Goal: Task Accomplishment & Management: Use online tool/utility

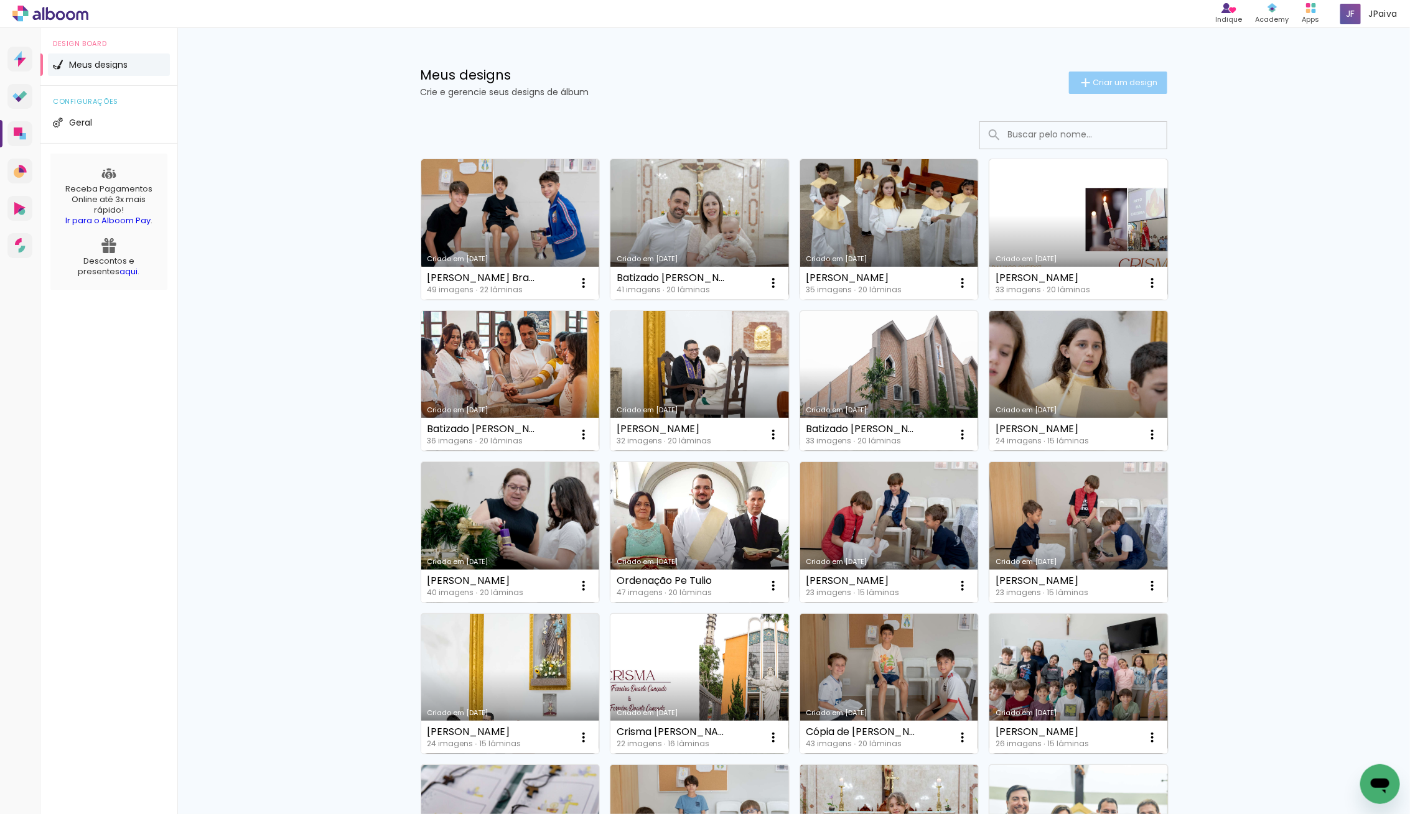
click at [1133, 74] on paper-button "Criar um design" at bounding box center [1118, 83] width 98 height 22
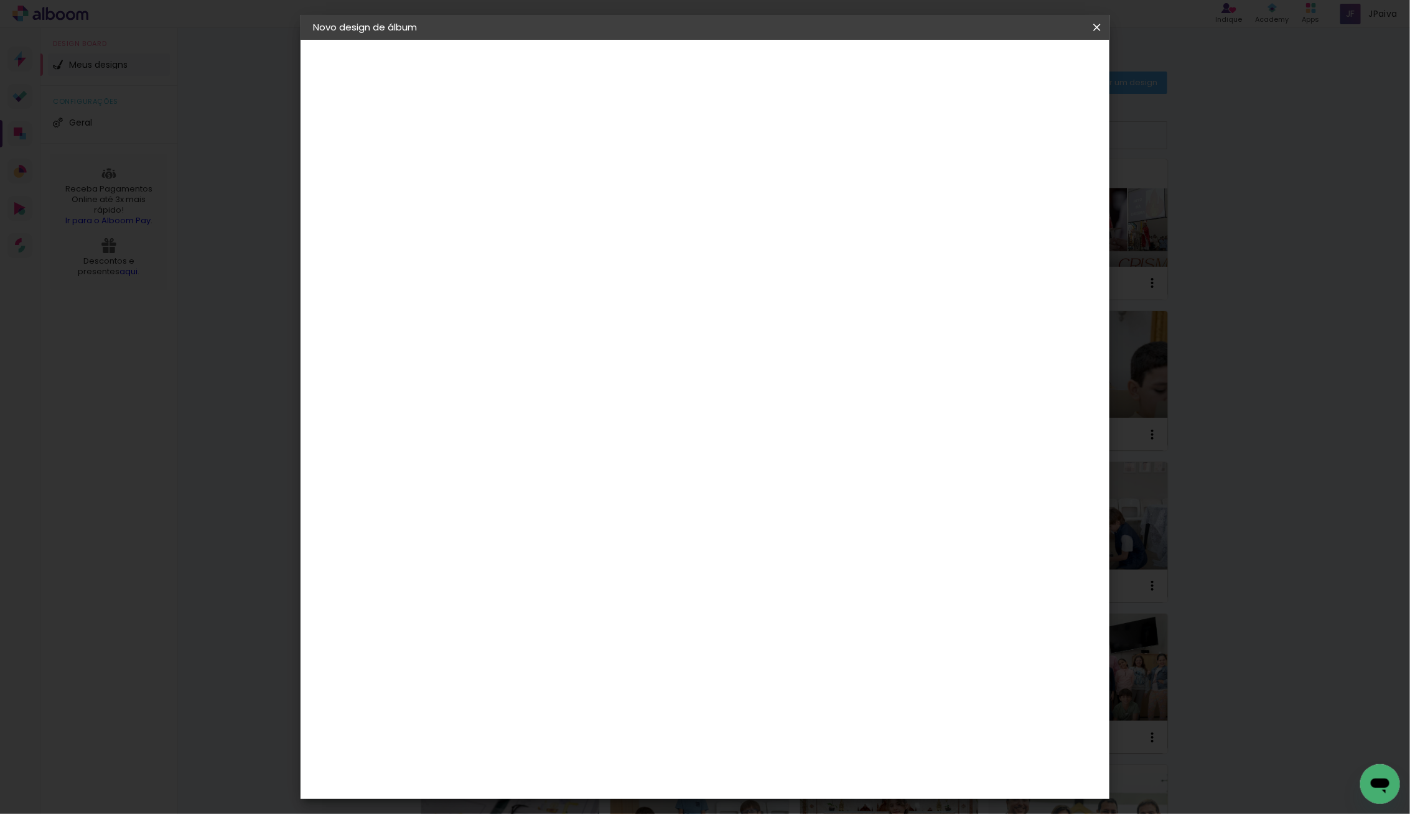
click at [516, 171] on input at bounding box center [516, 166] width 0 height 19
type input "[PERSON_NAME]"
type paper-input "[PERSON_NAME]"
click at [0, 0] on slot "Avançar" at bounding box center [0, 0] width 0 height 0
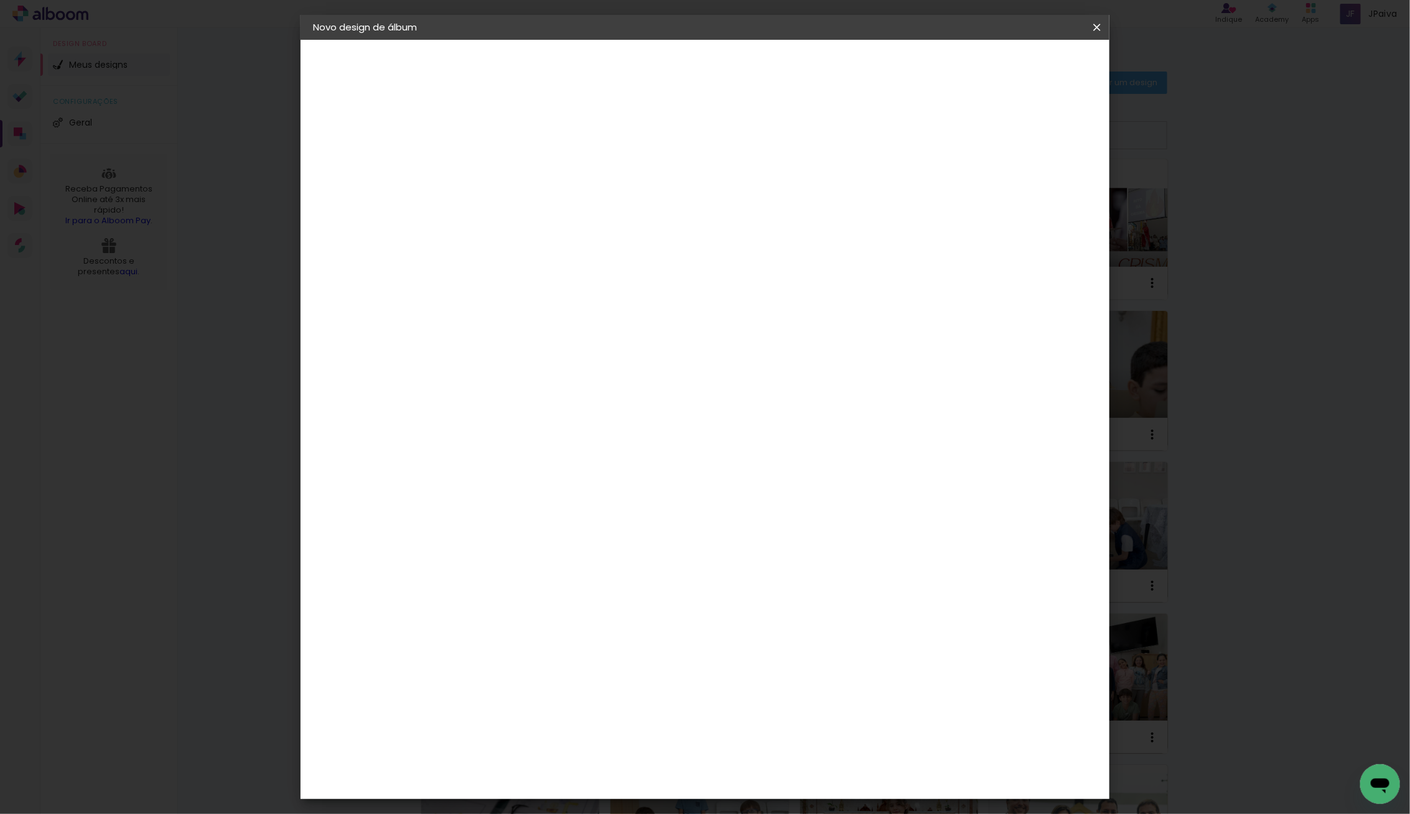
click at [527, 605] on div "Go image" at bounding box center [523, 615] width 30 height 20
click at [0, 0] on slot "Avançar" at bounding box center [0, 0] width 0 height 0
click at [565, 207] on input "text" at bounding box center [540, 216] width 49 height 19
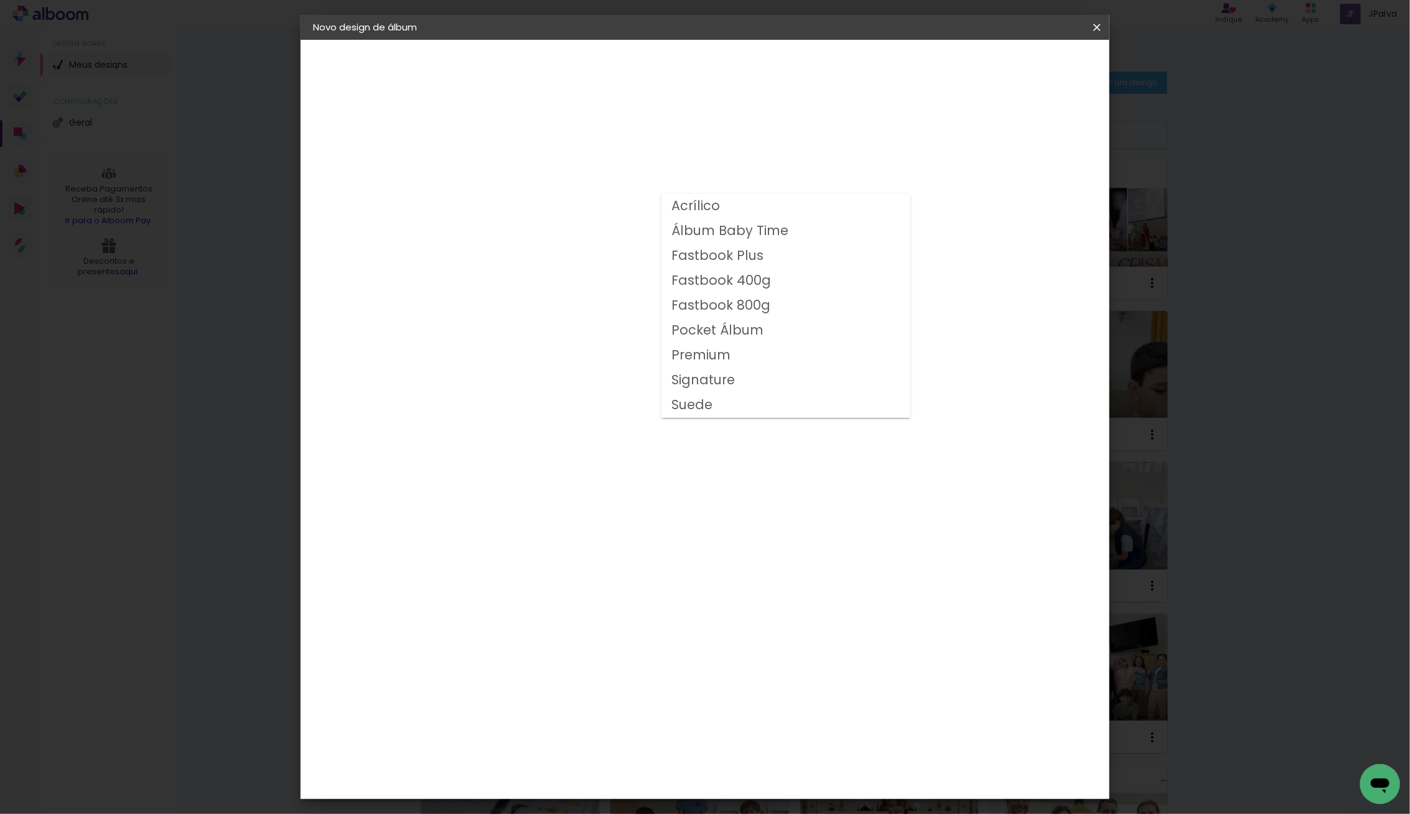
click at [0, 0] on slot "Fastbook 400g" at bounding box center [0, 0] width 0 height 0
type input "Fastbook 400g"
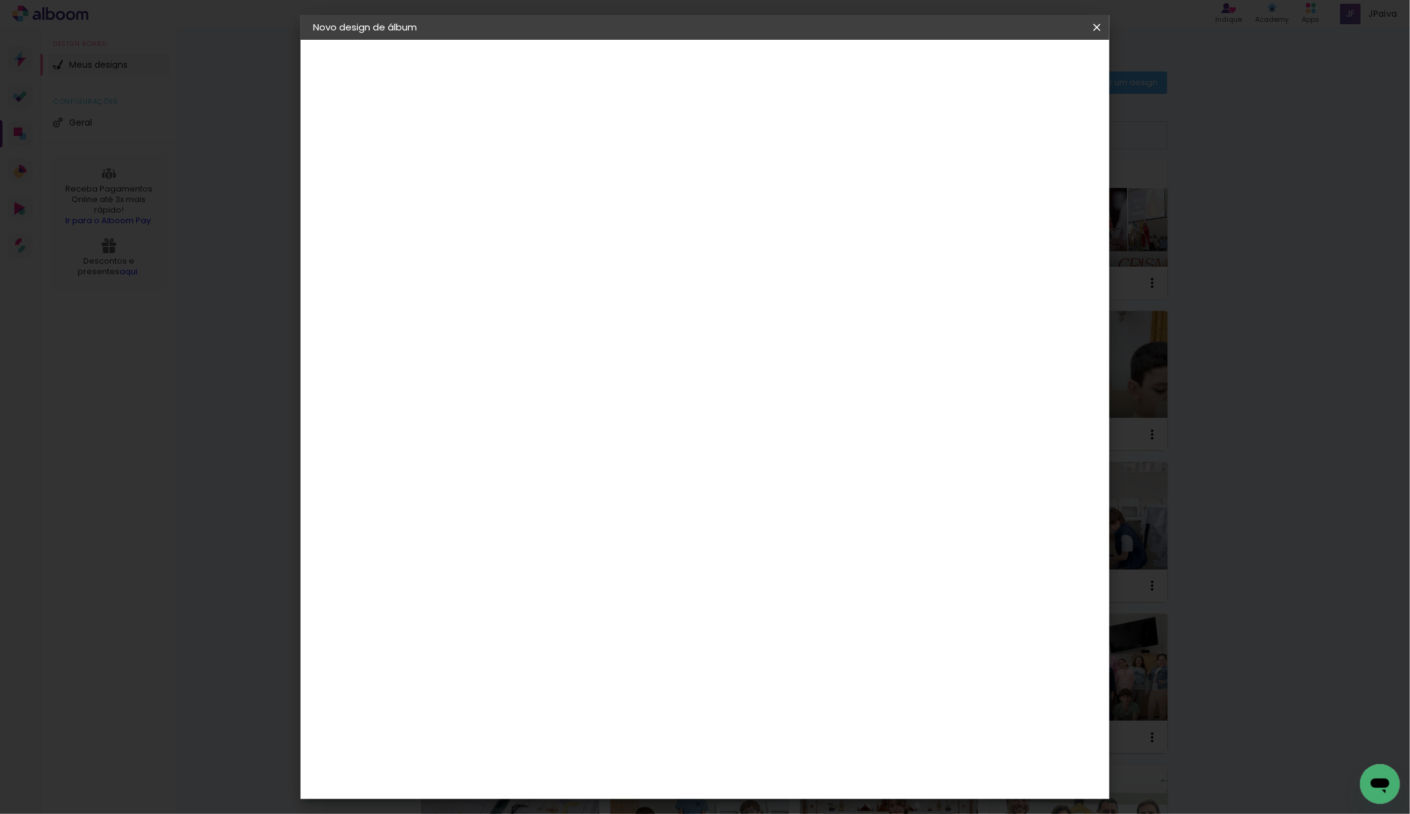
click at [600, 574] on span "20 × 20" at bounding box center [571, 594] width 58 height 40
click at [738, 51] on header "Modelo Escolha o modelo do álbum. Voltar Avançar" at bounding box center [600, 77] width 276 height 74
click at [0, 0] on slot "Avançar" at bounding box center [0, 0] width 0 height 0
click at [1028, 63] on span "Iniciar design" at bounding box center [1000, 66] width 57 height 9
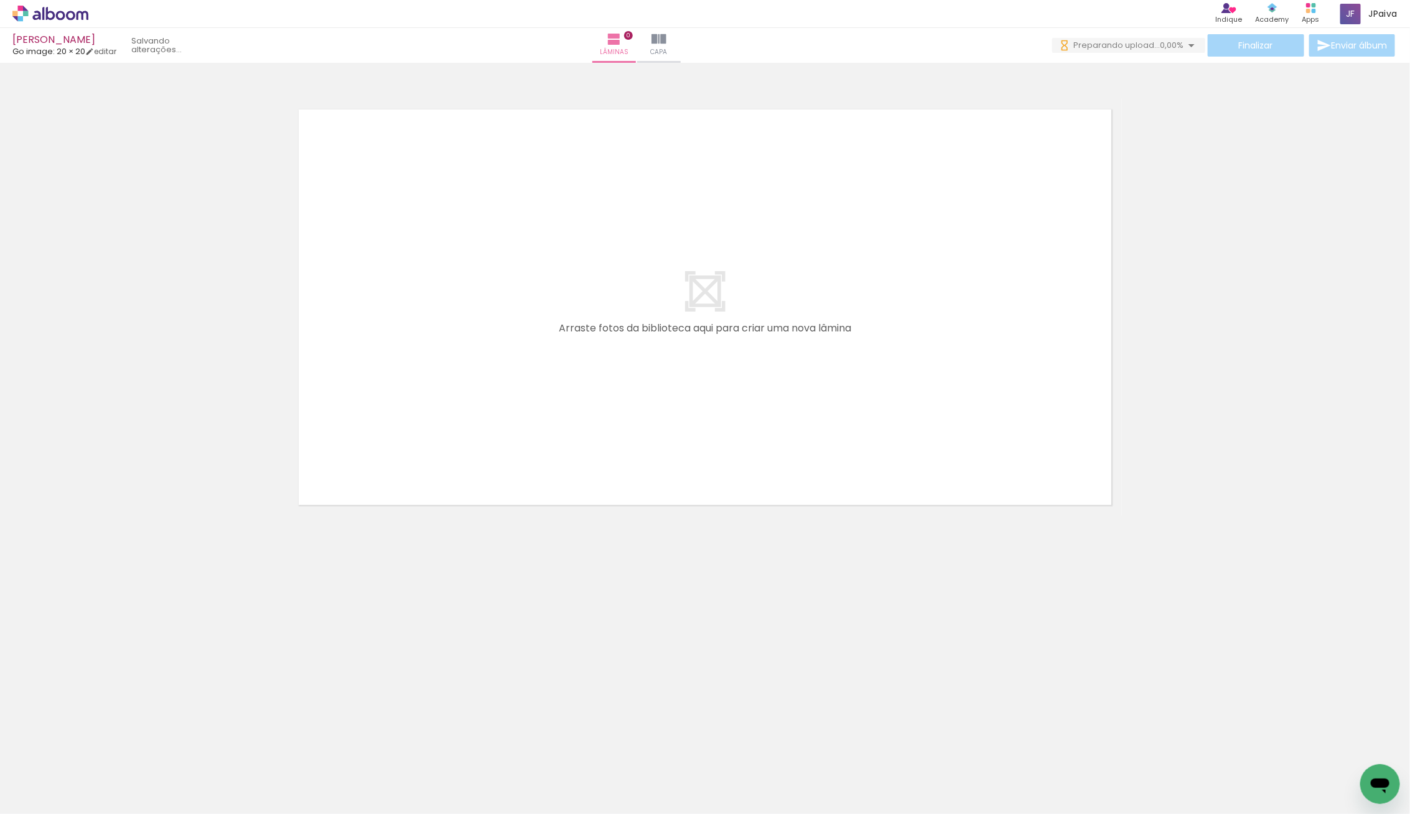
scroll to position [0, 855]
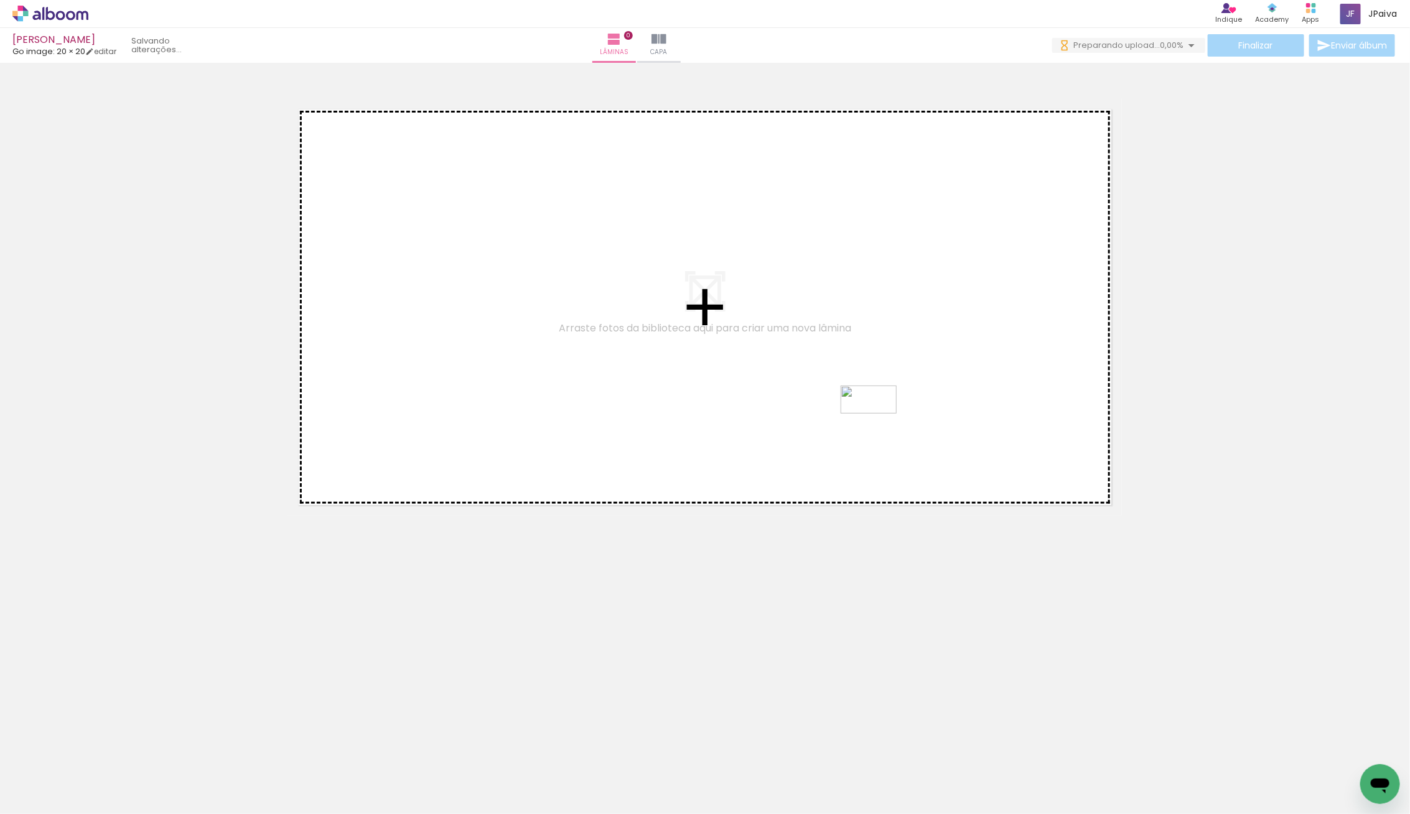
drag, startPoint x: 1347, startPoint y: 779, endPoint x: 855, endPoint y: 394, distance: 624.8
click at [850, 387] on quentale-workspace at bounding box center [705, 407] width 1410 height 814
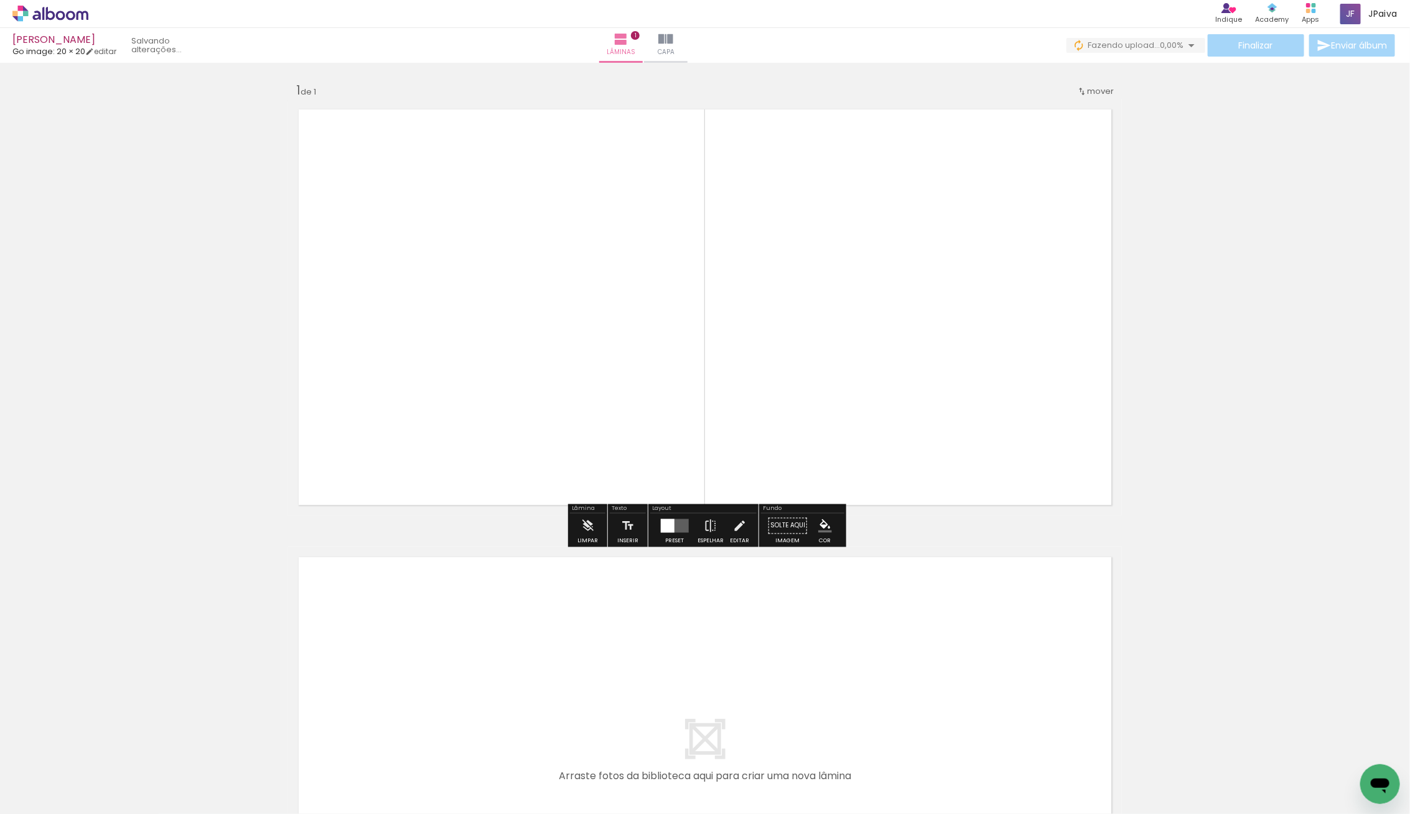
click at [685, 514] on div "Layout Preset Espelhar Editar" at bounding box center [703, 525] width 110 height 43
click at [662, 530] on div at bounding box center [667, 526] width 14 height 14
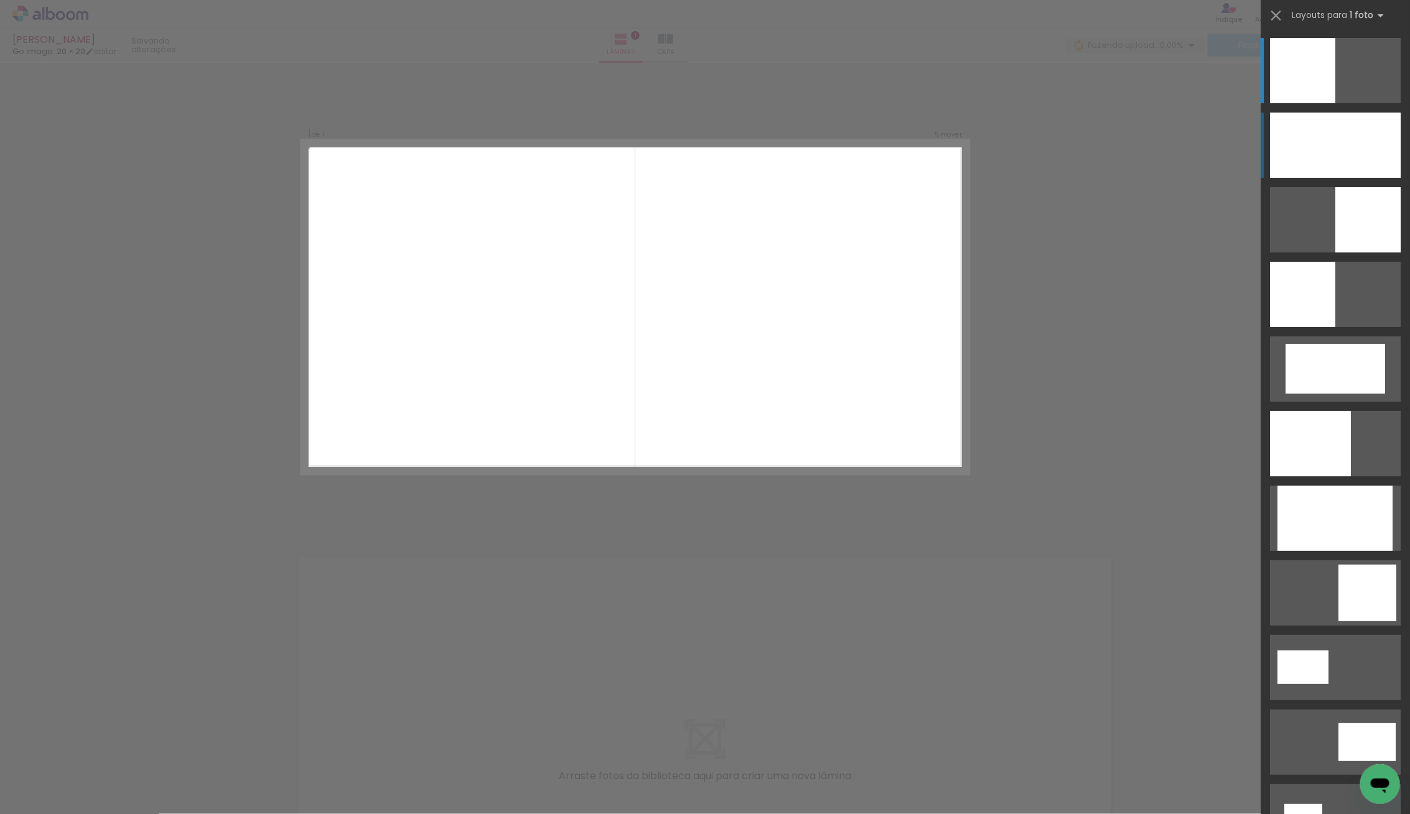
click at [1342, 127] on div at bounding box center [1335, 145] width 131 height 65
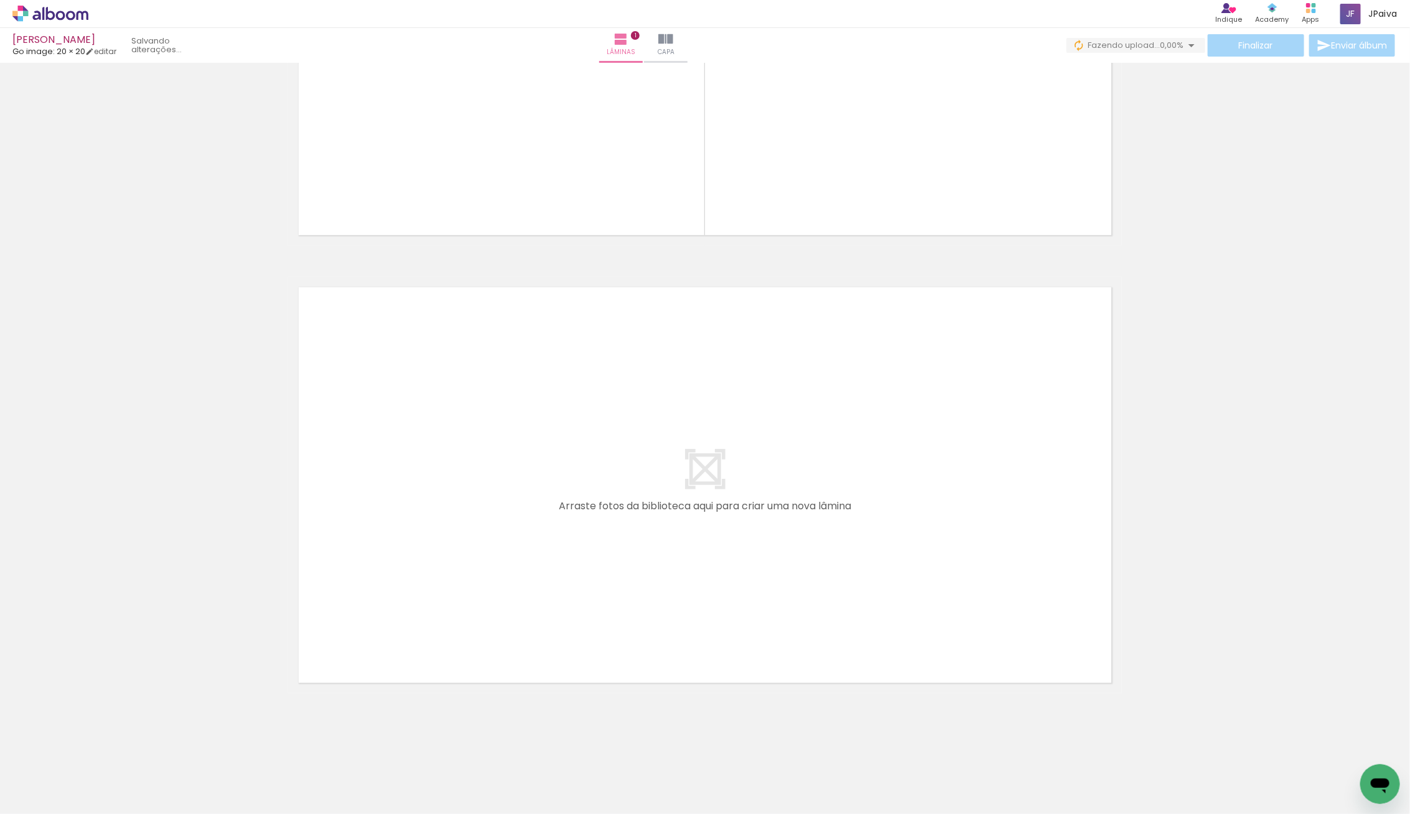
scroll to position [0, 0]
click at [68, 773] on iron-icon at bounding box center [63, 777] width 10 height 10
click at [0, 0] on slot "Não utilizadas" at bounding box center [0, 0] width 0 height 0
type input "Não utilizadas"
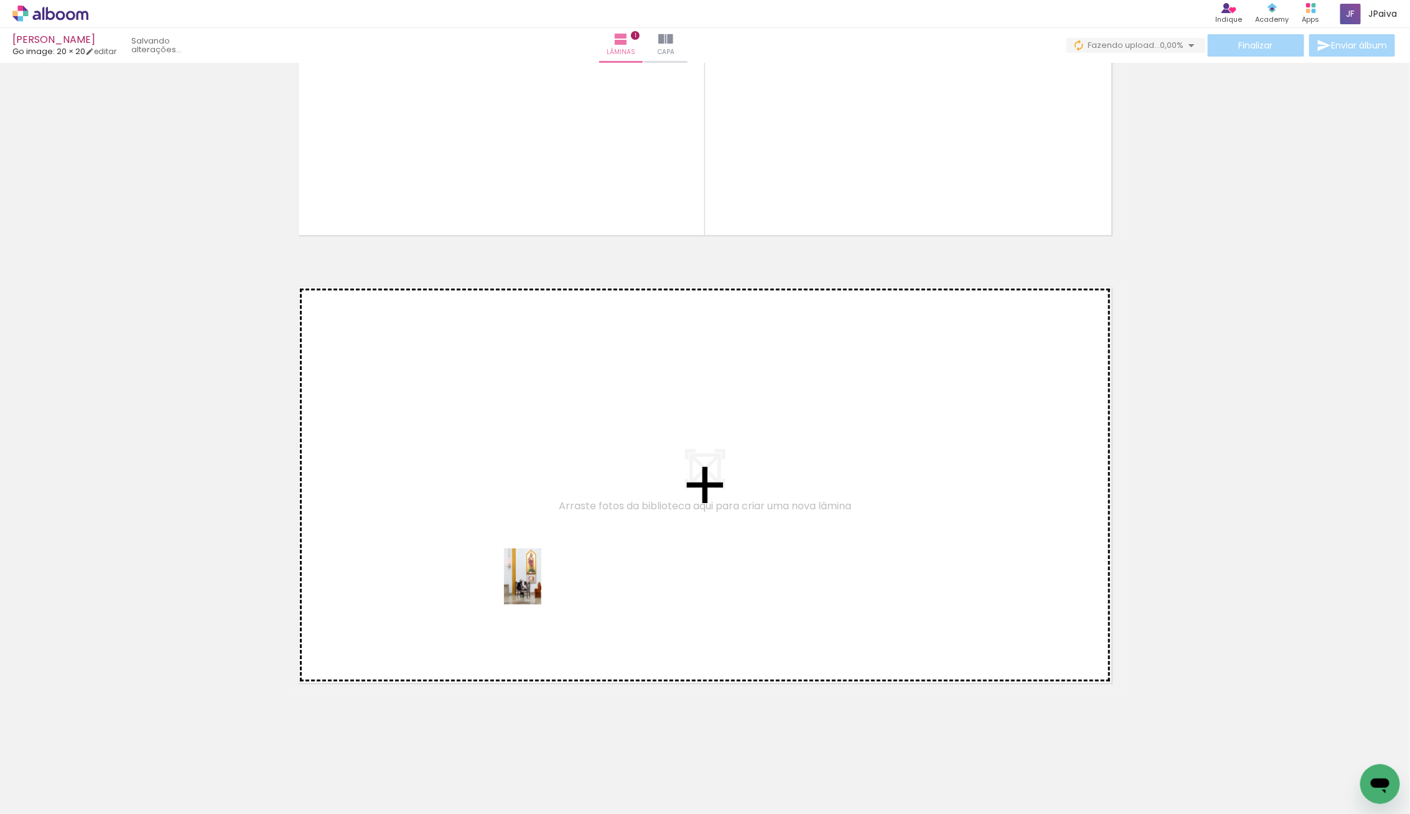
drag, startPoint x: 138, startPoint y: 781, endPoint x: 546, endPoint y: 582, distance: 454.3
click at [546, 582] on quentale-workspace at bounding box center [705, 407] width 1410 height 814
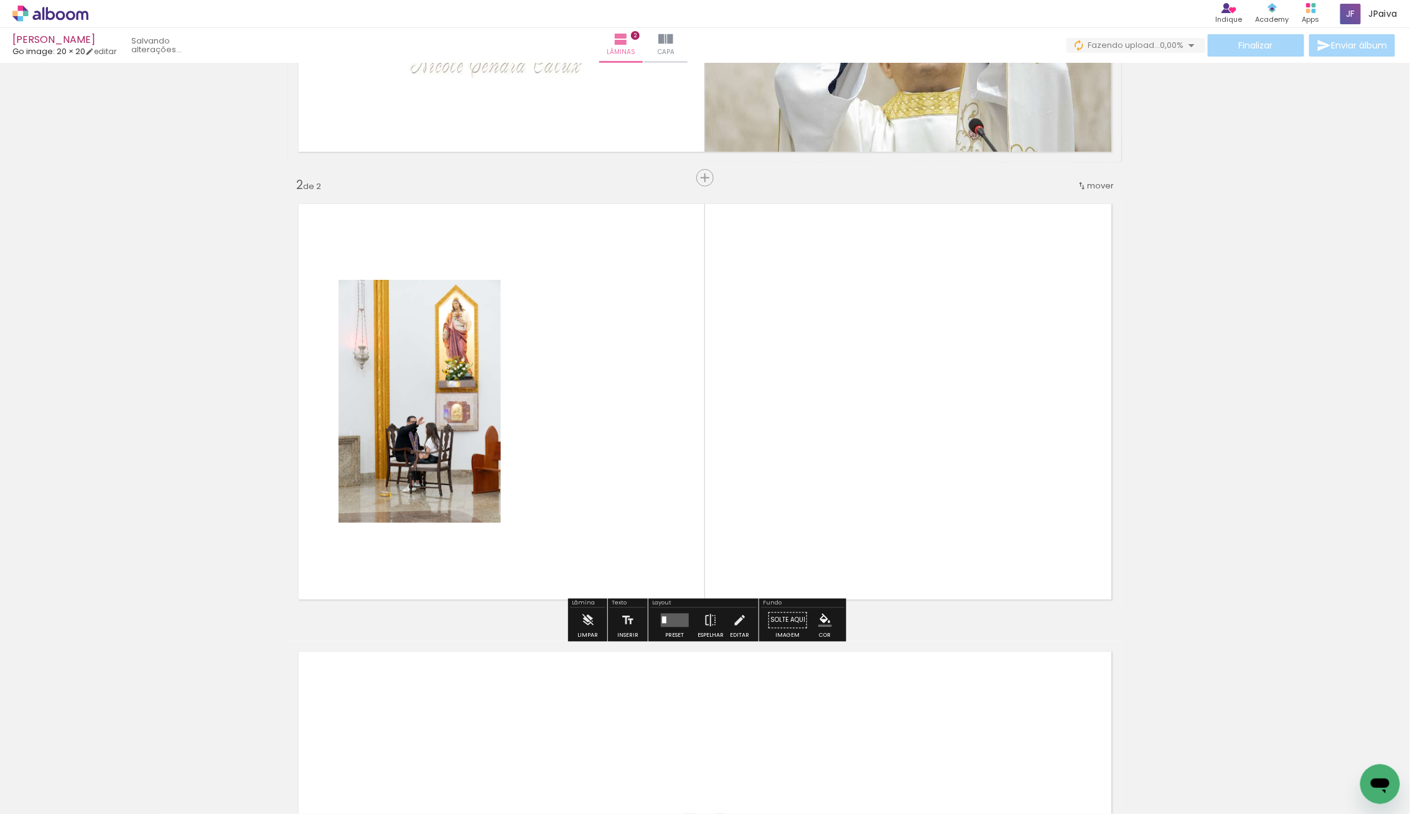
scroll to position [355, 0]
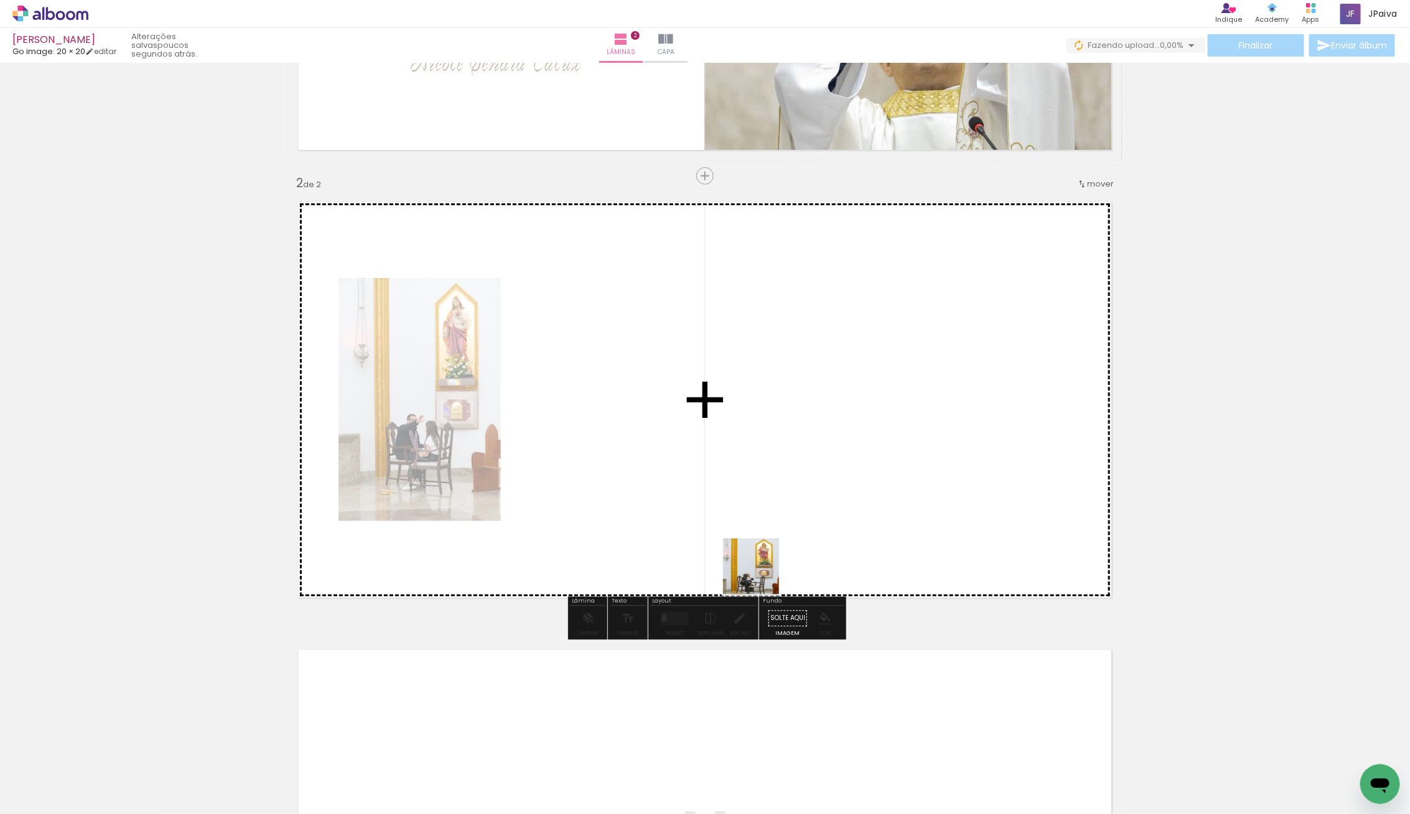
drag, startPoint x: 190, startPoint y: 751, endPoint x: 837, endPoint y: 533, distance: 683.4
click at [838, 532] on quentale-workspace at bounding box center [705, 407] width 1410 height 814
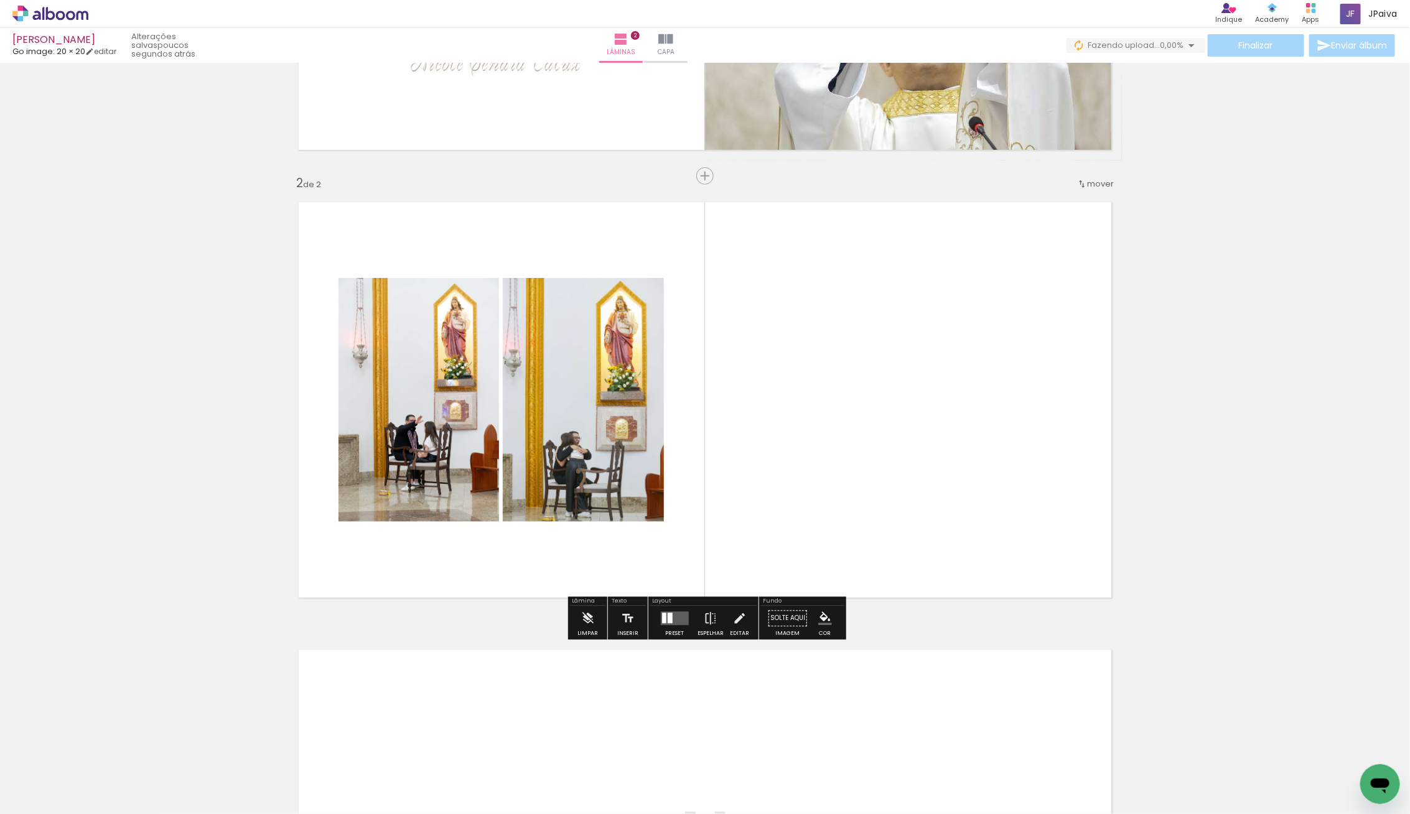
drag, startPoint x: 667, startPoint y: 620, endPoint x: 690, endPoint y: 603, distance: 29.0
click at [667, 618] on div at bounding box center [669, 618] width 5 height 11
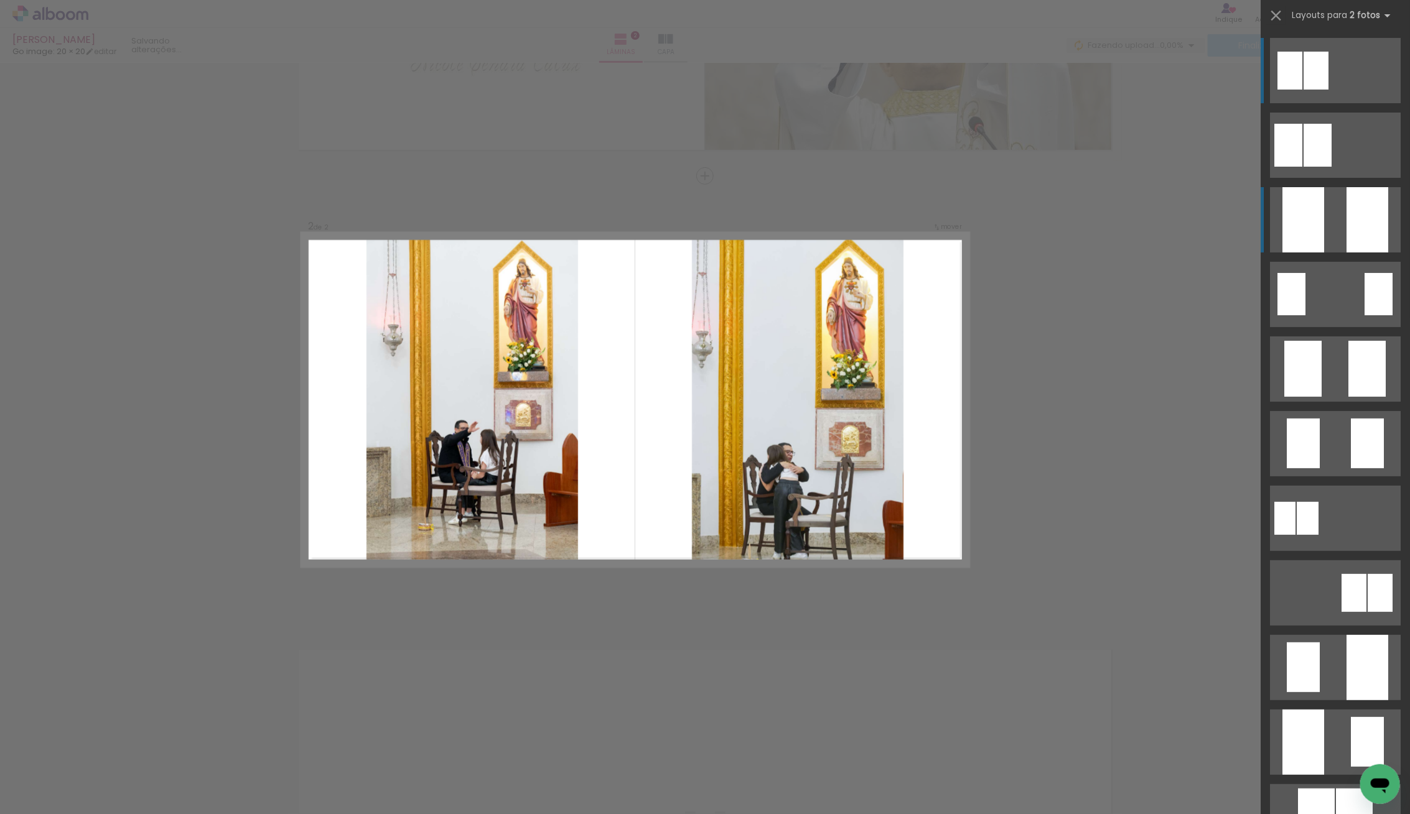
click at [1333, 238] on quentale-layouter at bounding box center [1335, 219] width 131 height 65
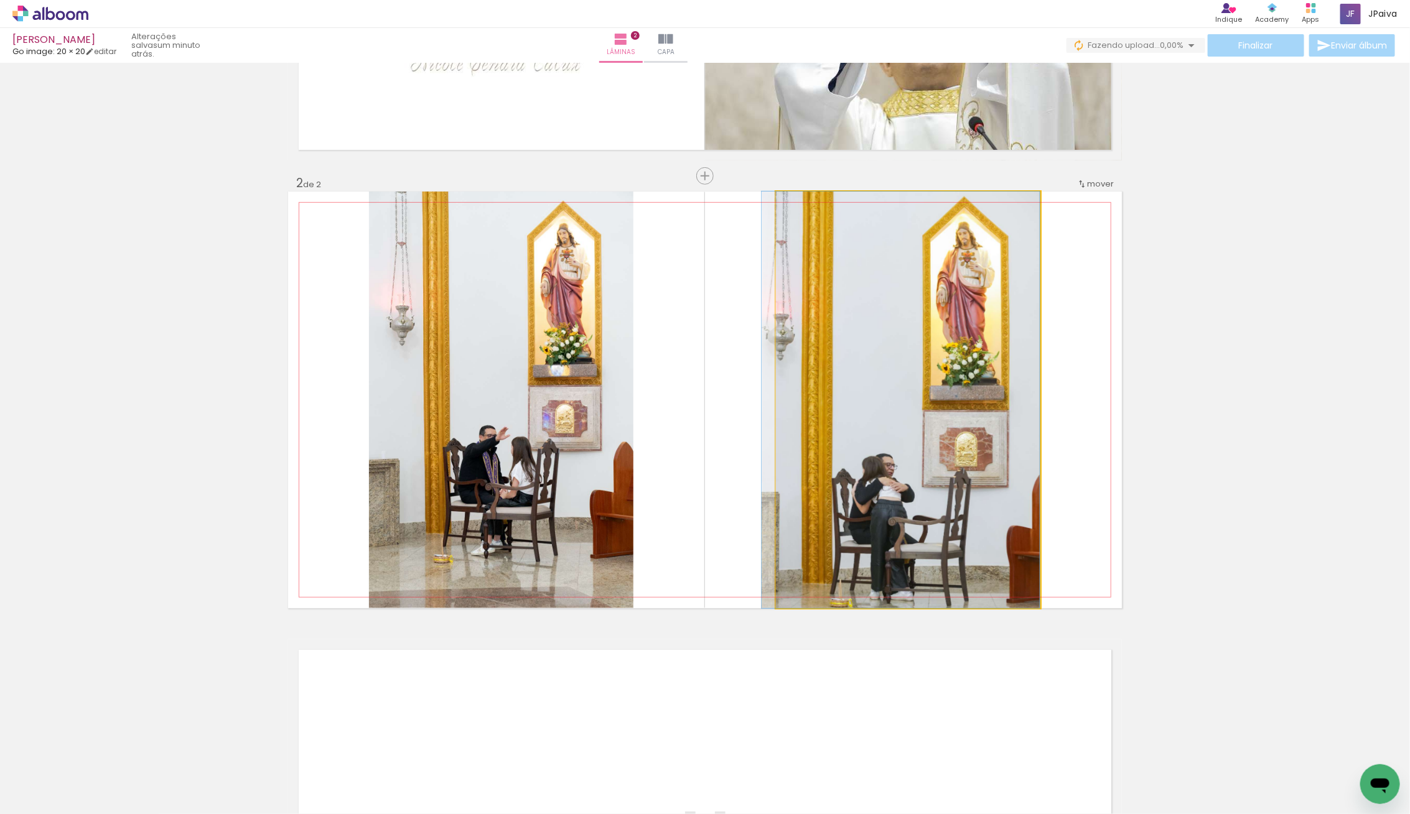
drag, startPoint x: 977, startPoint y: 504, endPoint x: 959, endPoint y: 526, distance: 28.7
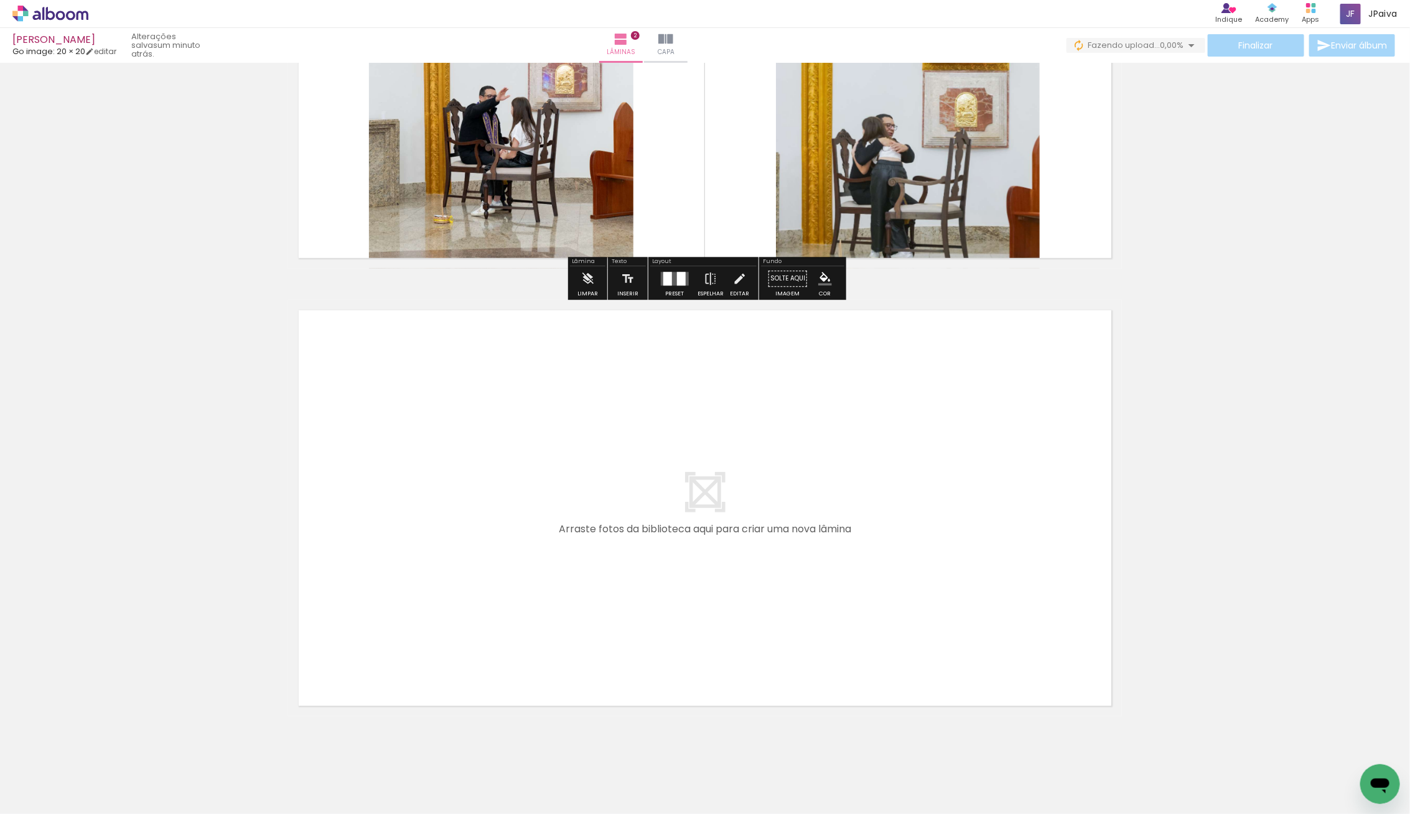
scroll to position [718, 0]
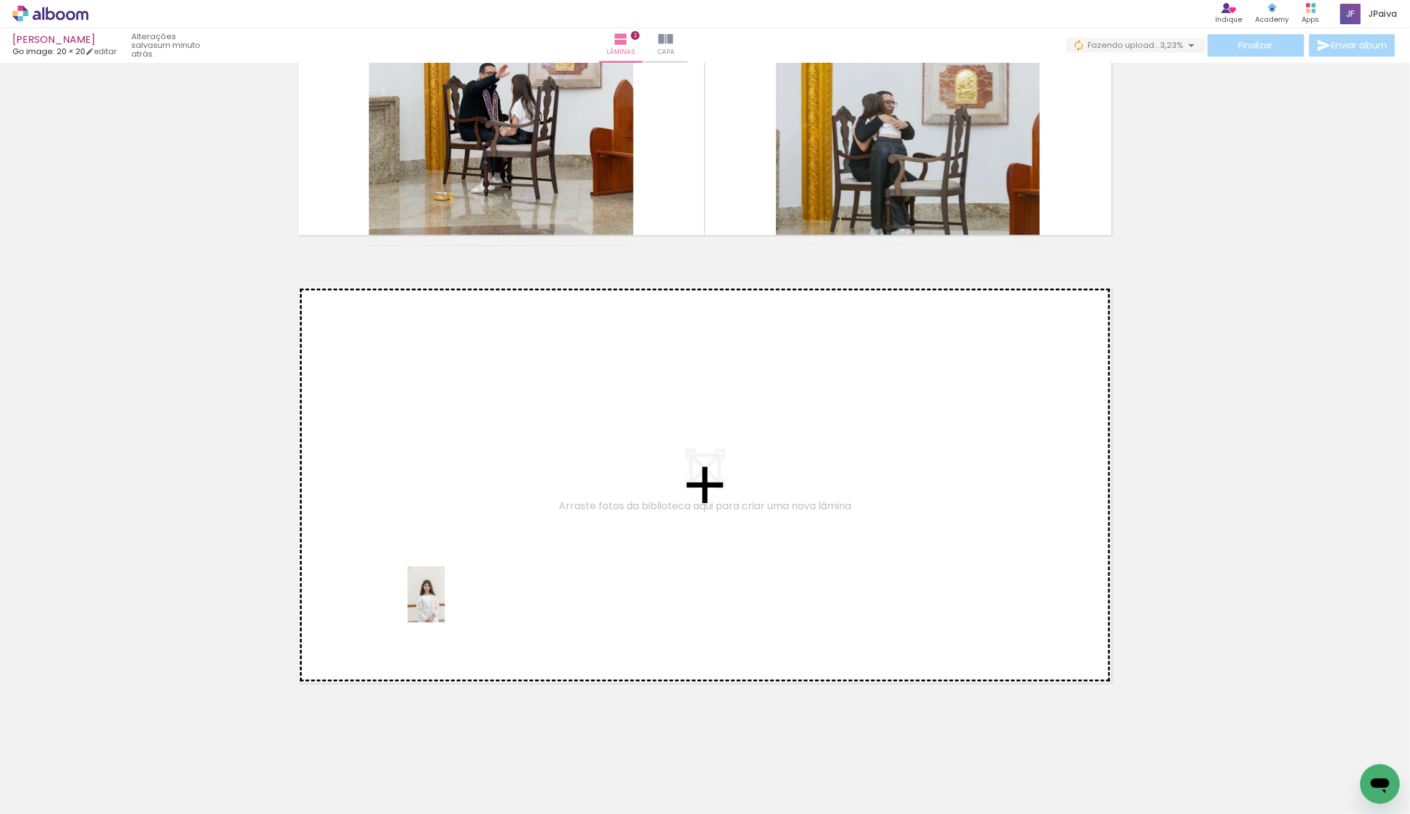
drag, startPoint x: 137, startPoint y: 763, endPoint x: 452, endPoint y: 598, distance: 355.6
click at [452, 598] on quentale-workspace at bounding box center [705, 407] width 1410 height 814
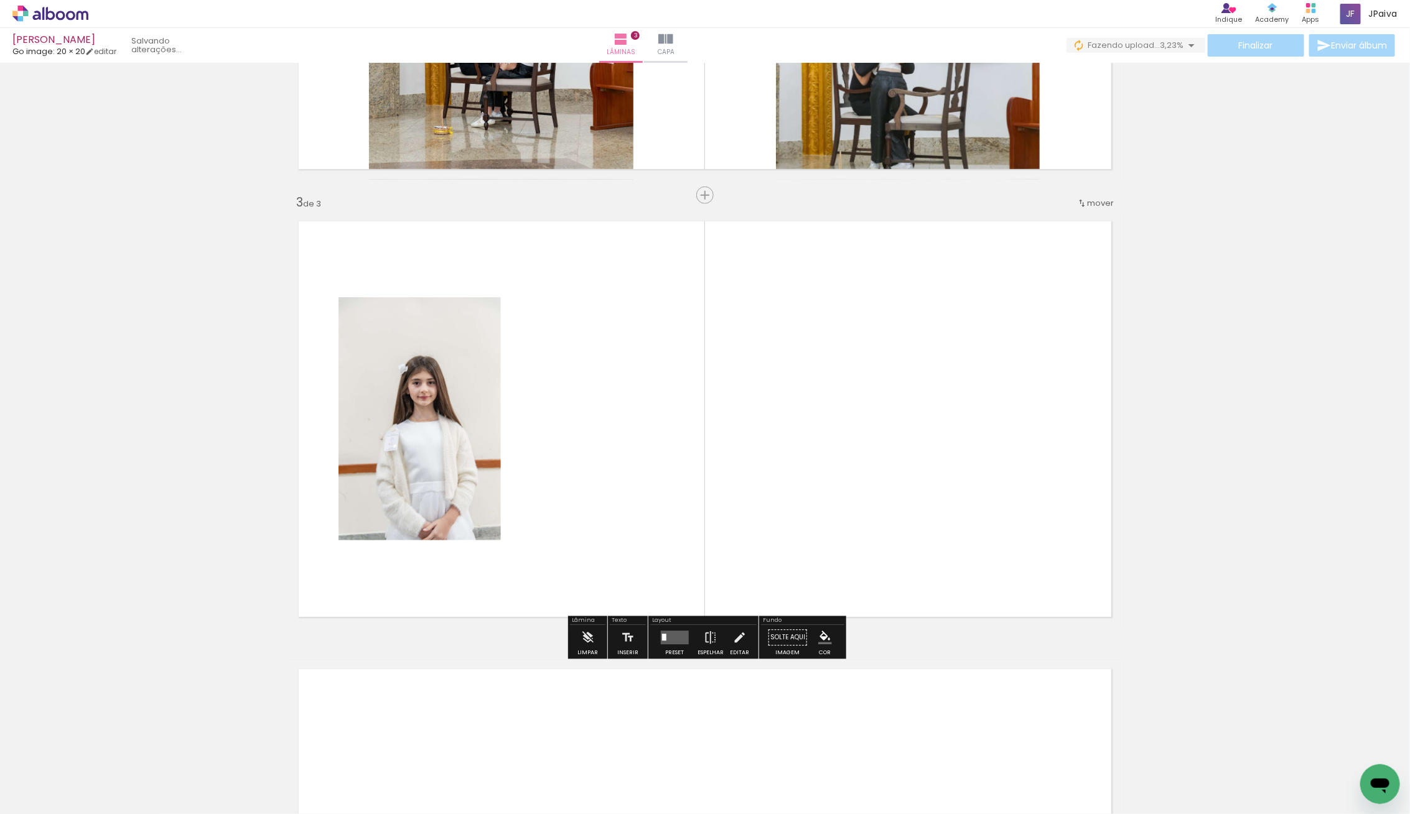
scroll to position [803, 0]
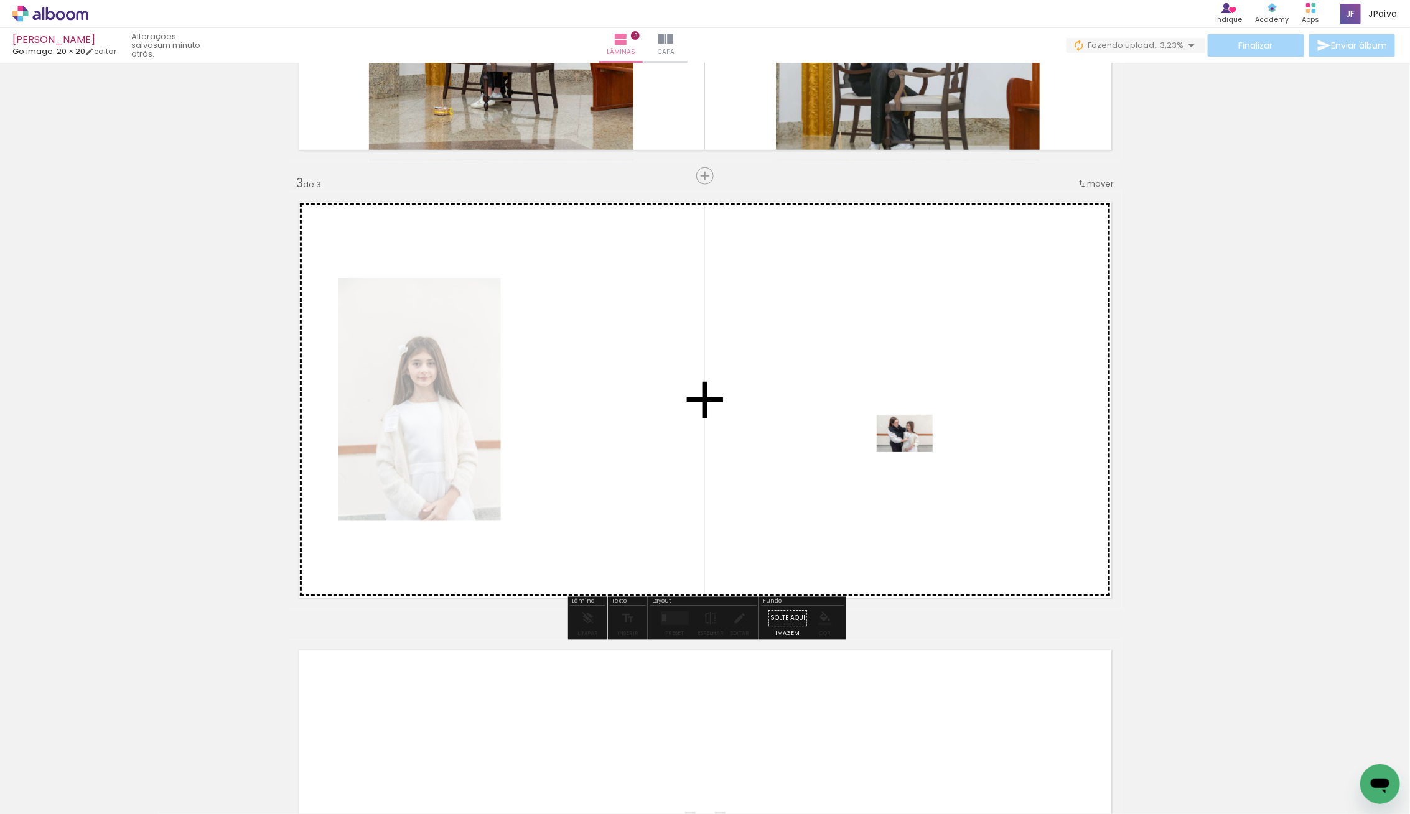
drag, startPoint x: 345, startPoint y: 676, endPoint x: 914, endPoint y: 452, distance: 611.0
click at [914, 452] on quentale-workspace at bounding box center [705, 407] width 1410 height 814
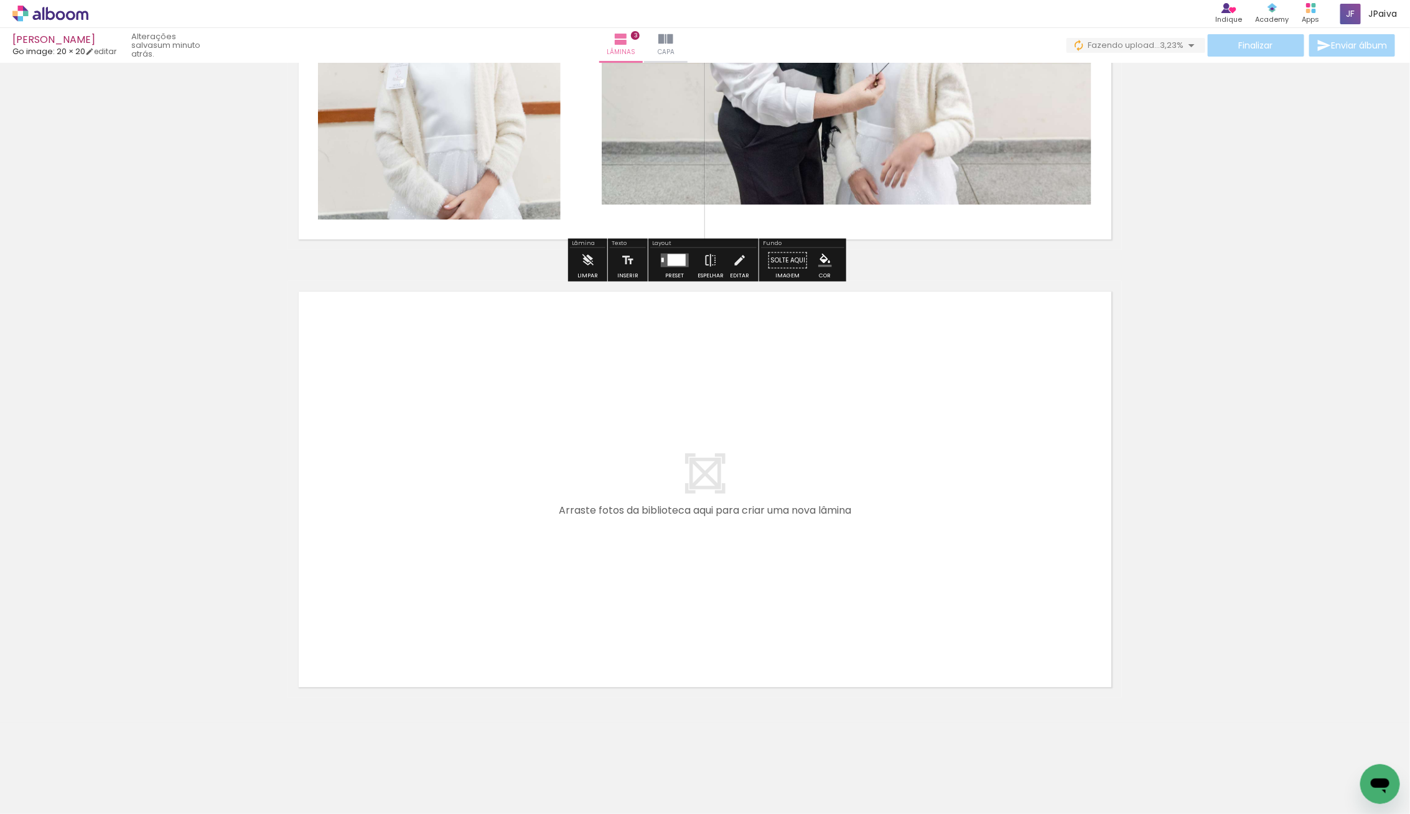
scroll to position [1166, 0]
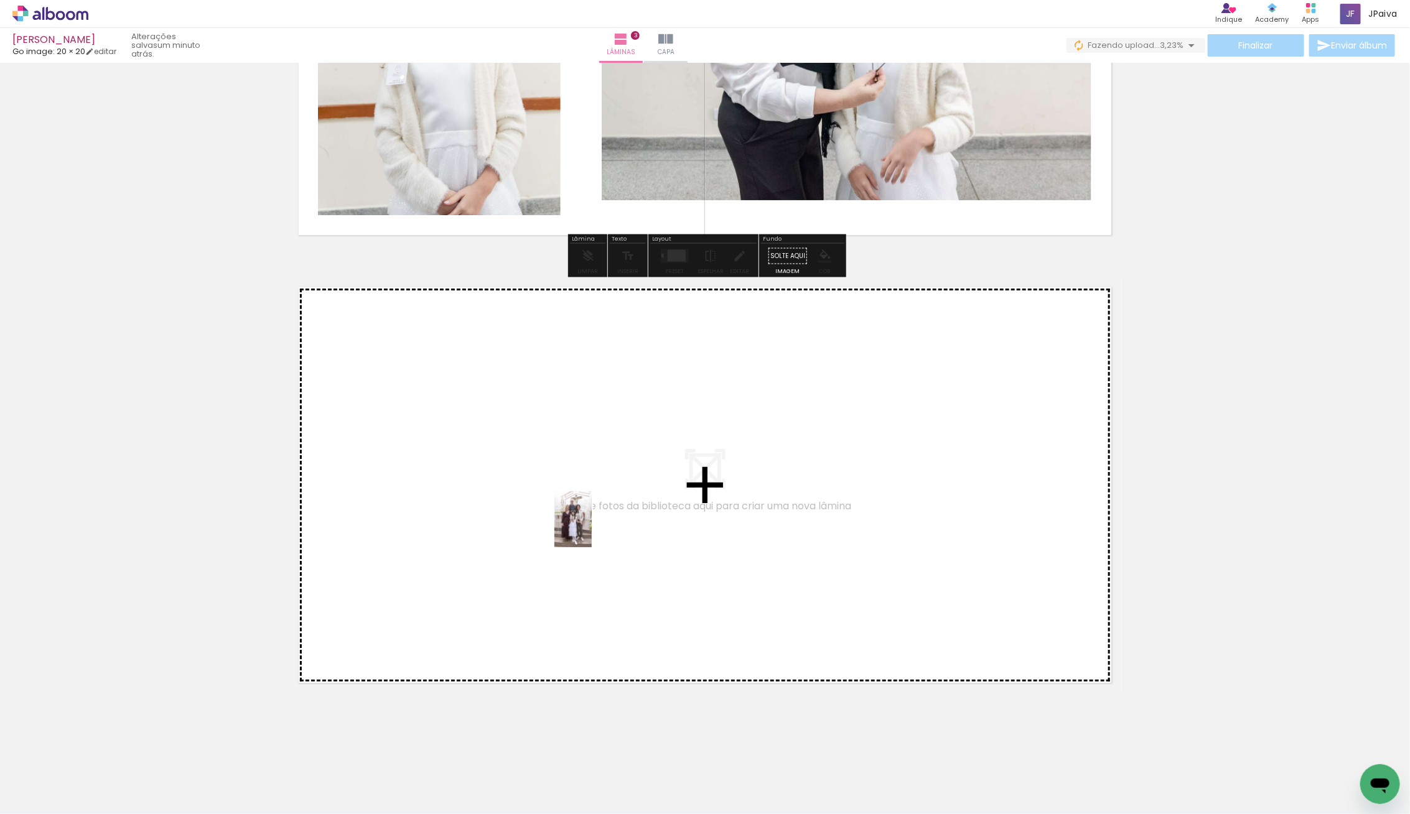
drag, startPoint x: 143, startPoint y: 769, endPoint x: 589, endPoint y: 531, distance: 505.6
click at [589, 531] on quentale-workspace at bounding box center [705, 407] width 1410 height 814
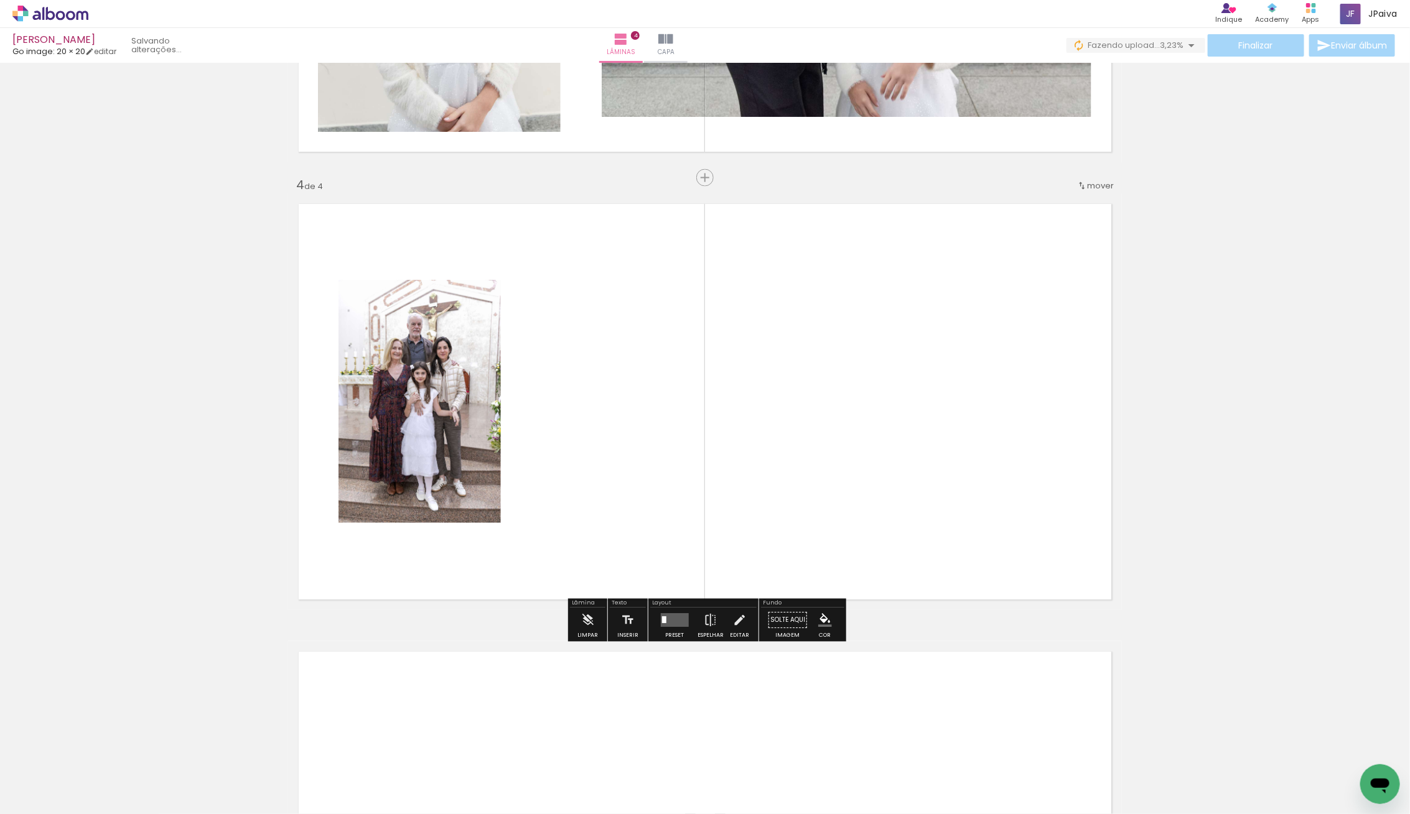
scroll to position [1251, 0]
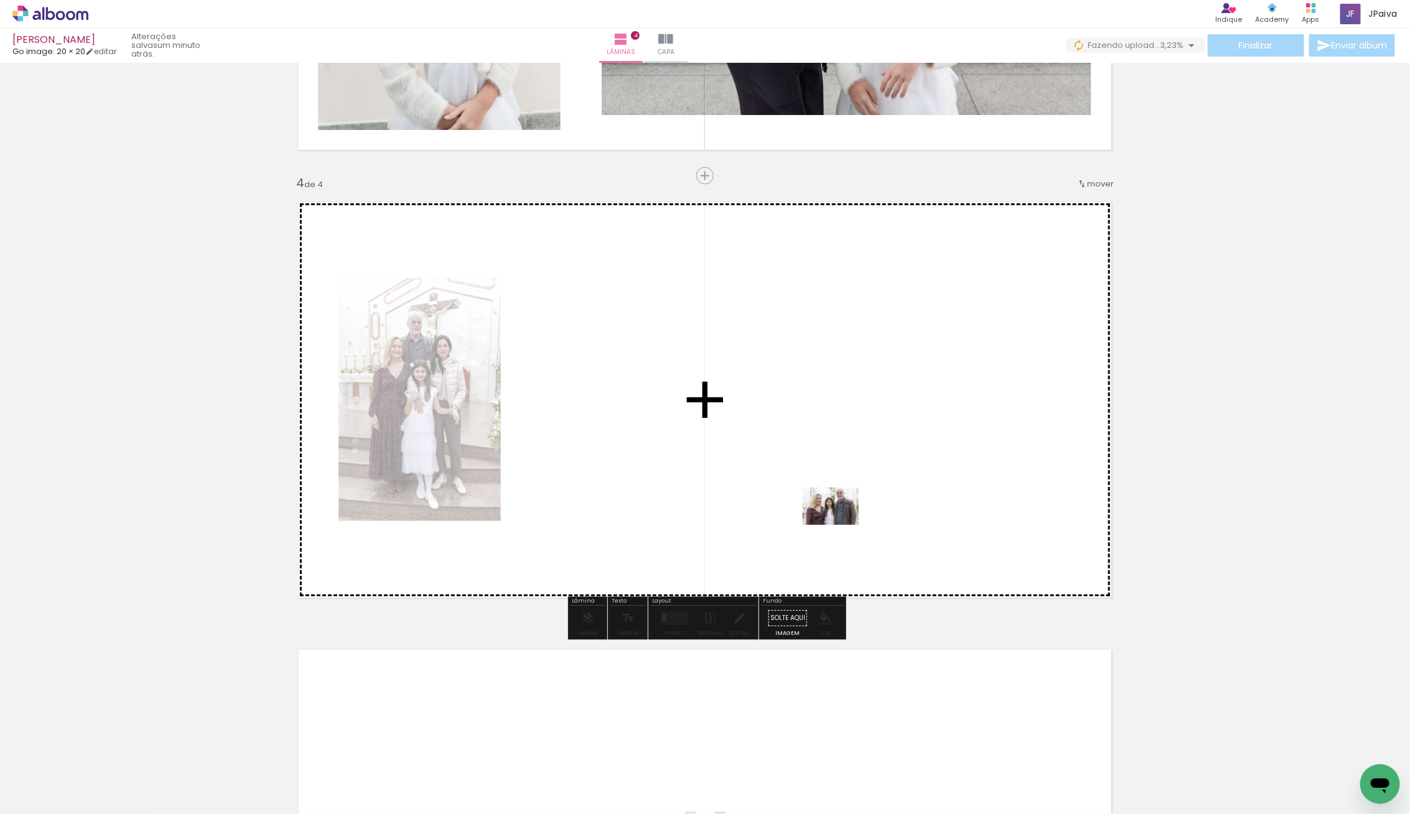
click at [839, 523] on quentale-workspace at bounding box center [705, 407] width 1410 height 814
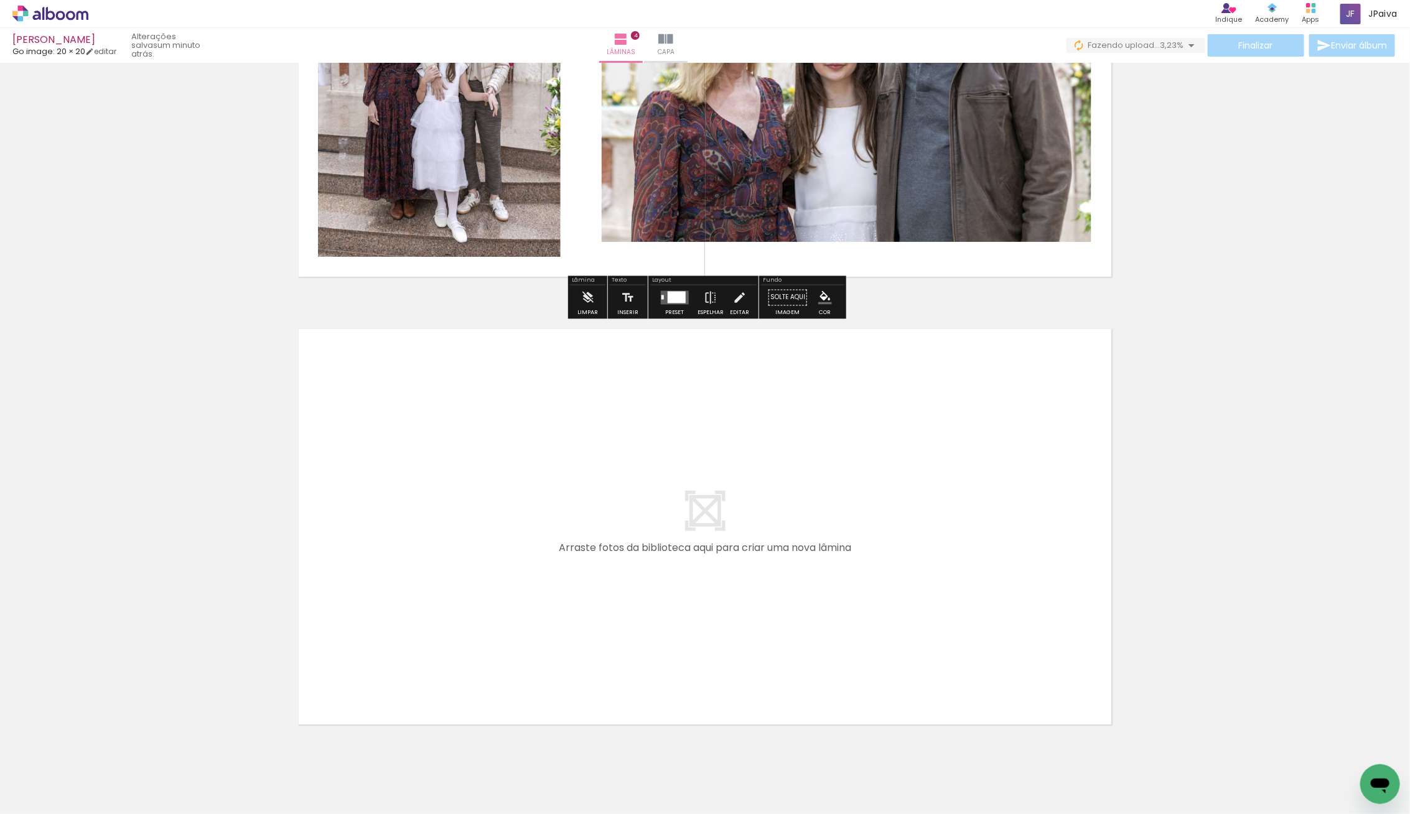
scroll to position [1614, 0]
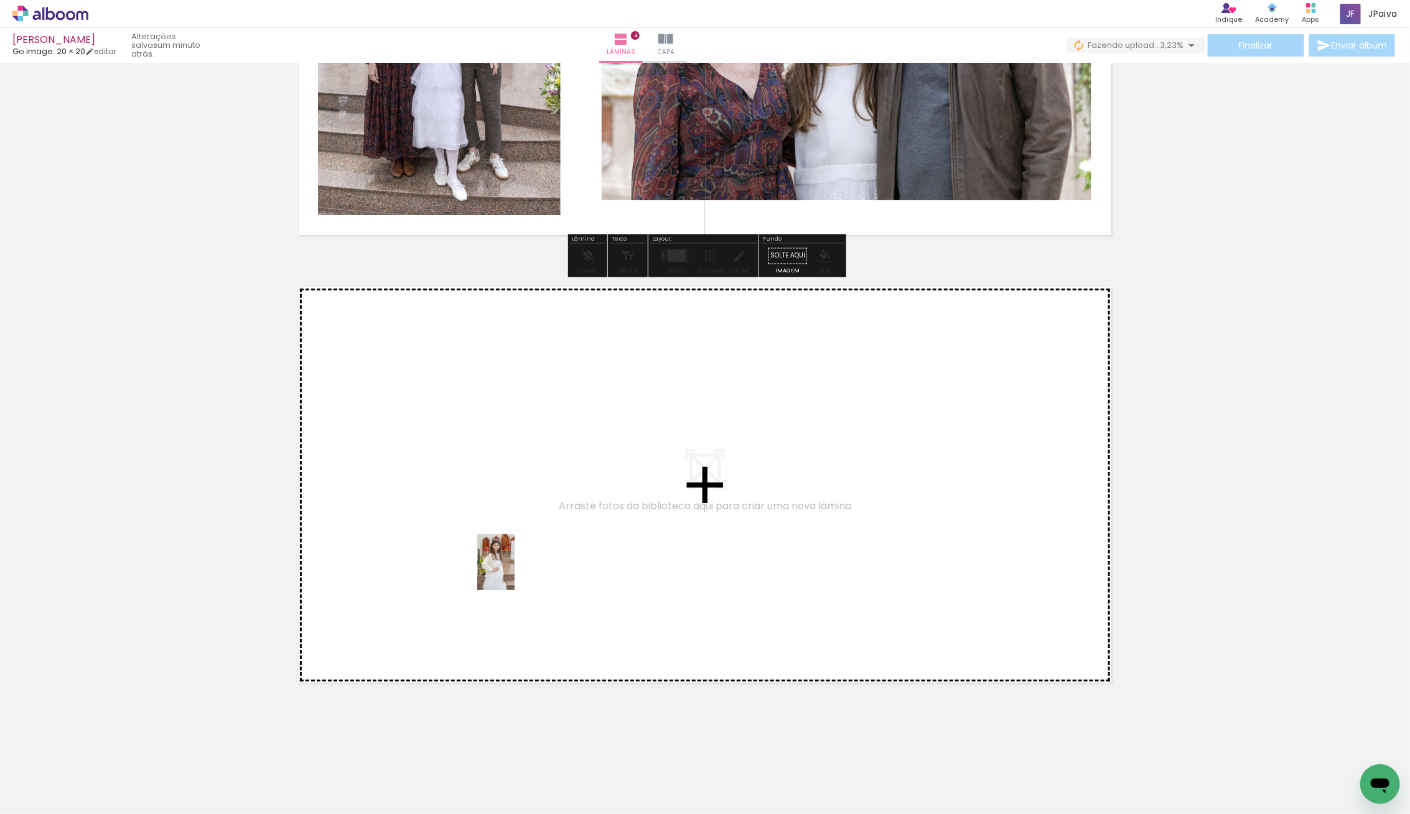
drag, startPoint x: 142, startPoint y: 776, endPoint x: 519, endPoint y: 567, distance: 431.0
click at [519, 567] on quentale-workspace at bounding box center [705, 407] width 1410 height 814
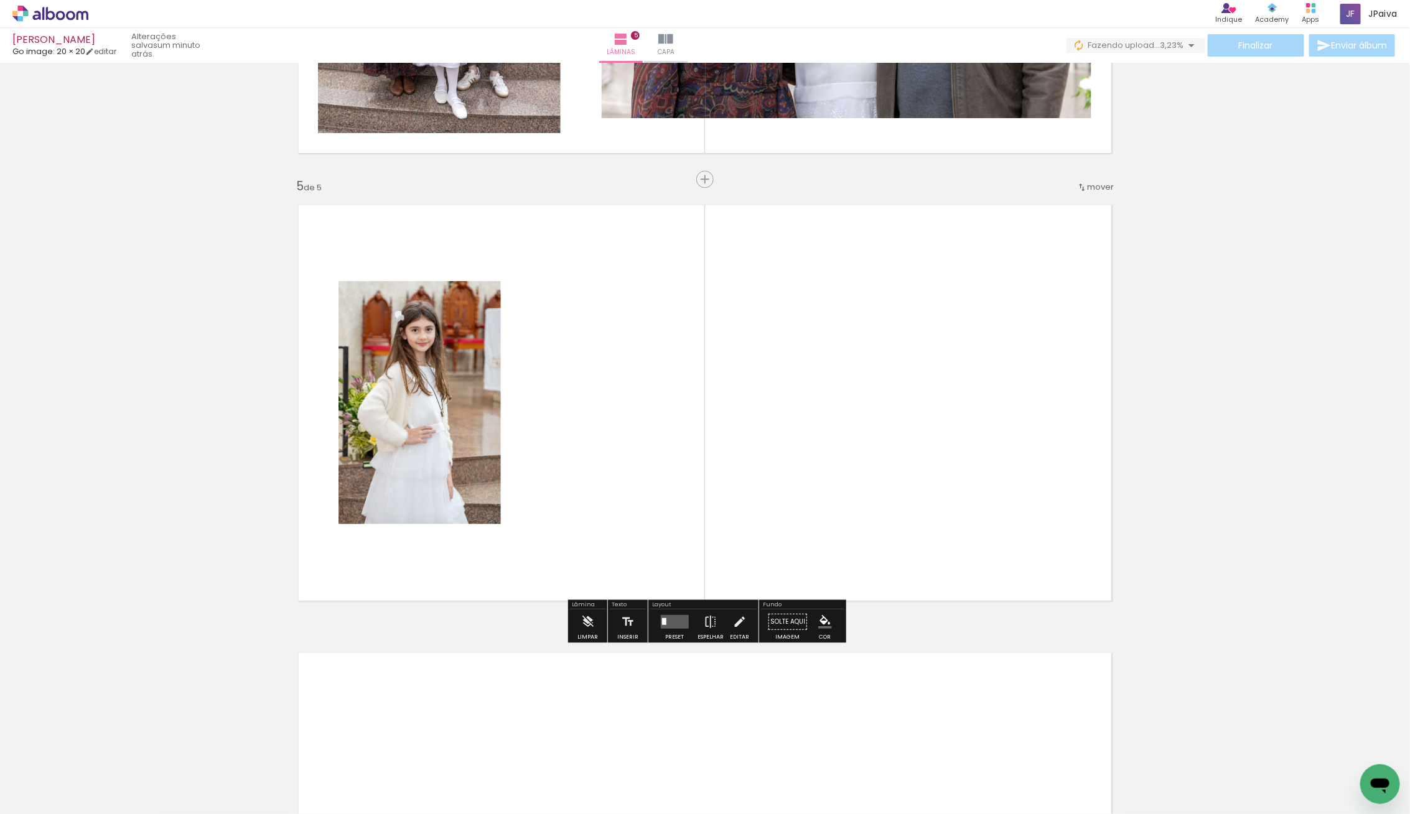
scroll to position [1699, 0]
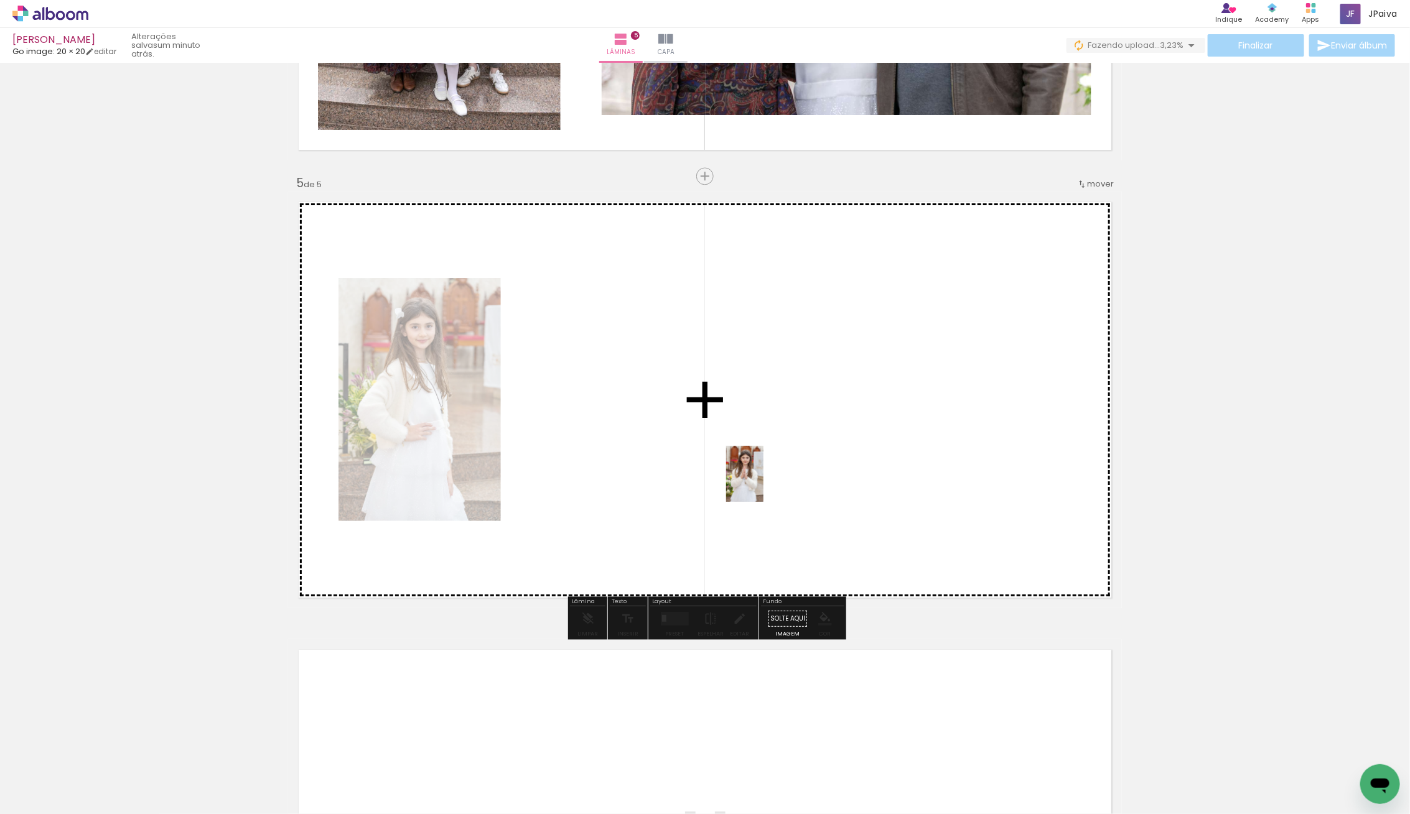
drag, startPoint x: 132, startPoint y: 763, endPoint x: 765, endPoint y: 480, distance: 693.9
click at [765, 480] on quentale-workspace at bounding box center [705, 407] width 1410 height 814
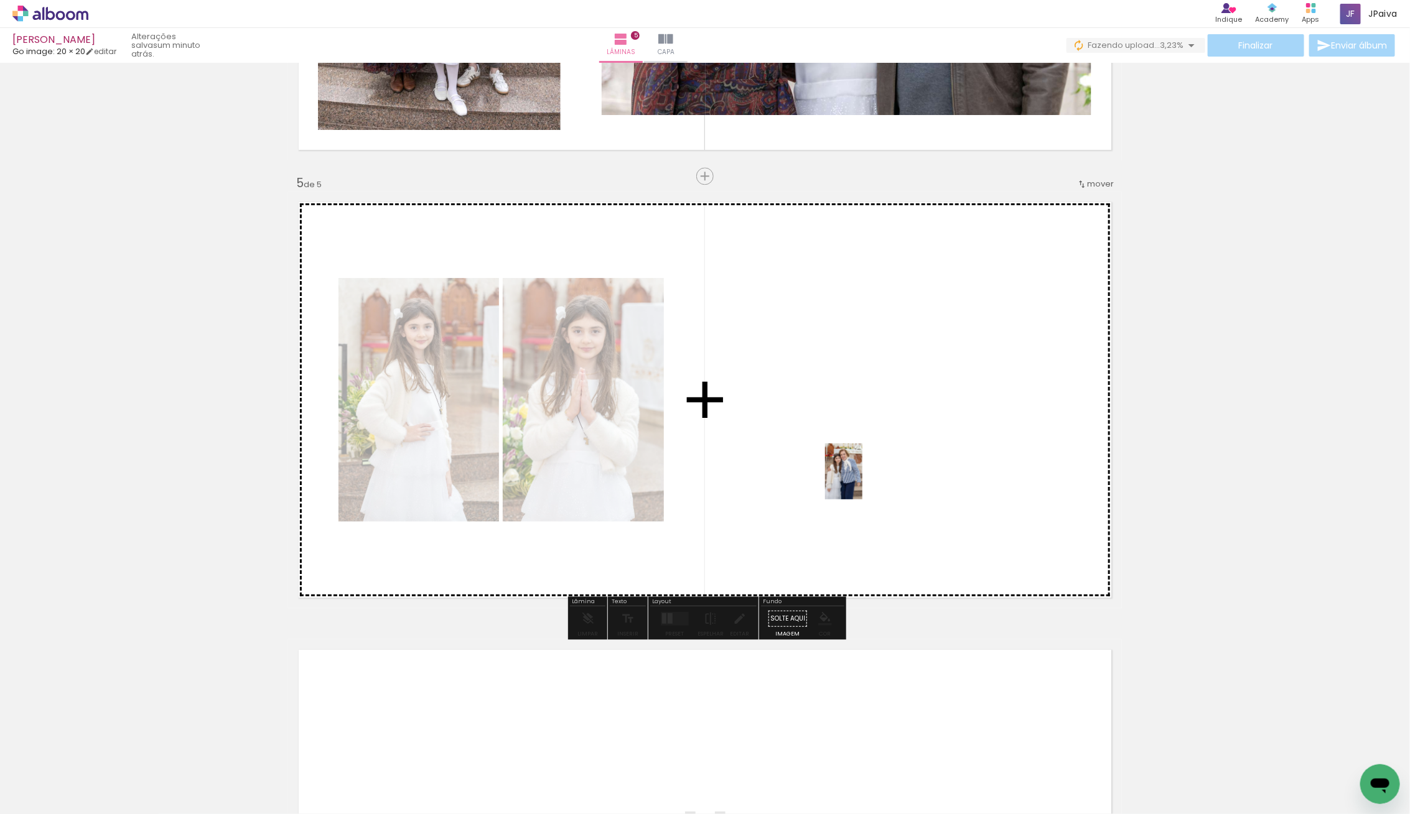
drag, startPoint x: 105, startPoint y: 772, endPoint x: 857, endPoint y: 481, distance: 806.4
click at [862, 479] on quentale-workspace at bounding box center [705, 407] width 1410 height 814
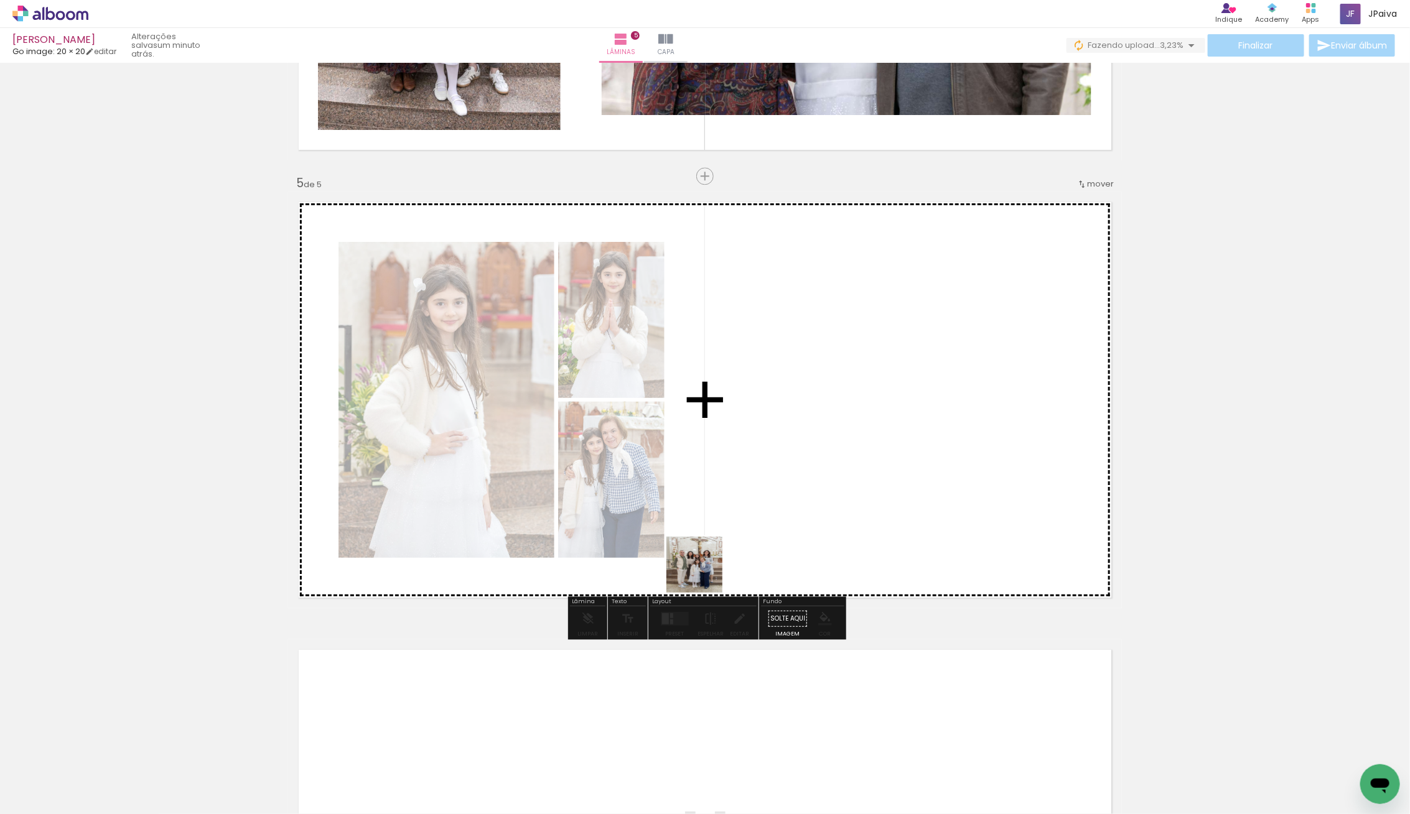
drag, startPoint x: 148, startPoint y: 737, endPoint x: 791, endPoint y: 514, distance: 680.3
click at [789, 515] on quentale-workspace at bounding box center [705, 407] width 1410 height 814
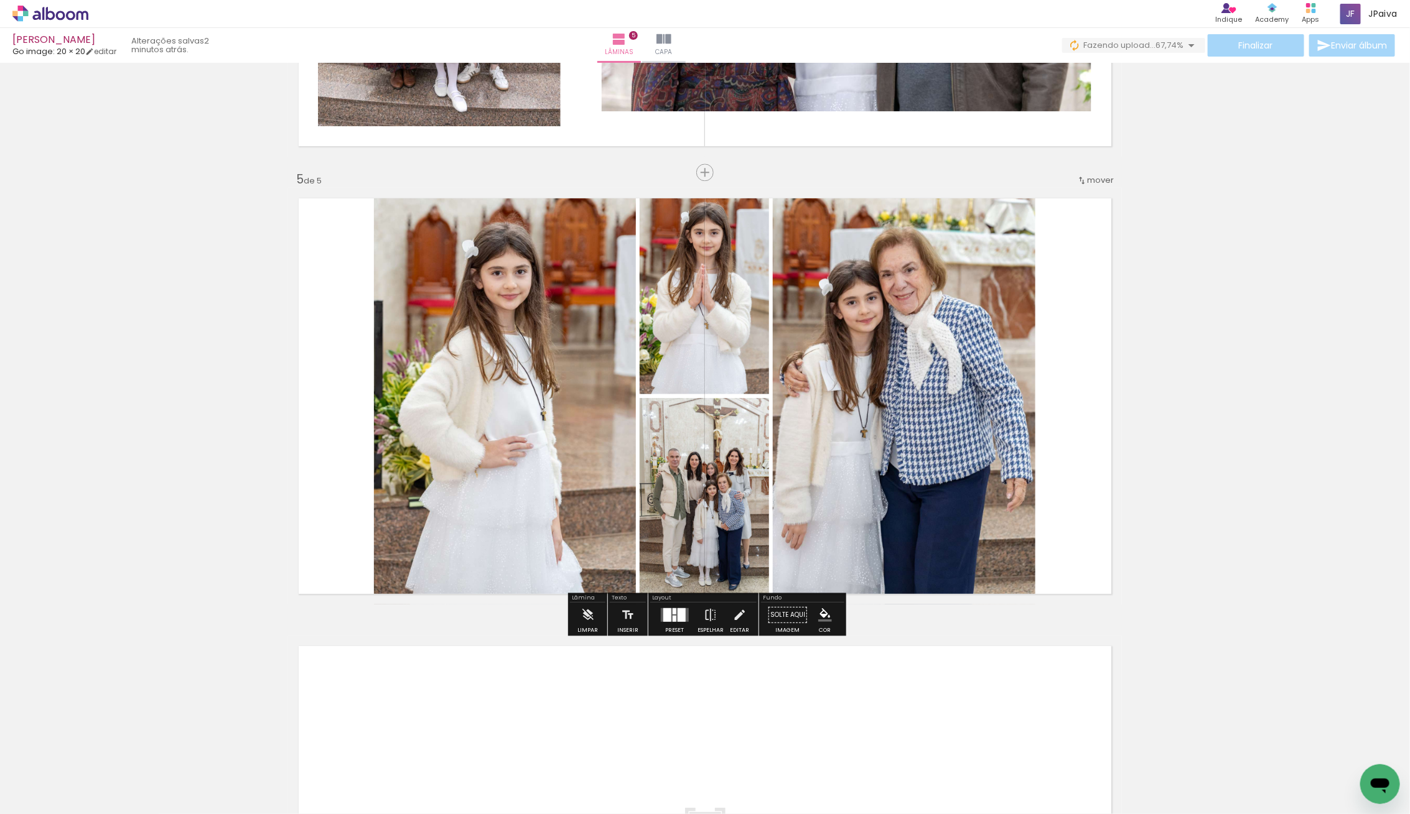
scroll to position [1711, 0]
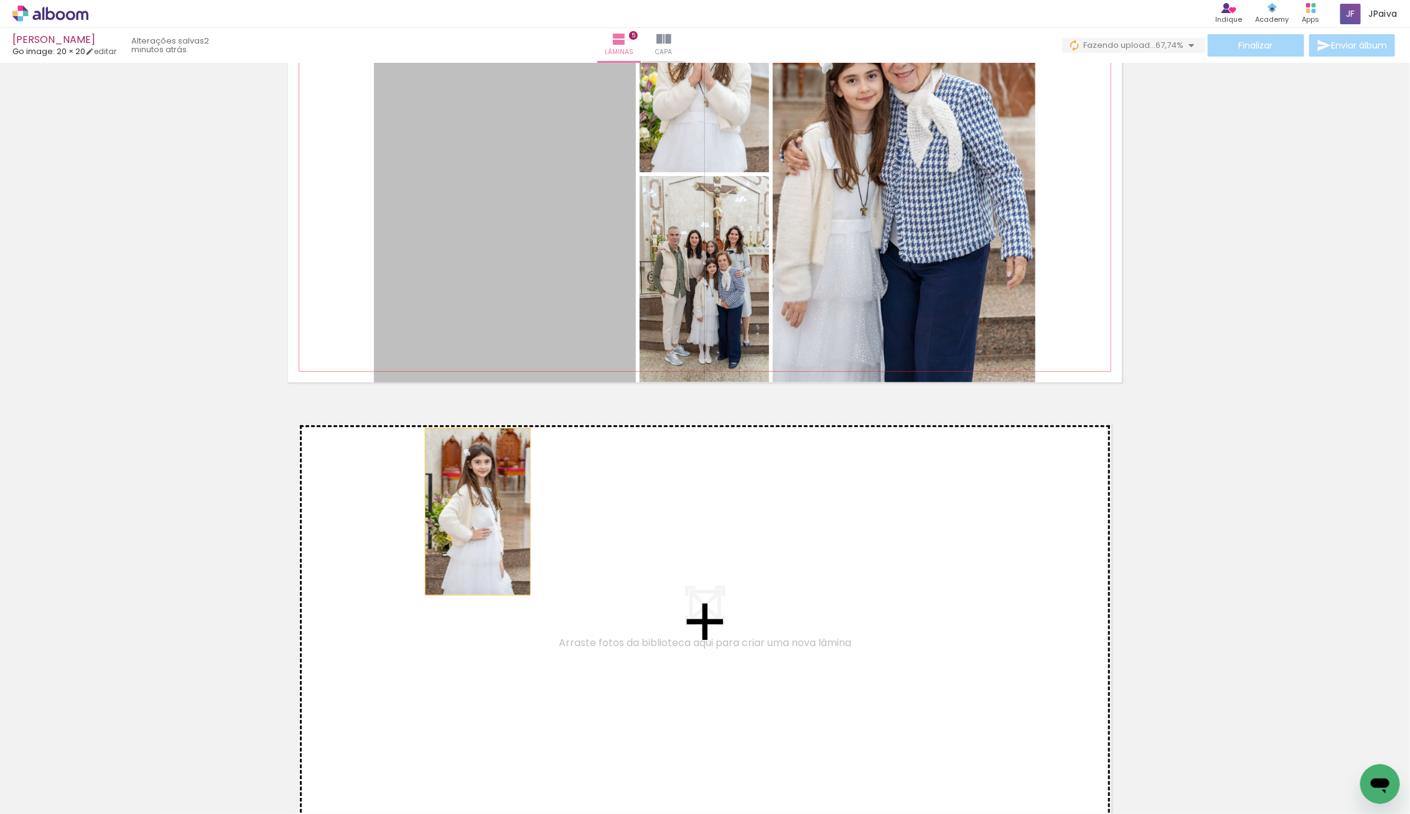
drag, startPoint x: 442, startPoint y: 282, endPoint x: 467, endPoint y: 612, distance: 330.6
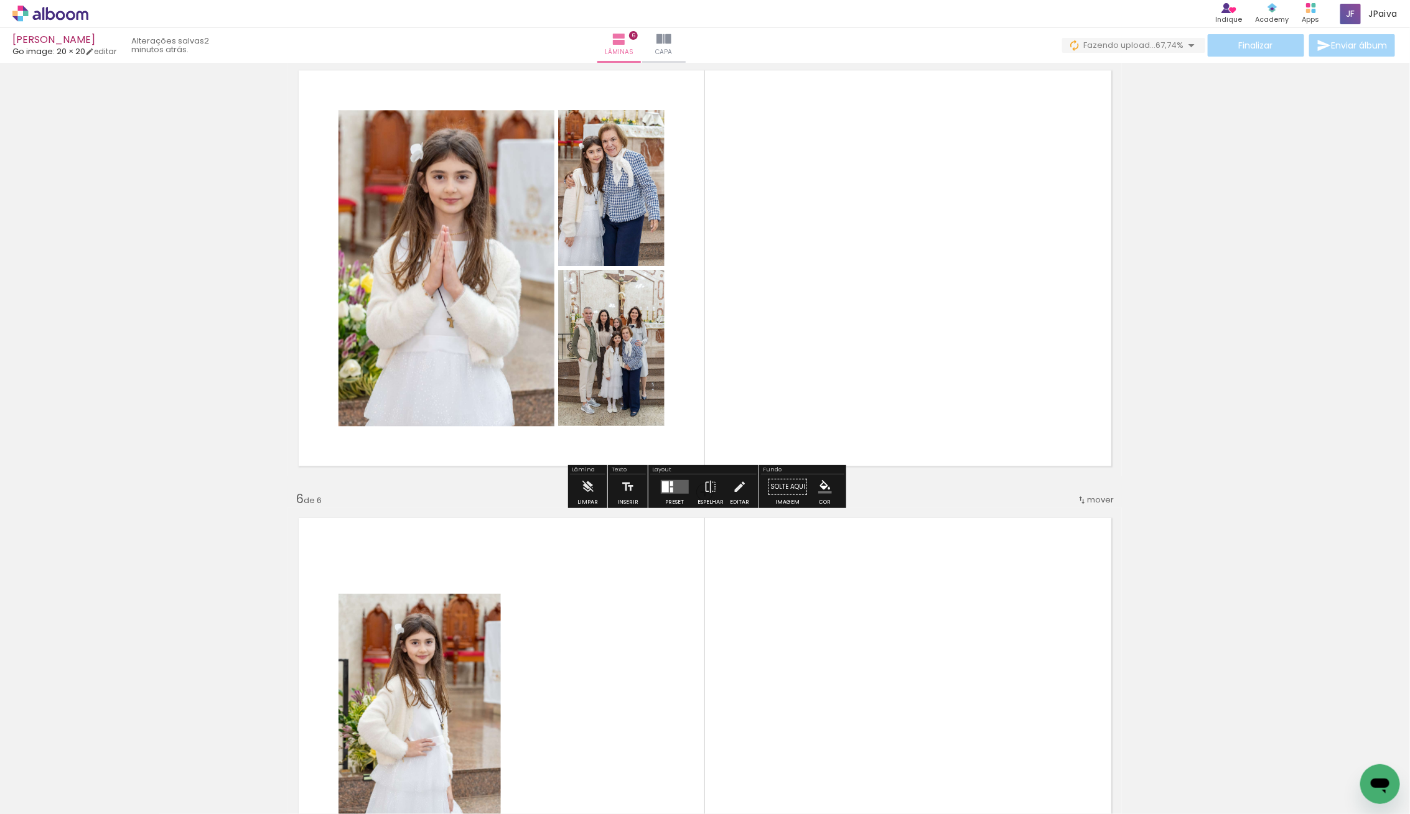
scroll to position [1829, 0]
click at [662, 488] on div at bounding box center [664, 488] width 7 height 11
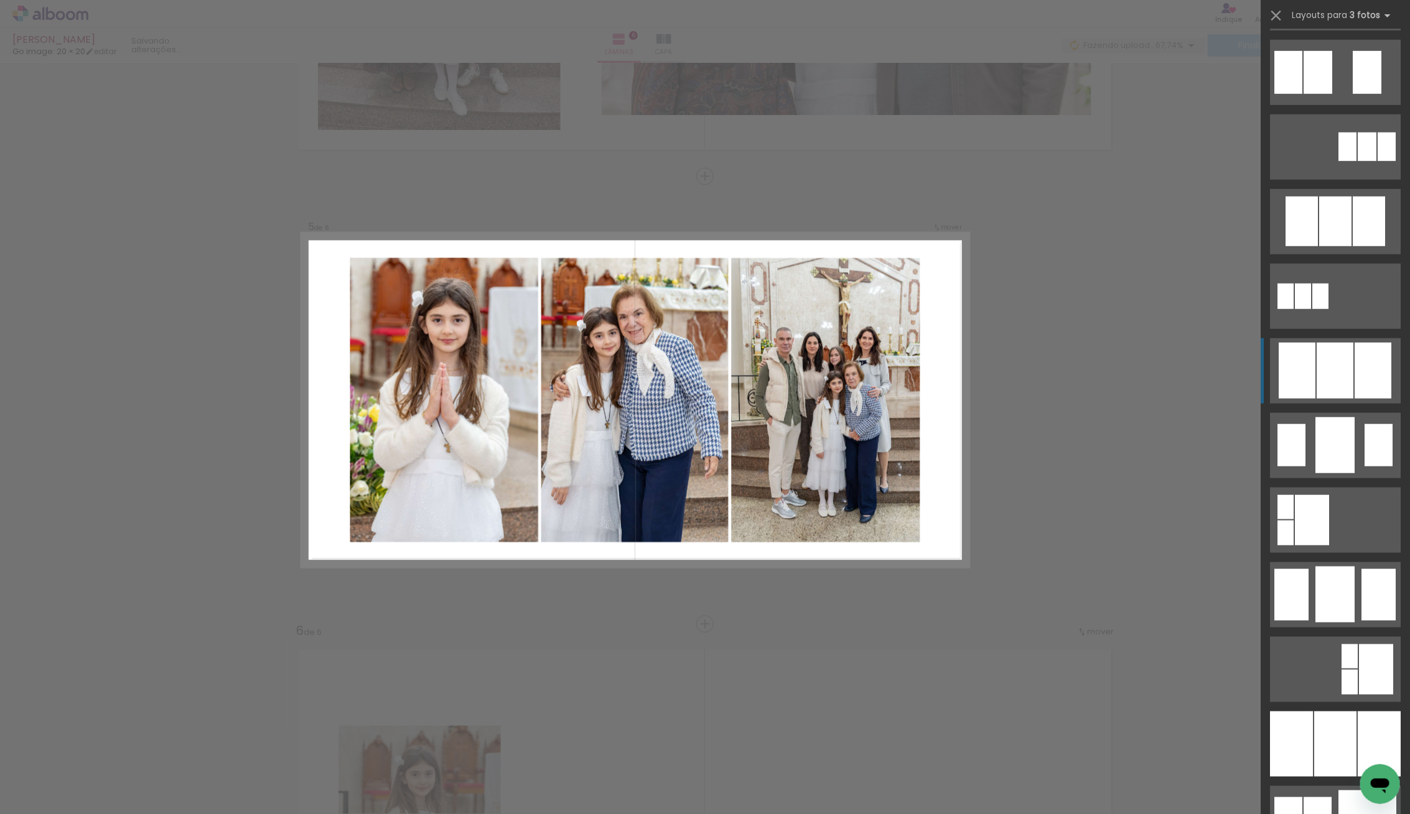
scroll to position [521, 0]
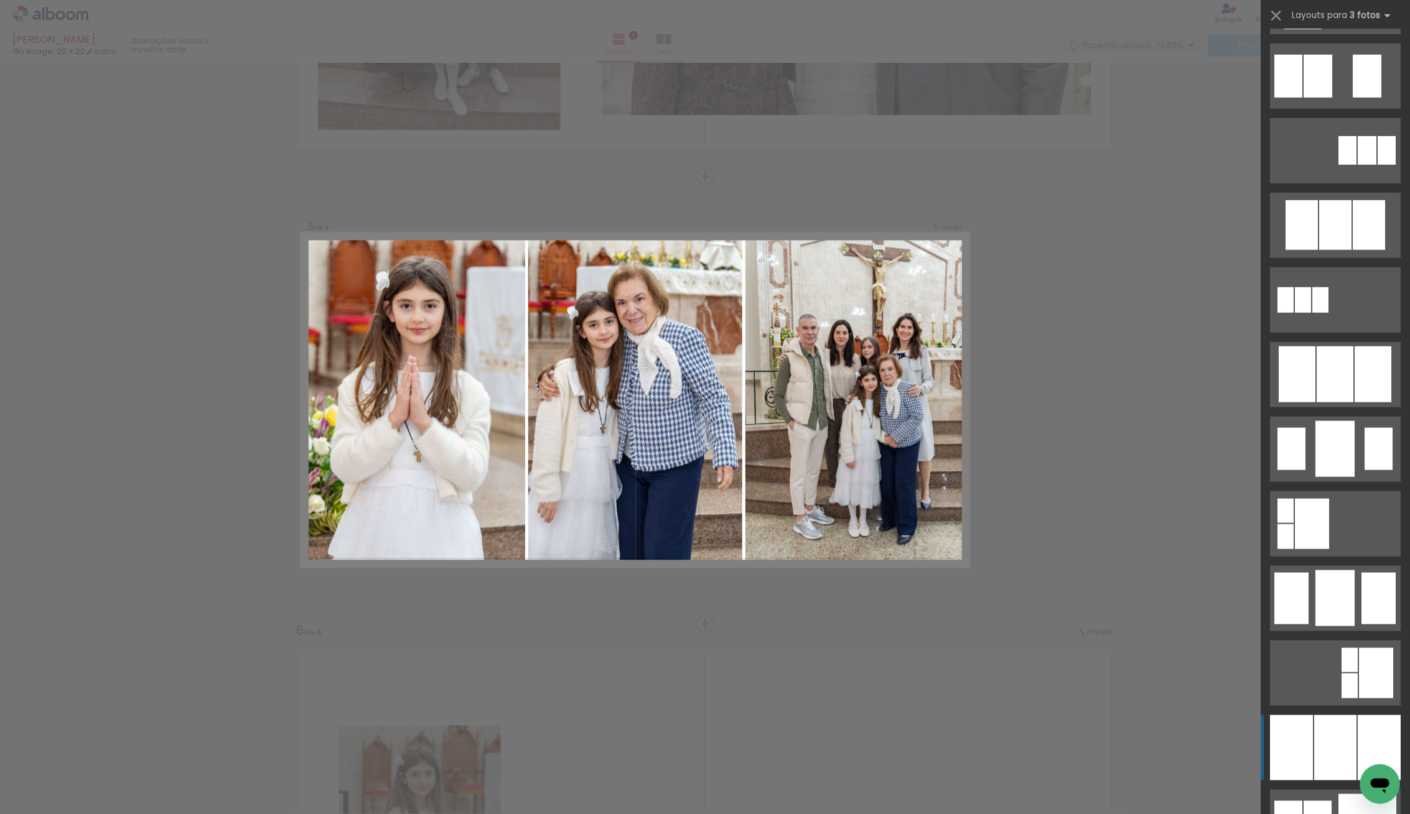
click at [1355, 732] on div at bounding box center [1335, 747] width 42 height 65
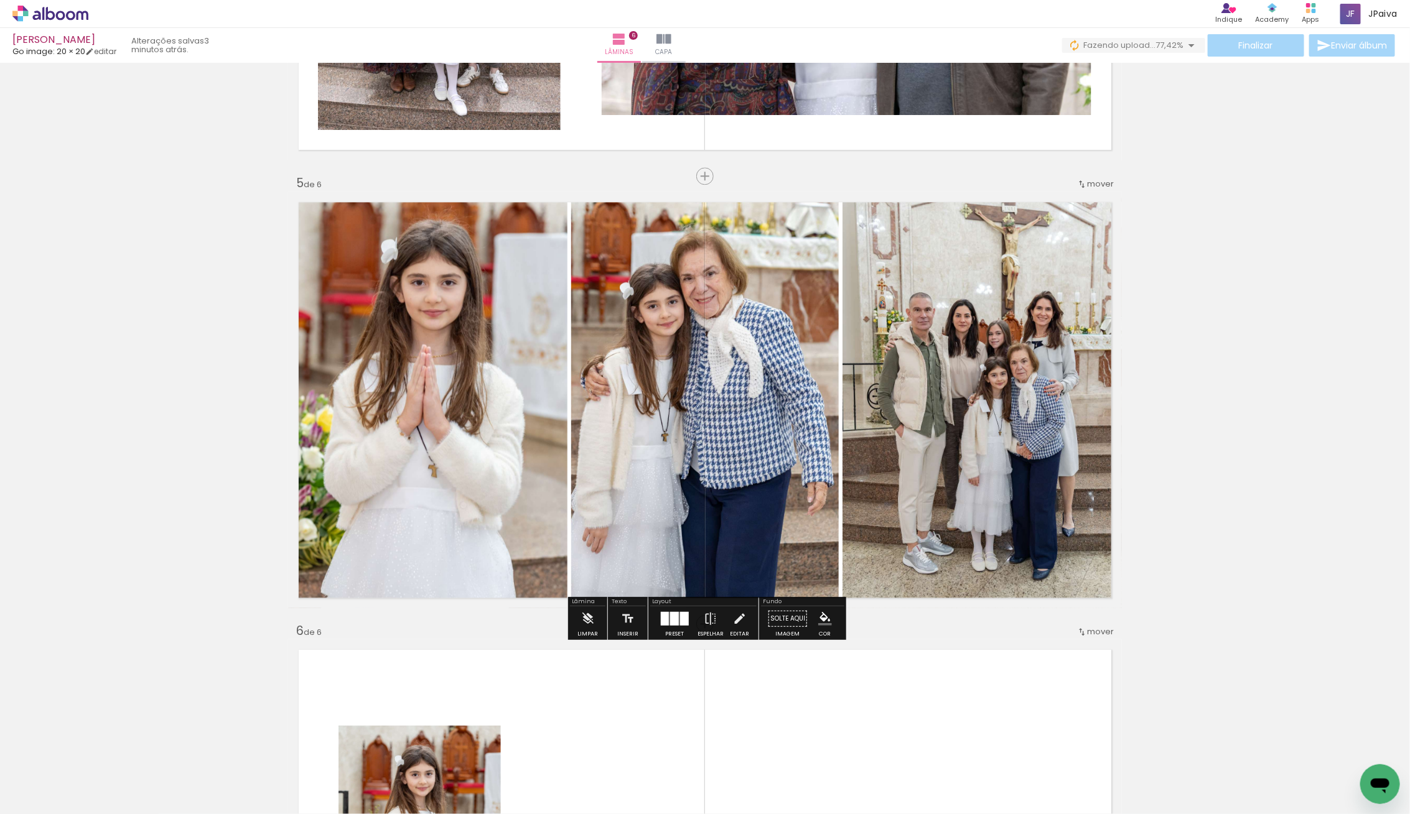
scroll to position [538, 0]
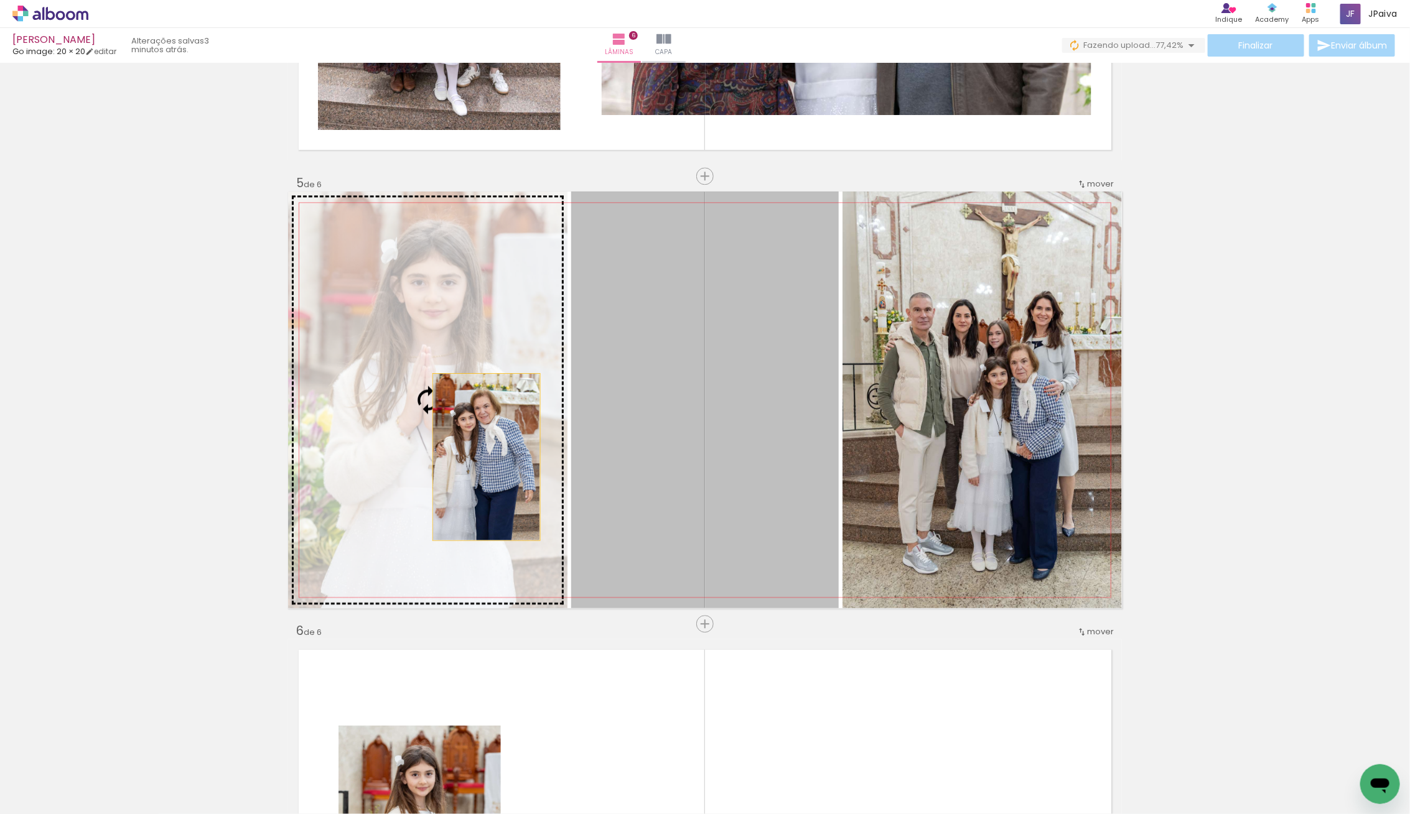
drag, startPoint x: 732, startPoint y: 472, endPoint x: 486, endPoint y: 457, distance: 245.6
click at [0, 0] on slot at bounding box center [0, 0] width 0 height 0
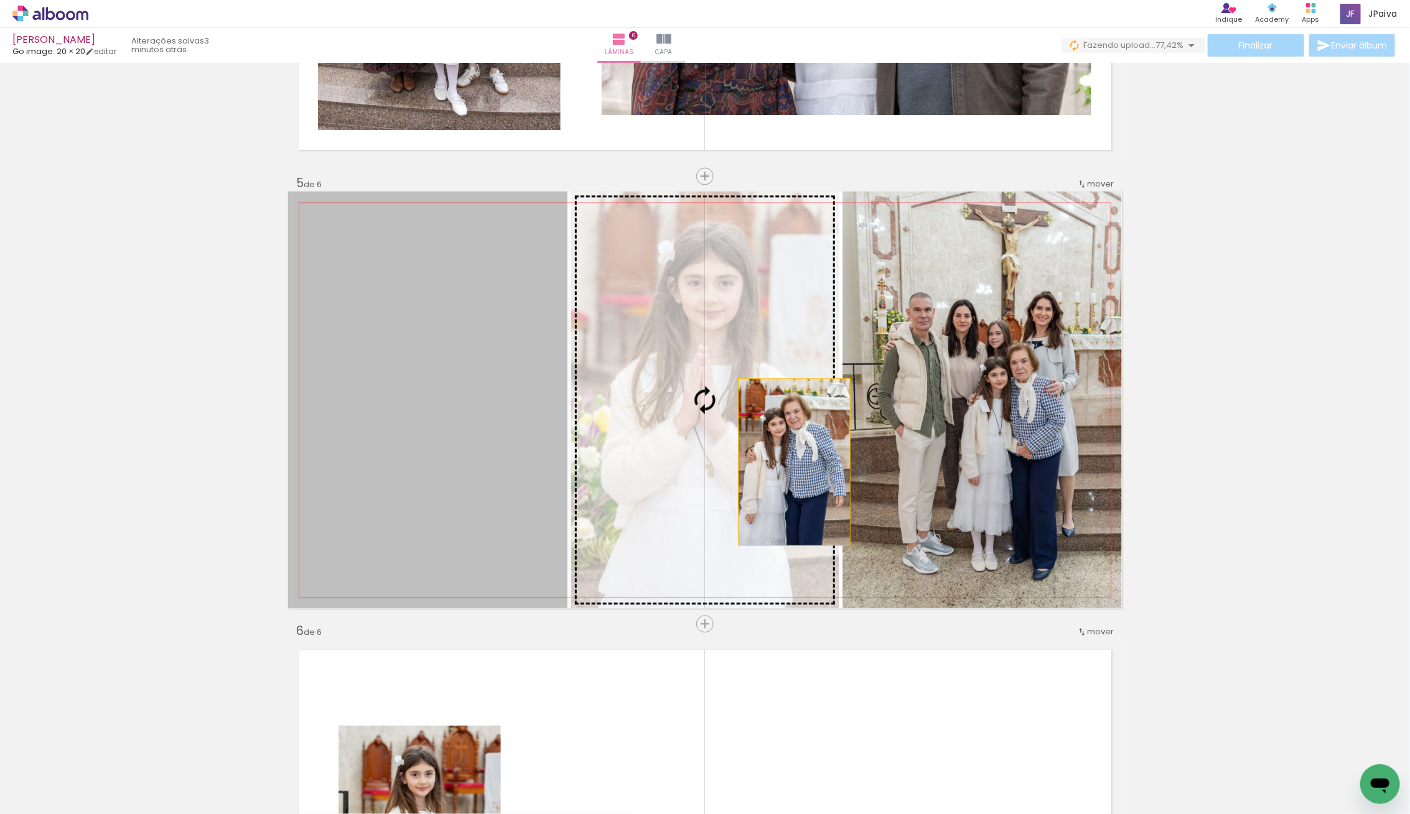
drag, startPoint x: 473, startPoint y: 456, endPoint x: 797, endPoint y: 460, distance: 324.1
click at [0, 0] on slot at bounding box center [0, 0] width 0 height 0
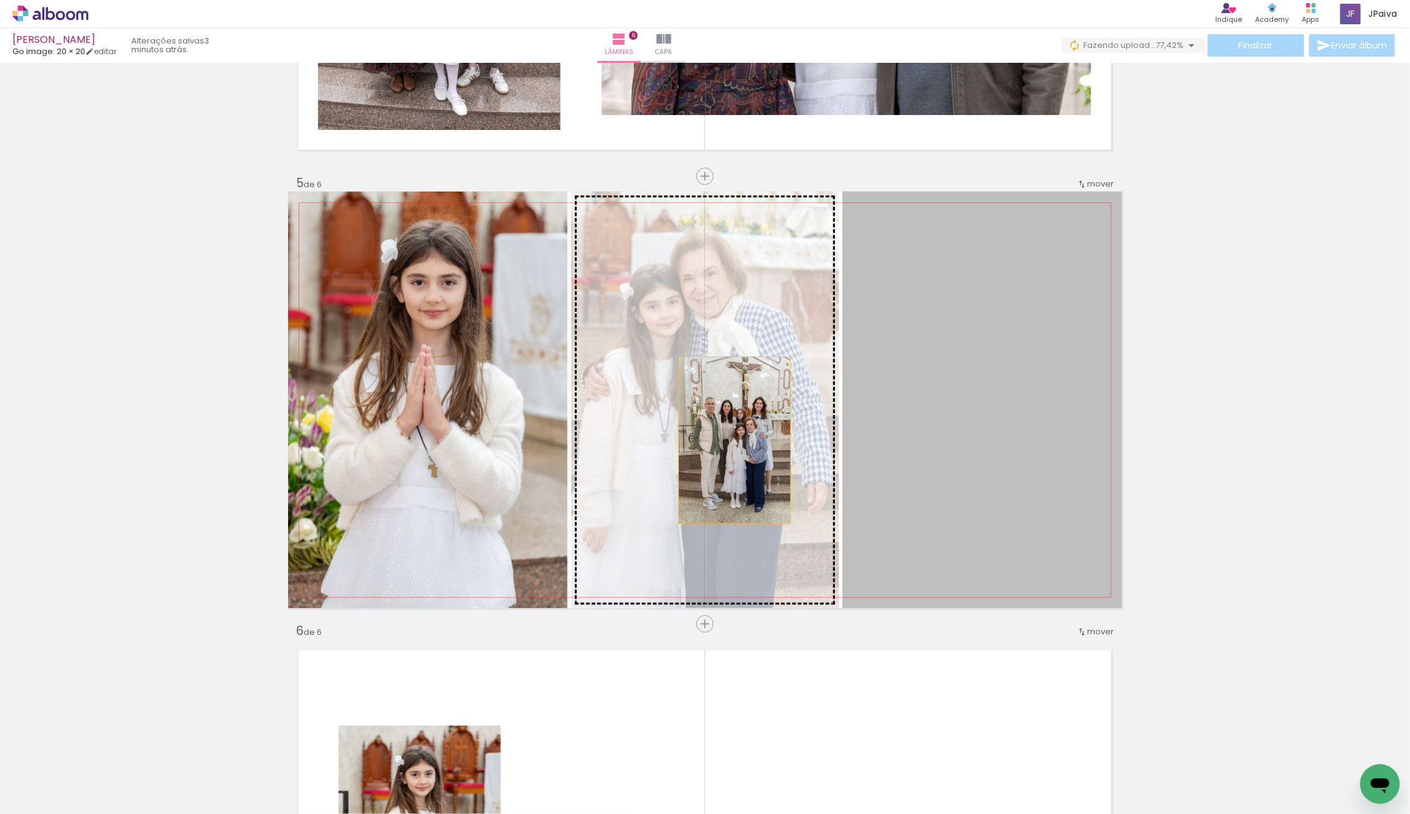
drag, startPoint x: 965, startPoint y: 455, endPoint x: 748, endPoint y: 440, distance: 217.0
click at [0, 0] on slot at bounding box center [0, 0] width 0 height 0
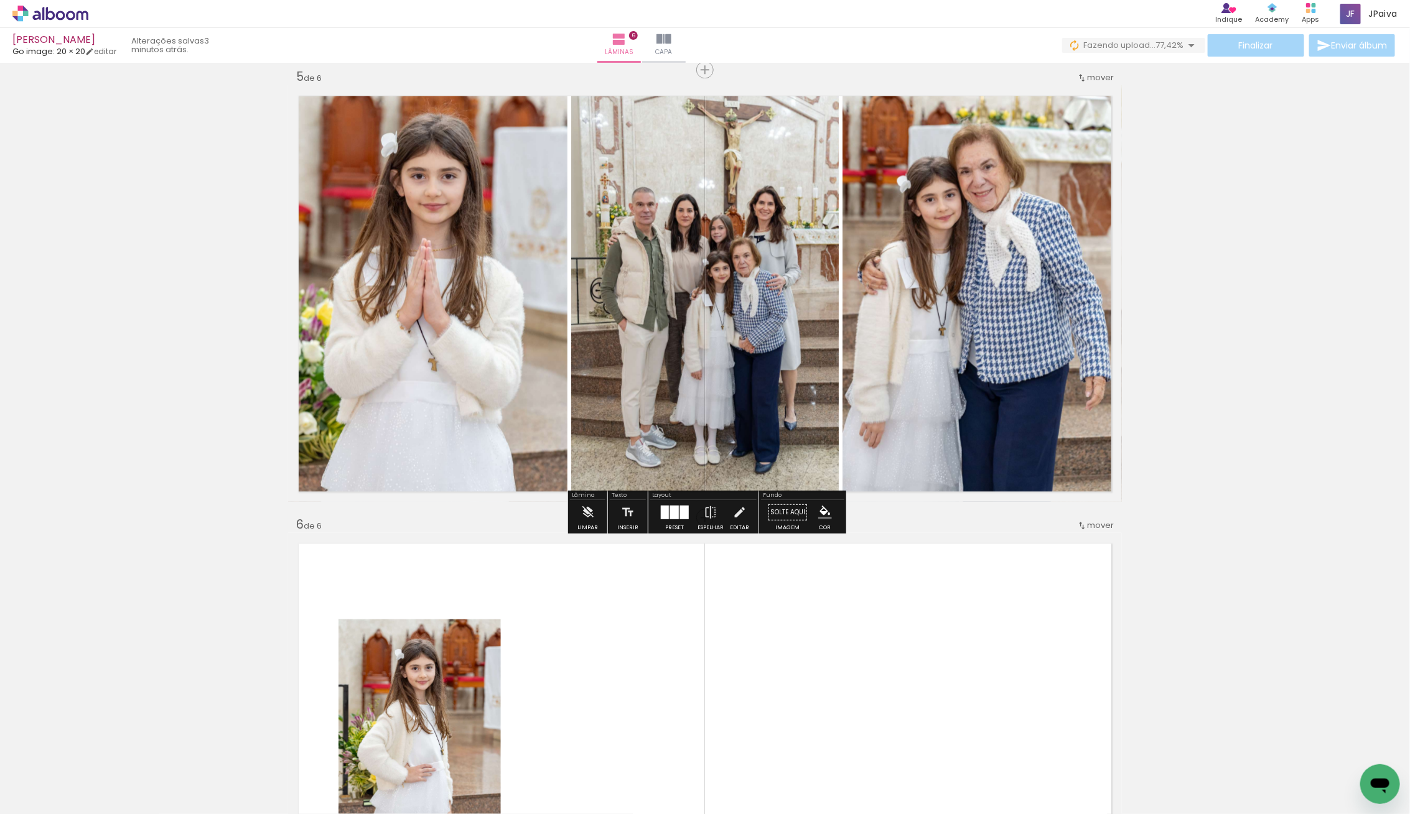
scroll to position [1808, 0]
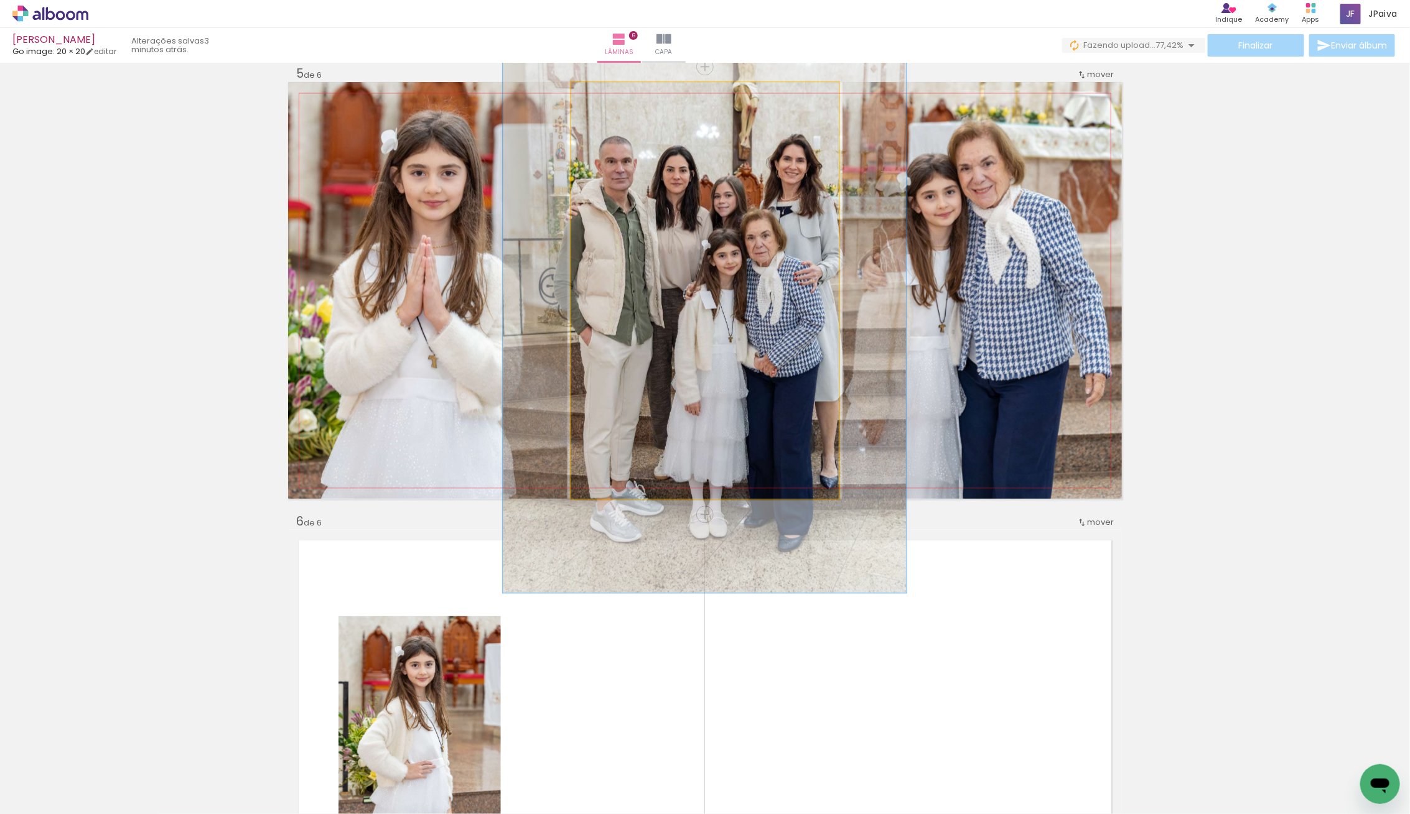
drag, startPoint x: 604, startPoint y: 99, endPoint x: 623, endPoint y: 95, distance: 19.8
click at [623, 95] on div at bounding box center [620, 95] width 20 height 20
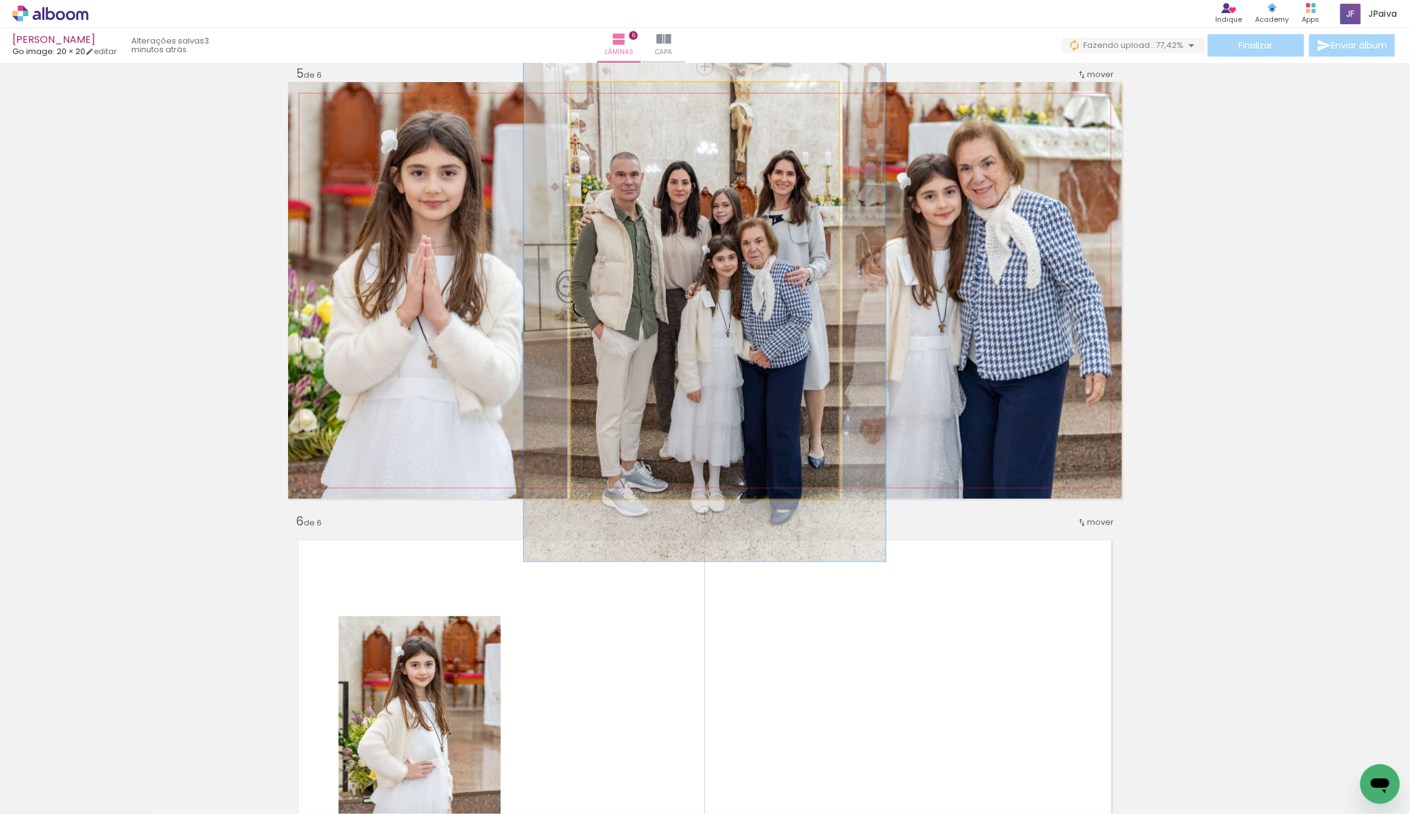
drag, startPoint x: 623, startPoint y: 95, endPoint x: 616, endPoint y: 96, distance: 7.7
type paper-slider "130"
click at [616, 96] on div at bounding box center [614, 95] width 11 height 11
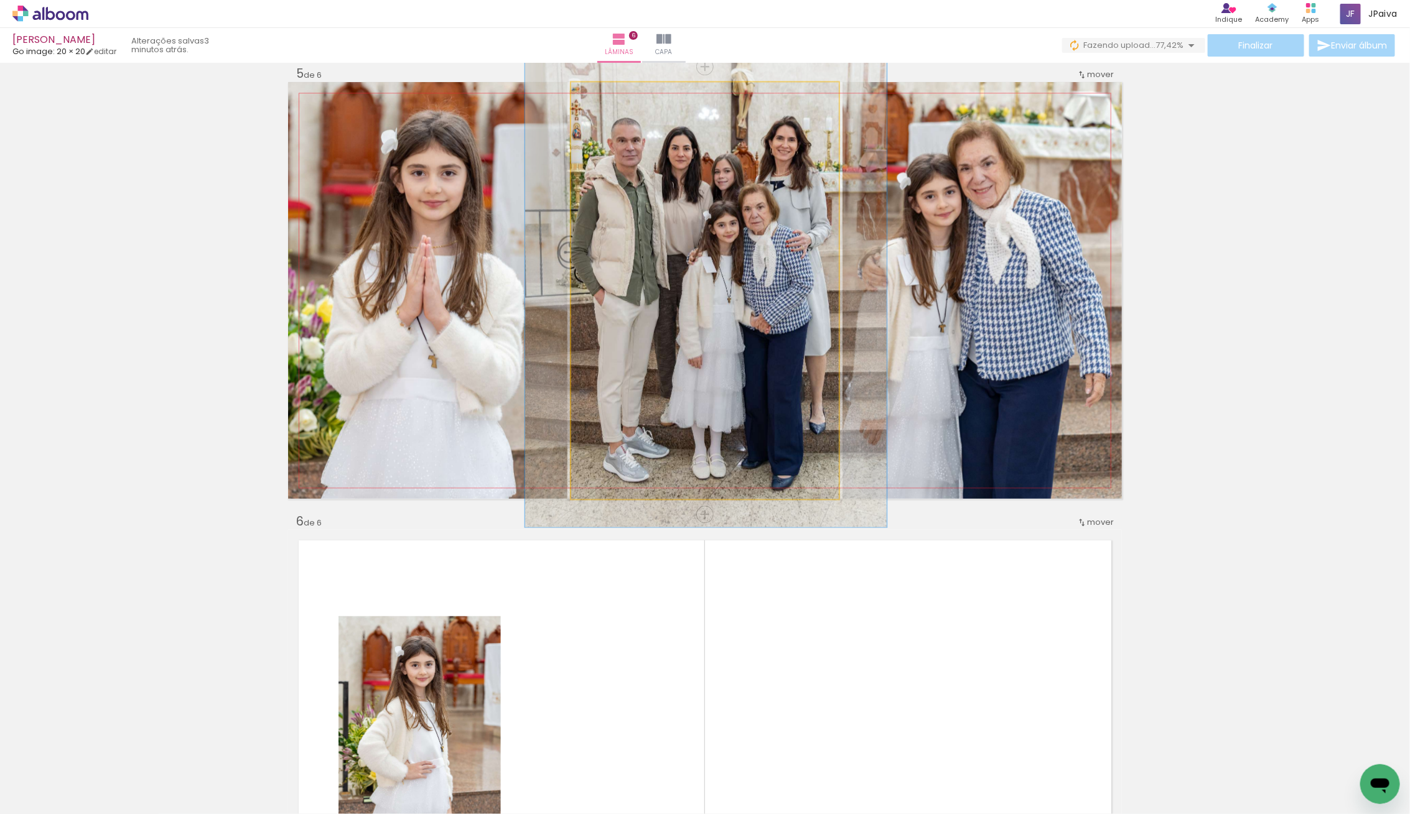
drag, startPoint x: 741, startPoint y: 315, endPoint x: 743, endPoint y: 281, distance: 34.2
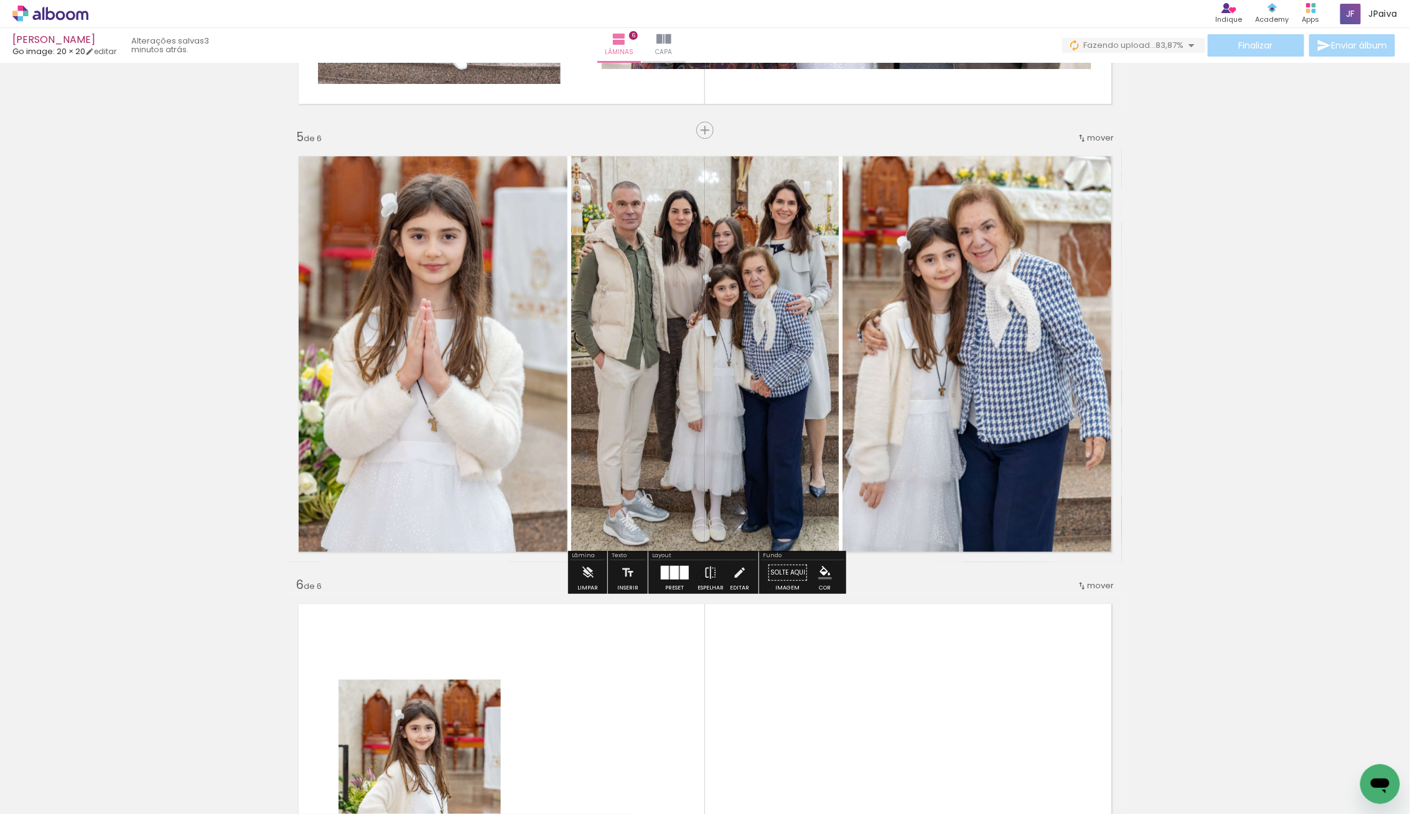
scroll to position [1745, 0]
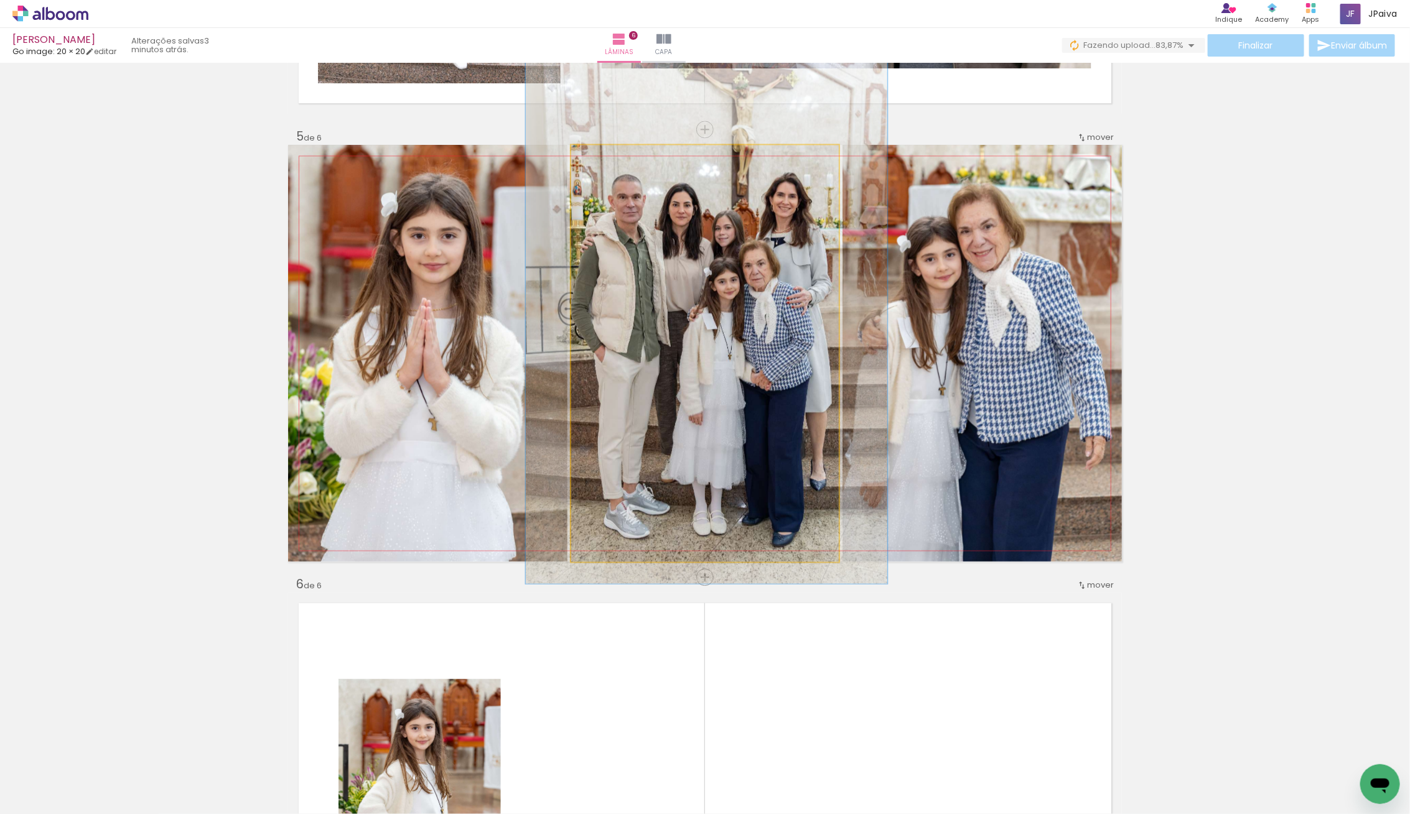
drag, startPoint x: 746, startPoint y: 304, endPoint x: 747, endPoint y: 297, distance: 6.3
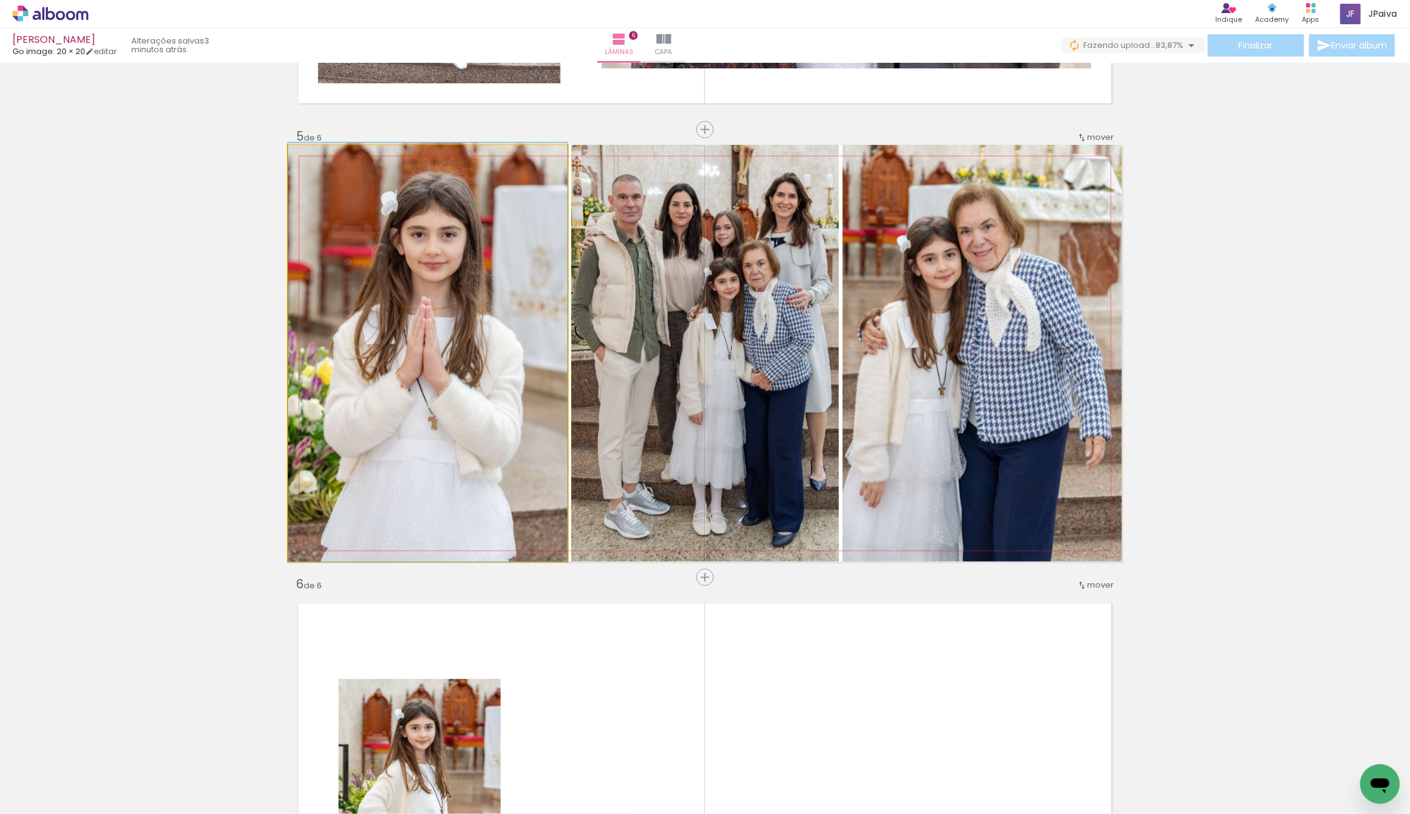
drag, startPoint x: 436, startPoint y: 325, endPoint x: 690, endPoint y: 311, distance: 254.2
click at [443, 321] on div at bounding box center [427, 351] width 279 height 419
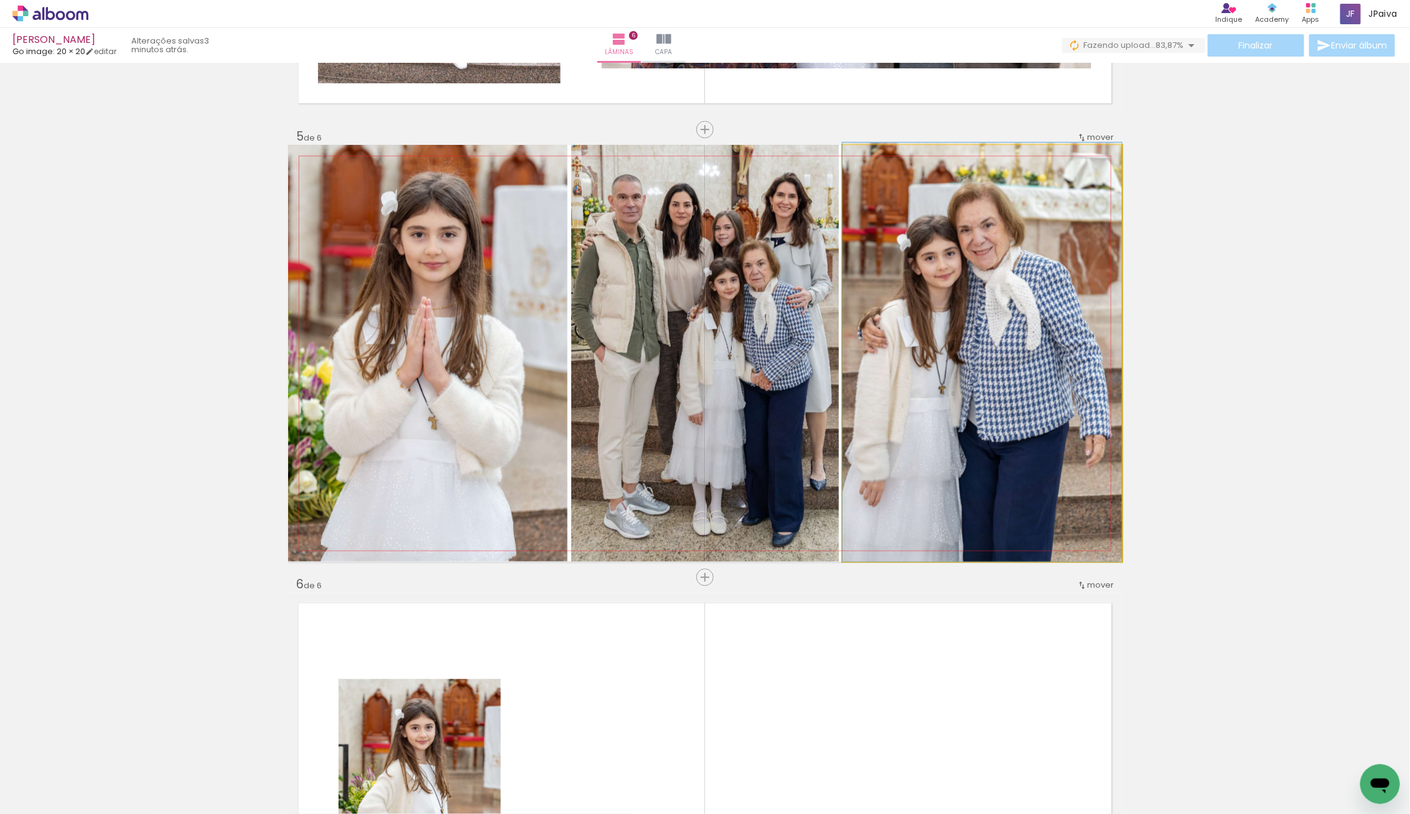
drag, startPoint x: 972, startPoint y: 312, endPoint x: 977, endPoint y: 304, distance: 9.2
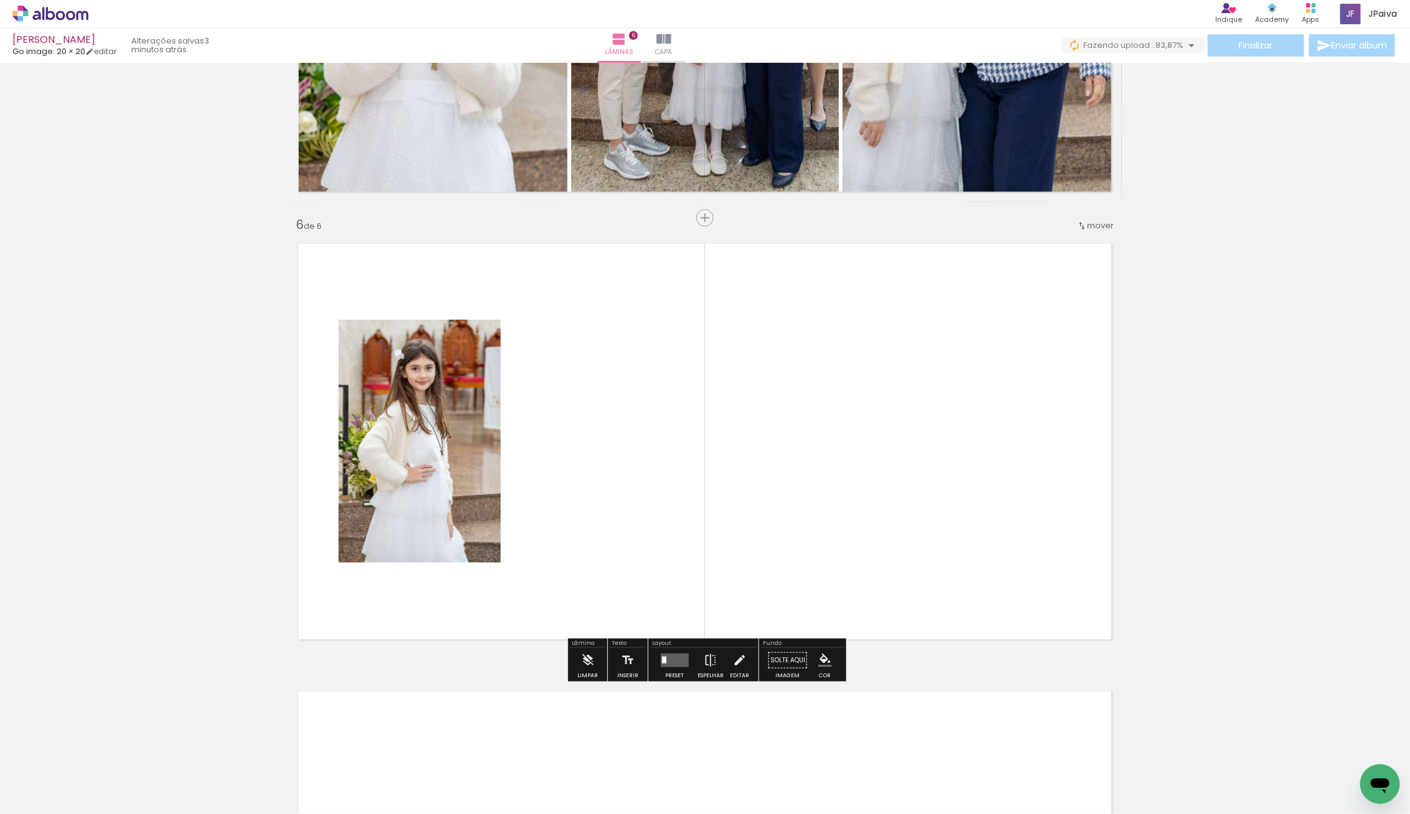
scroll to position [2106, 0]
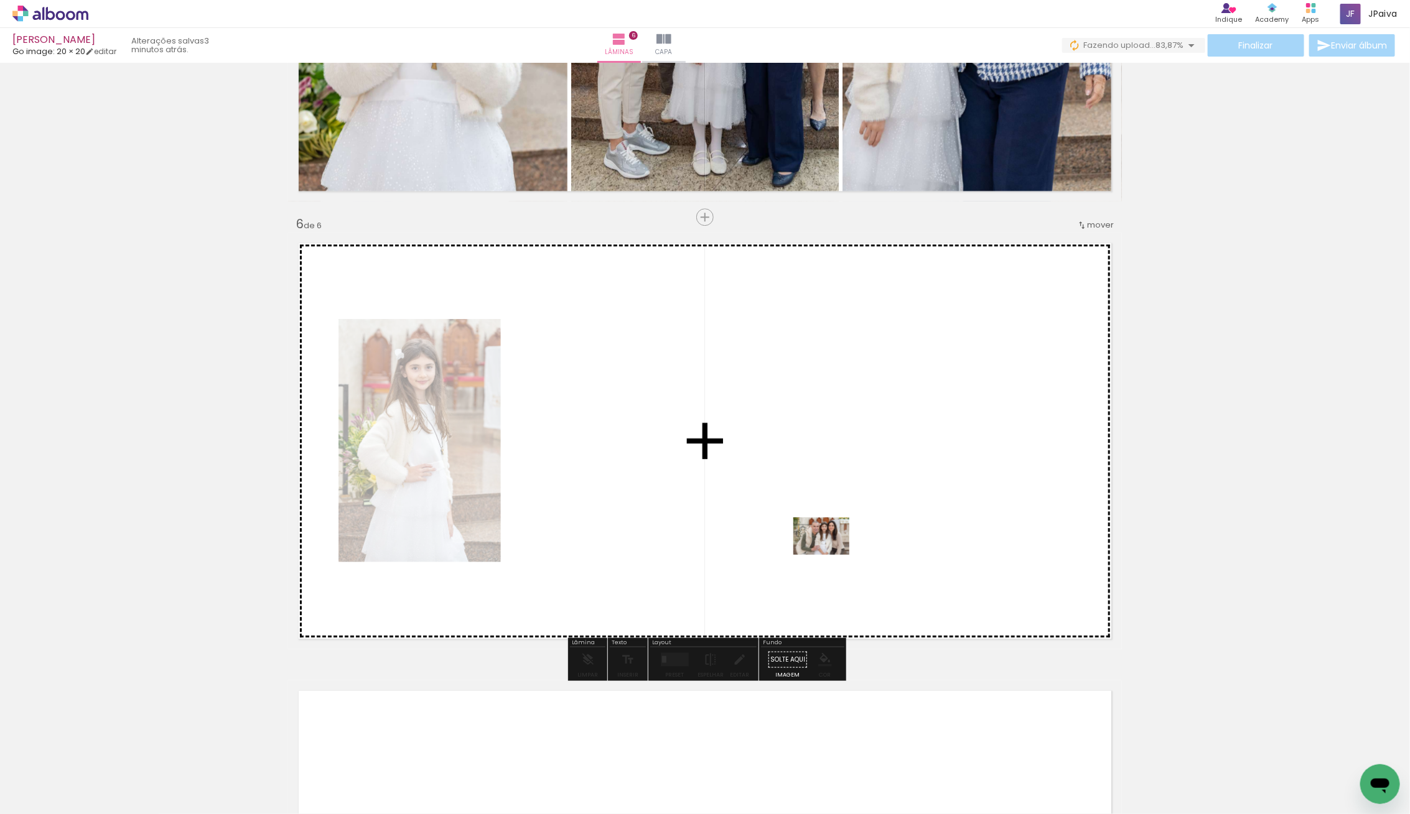
drag, startPoint x: 144, startPoint y: 774, endPoint x: 830, endPoint y: 555, distance: 720.2
click at [830, 555] on quentale-workspace at bounding box center [705, 407] width 1410 height 814
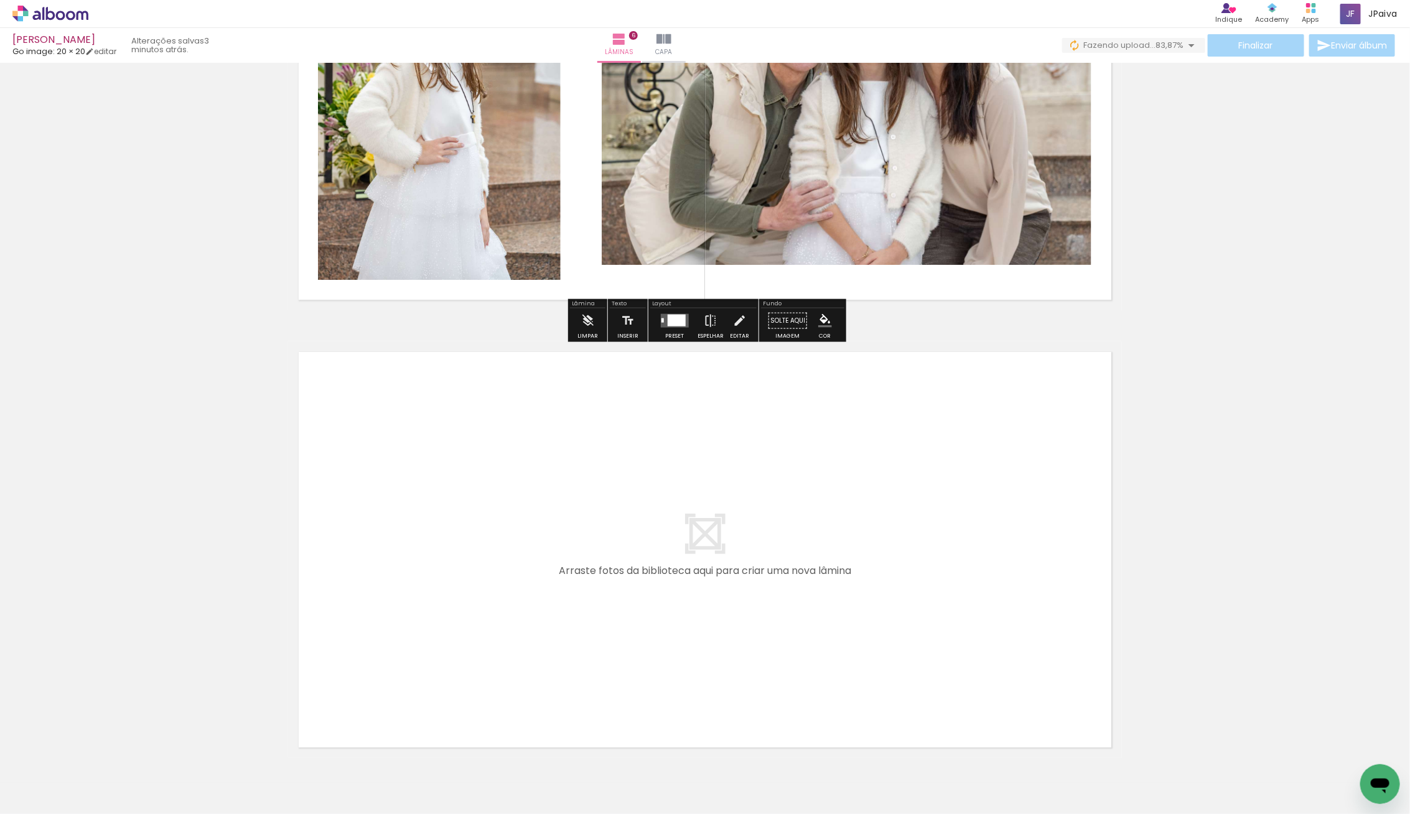
scroll to position [2473, 0]
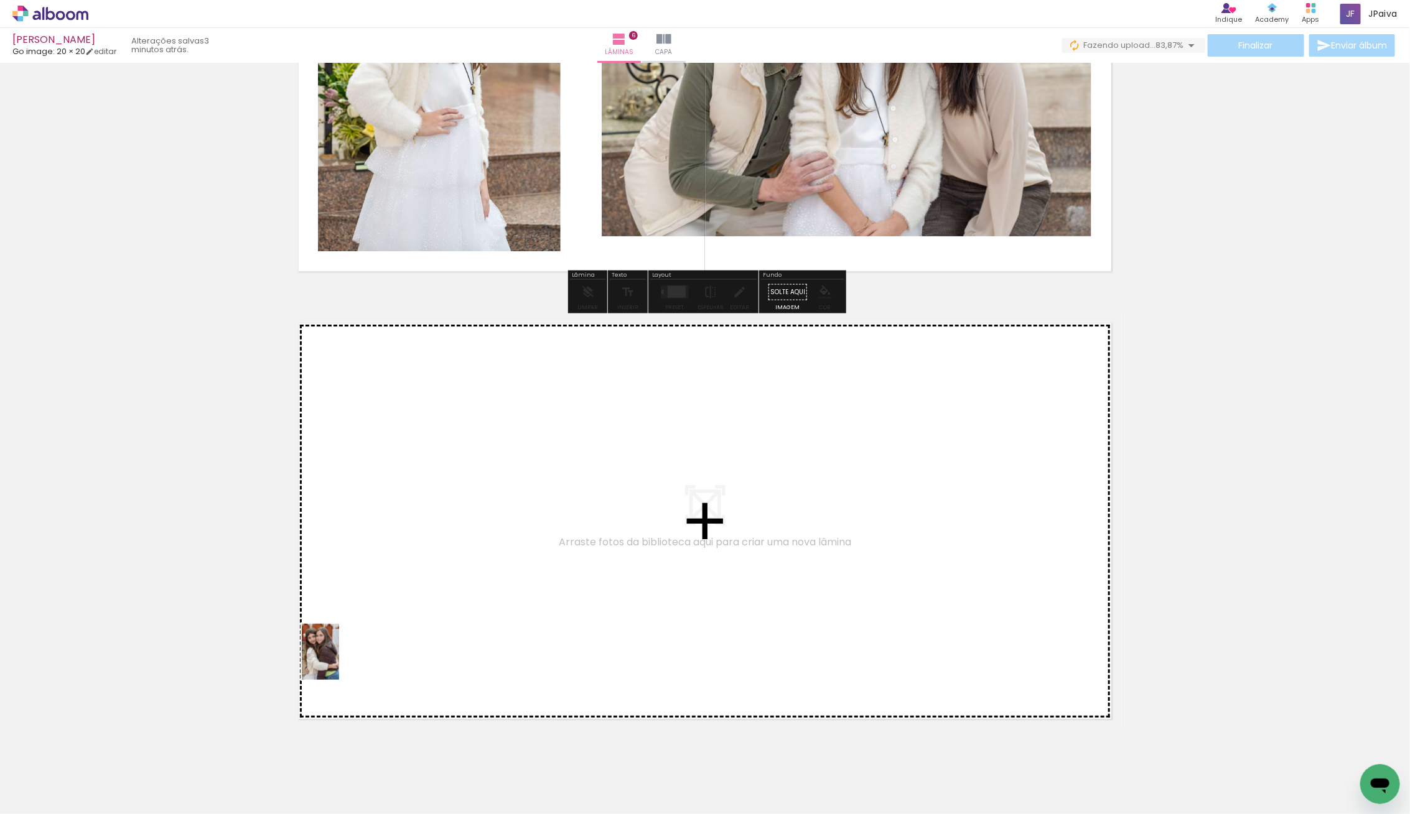
drag, startPoint x: 221, startPoint y: 723, endPoint x: 341, endPoint y: 660, distance: 134.9
click at [341, 660] on quentale-workspace at bounding box center [705, 407] width 1410 height 814
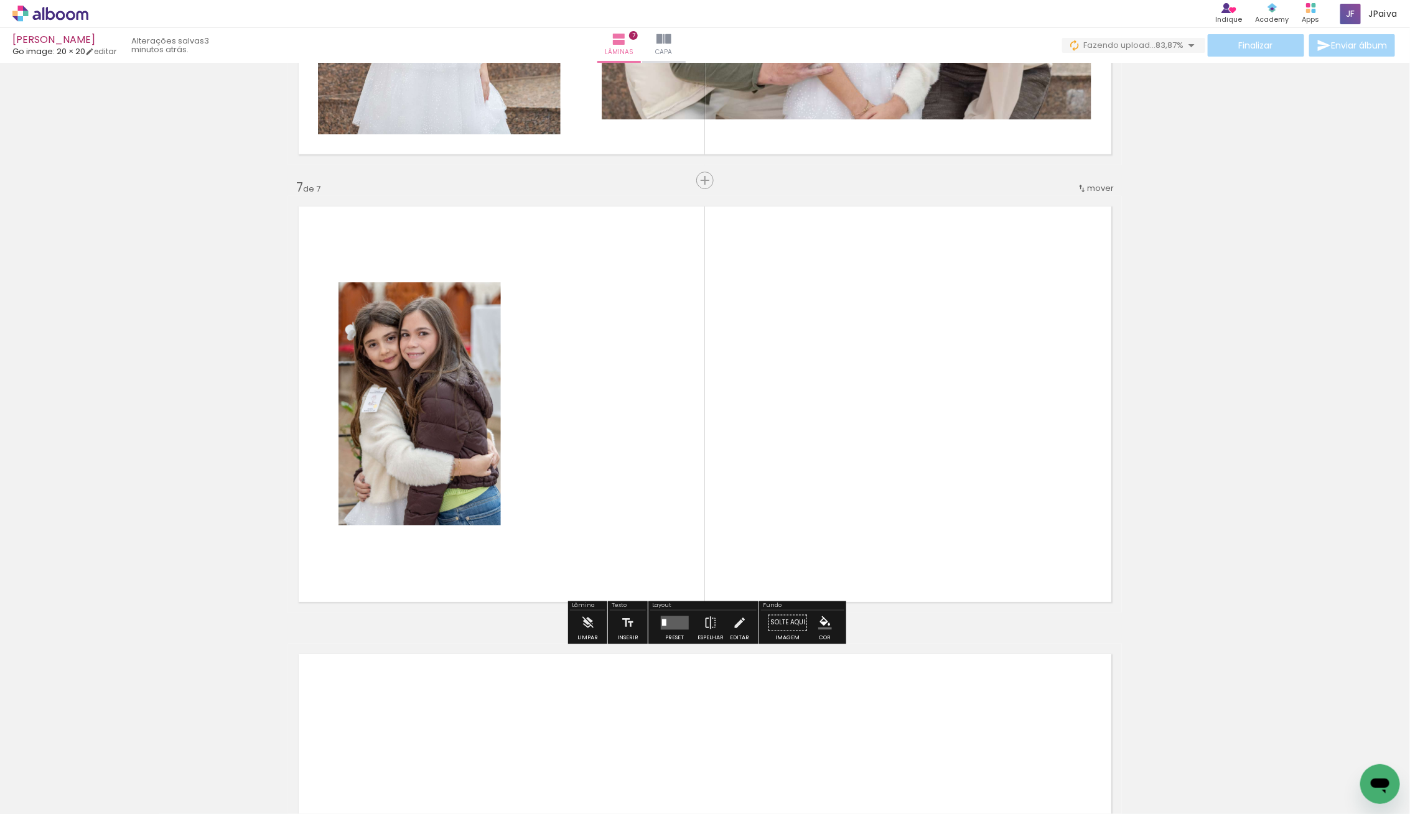
scroll to position [2594, 0]
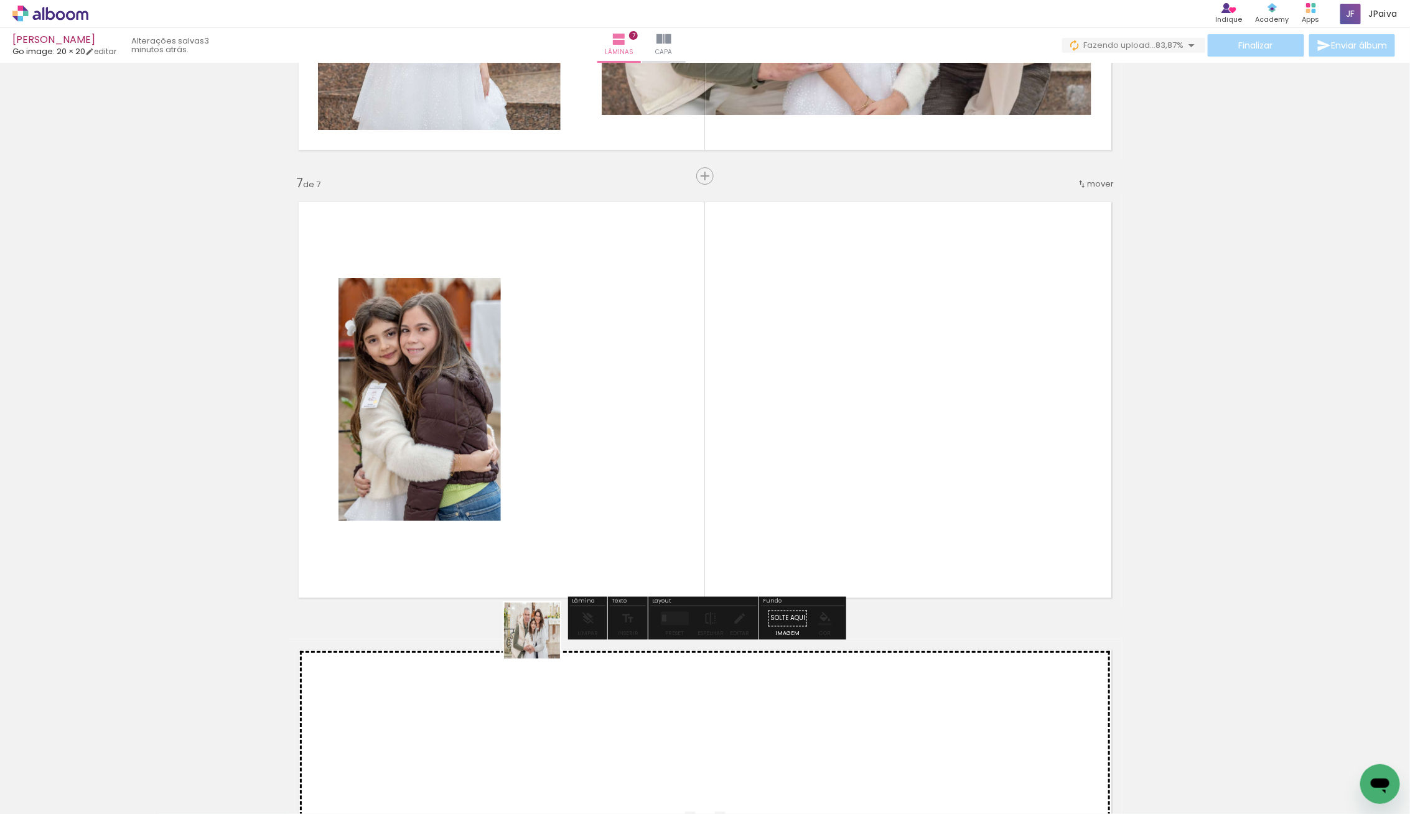
drag, startPoint x: 177, startPoint y: 748, endPoint x: 758, endPoint y: 568, distance: 608.3
click at [758, 568] on quentale-workspace at bounding box center [705, 407] width 1410 height 814
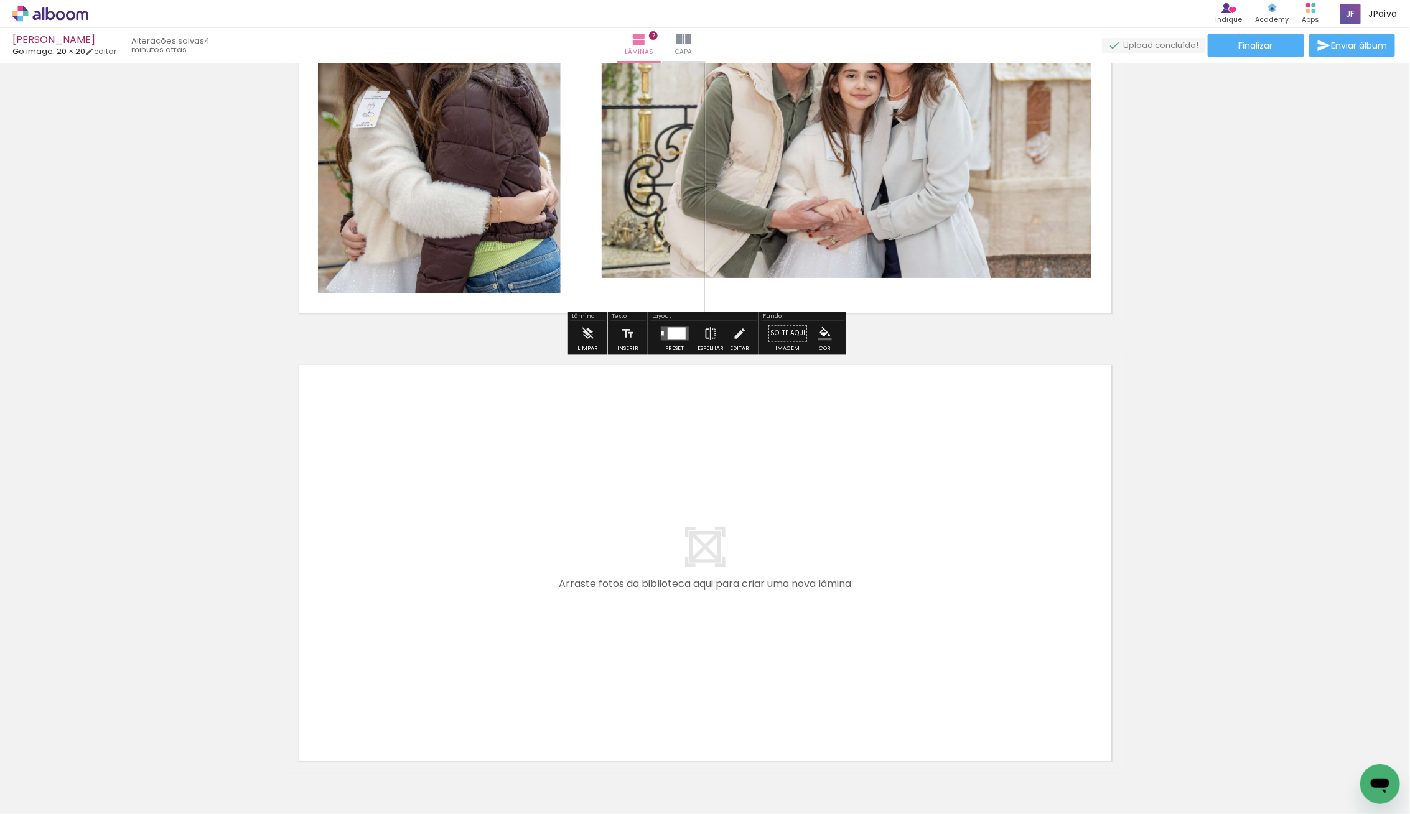
scroll to position [2877, 0]
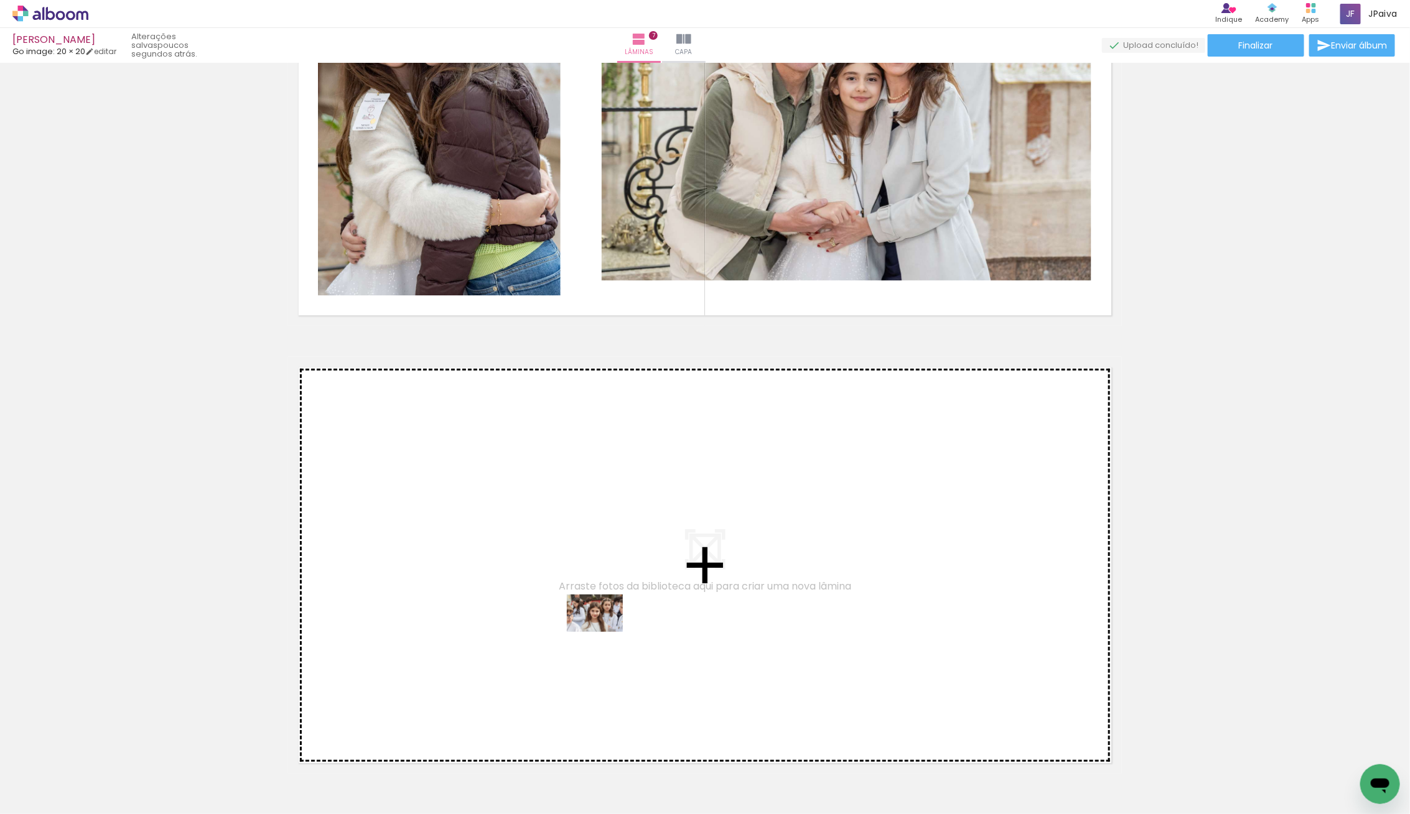
drag, startPoint x: 116, startPoint y: 773, endPoint x: 604, endPoint y: 632, distance: 507.5
click at [604, 632] on quentale-workspace at bounding box center [705, 407] width 1410 height 814
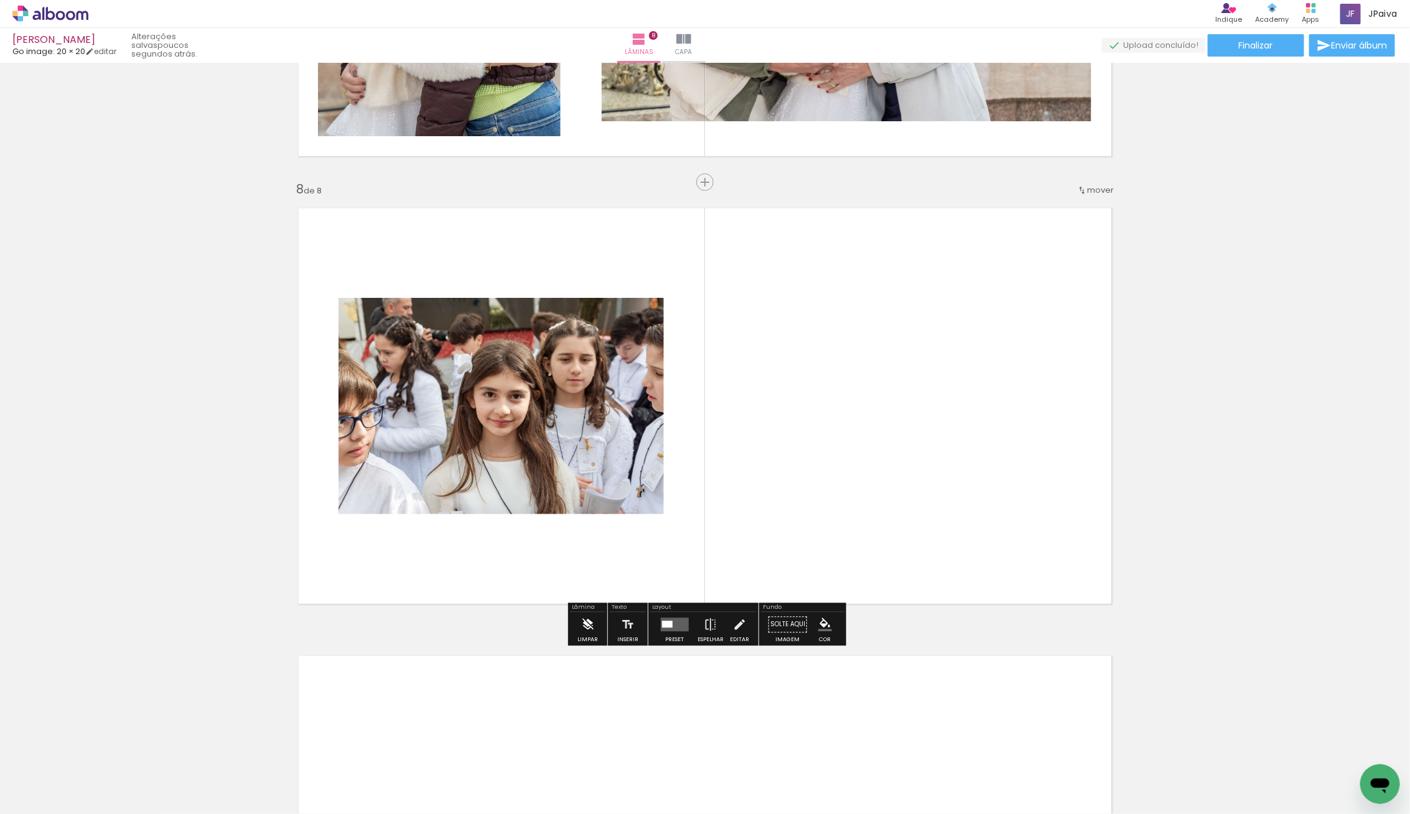
scroll to position [3042, 0]
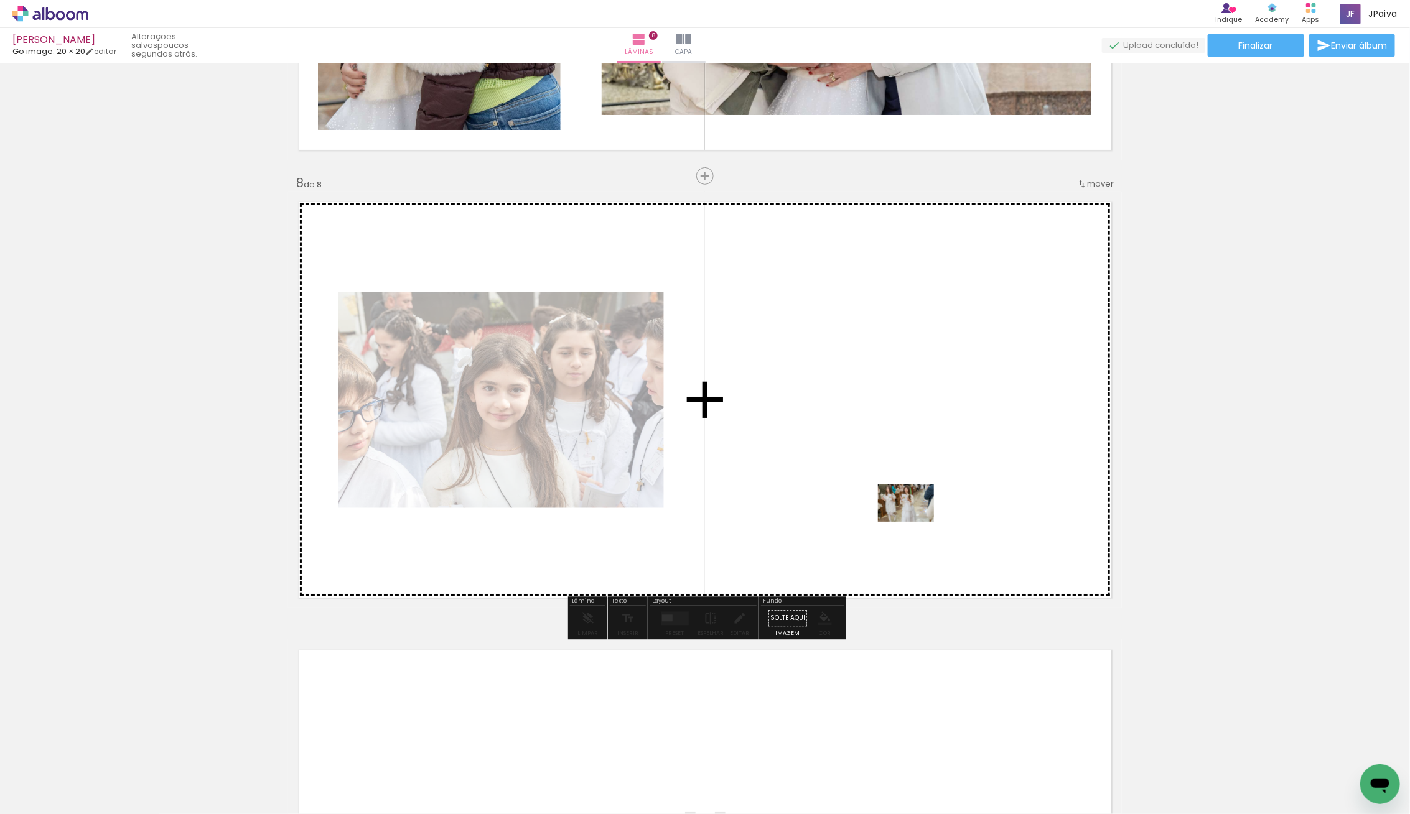
drag, startPoint x: 139, startPoint y: 786, endPoint x: 901, endPoint y: 500, distance: 813.4
click at [901, 500] on quentale-workspace at bounding box center [705, 407] width 1410 height 814
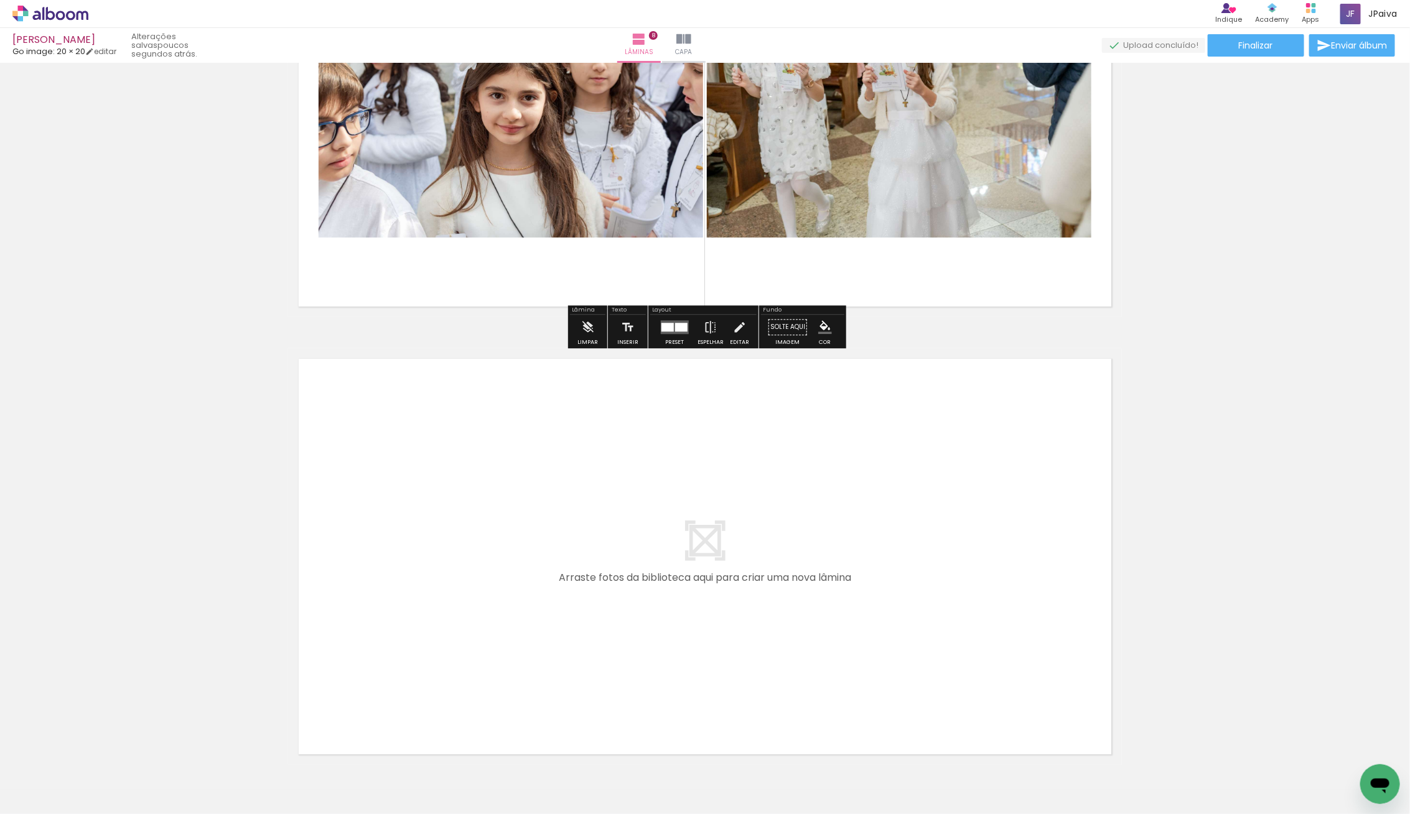
scroll to position [3405, 0]
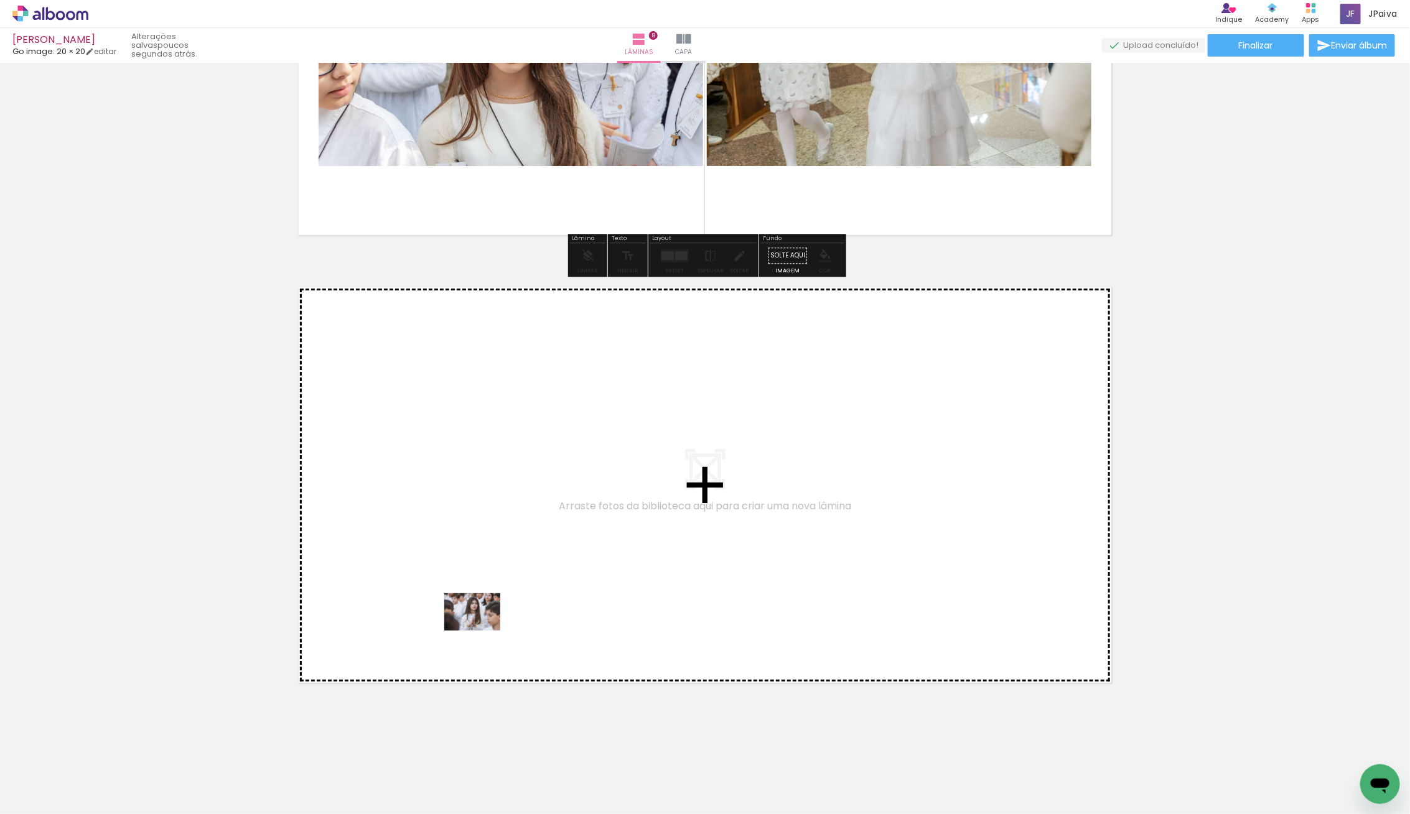
click at [481, 630] on quentale-workspace at bounding box center [705, 407] width 1410 height 814
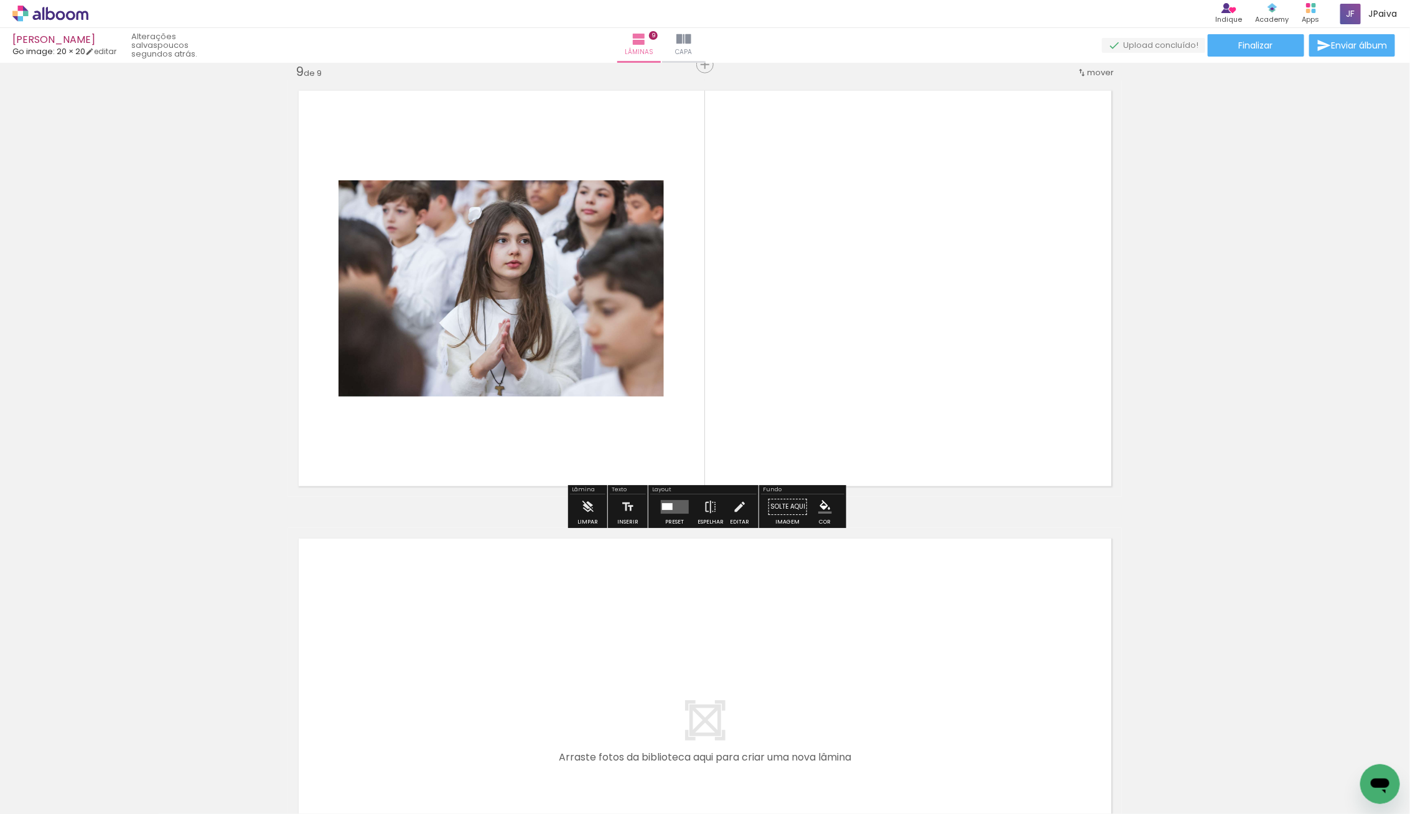
scroll to position [3619, 0]
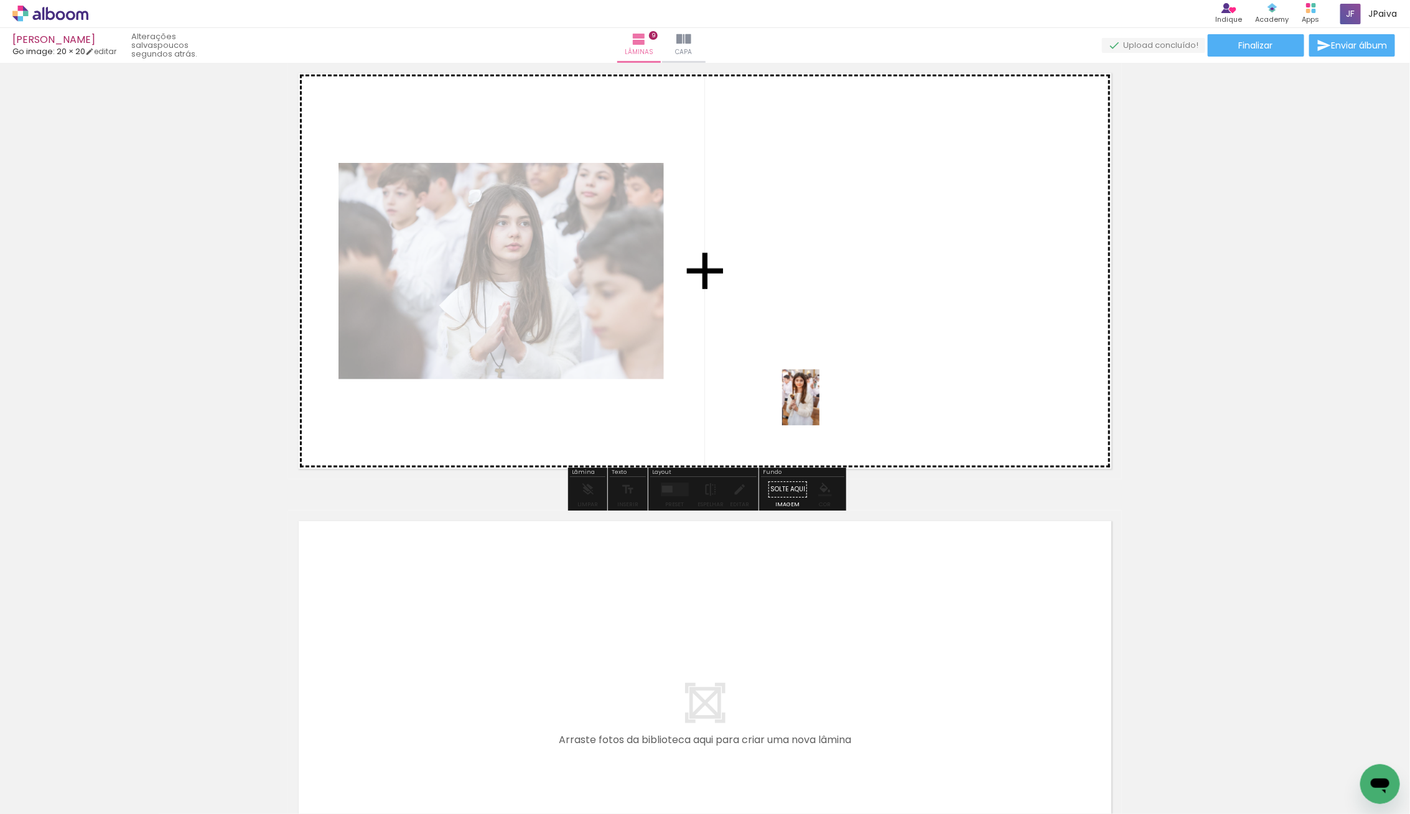
drag, startPoint x: 170, startPoint y: 753, endPoint x: 822, endPoint y: 406, distance: 739.1
click at [822, 406] on quentale-workspace at bounding box center [705, 407] width 1410 height 814
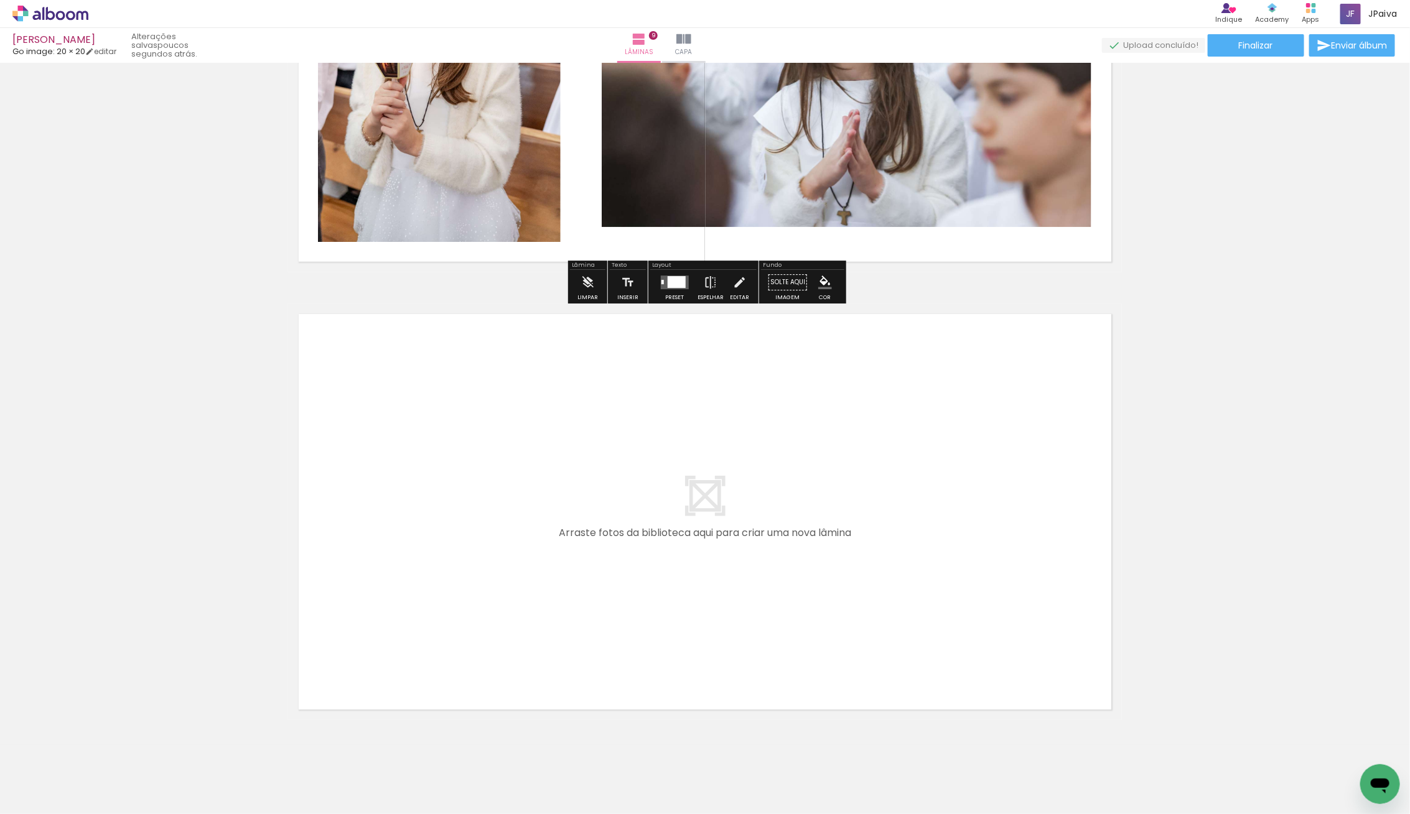
scroll to position [3853, 0]
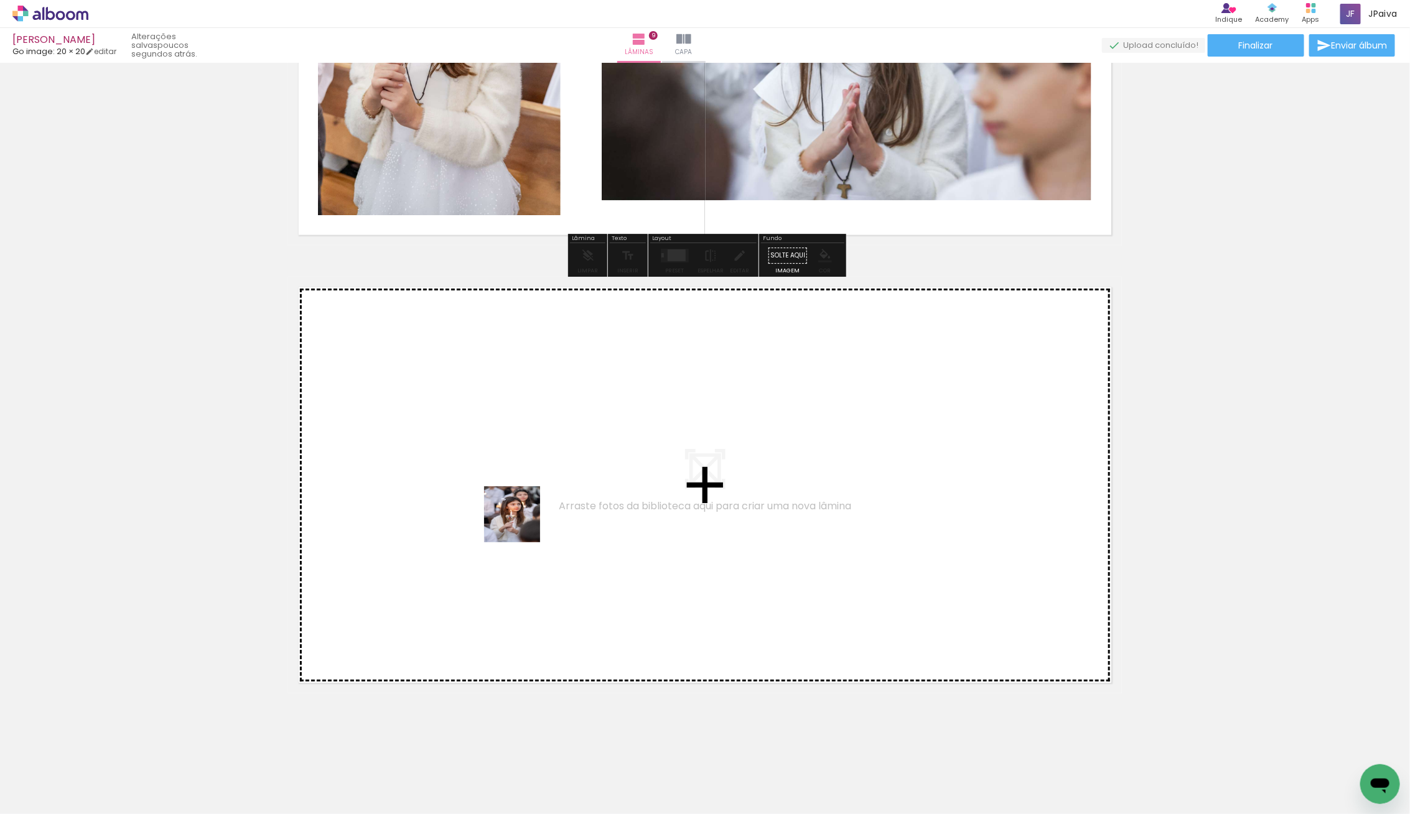
drag, startPoint x: 136, startPoint y: 769, endPoint x: 526, endPoint y: 516, distance: 465.5
click at [526, 516] on quentale-workspace at bounding box center [705, 407] width 1410 height 814
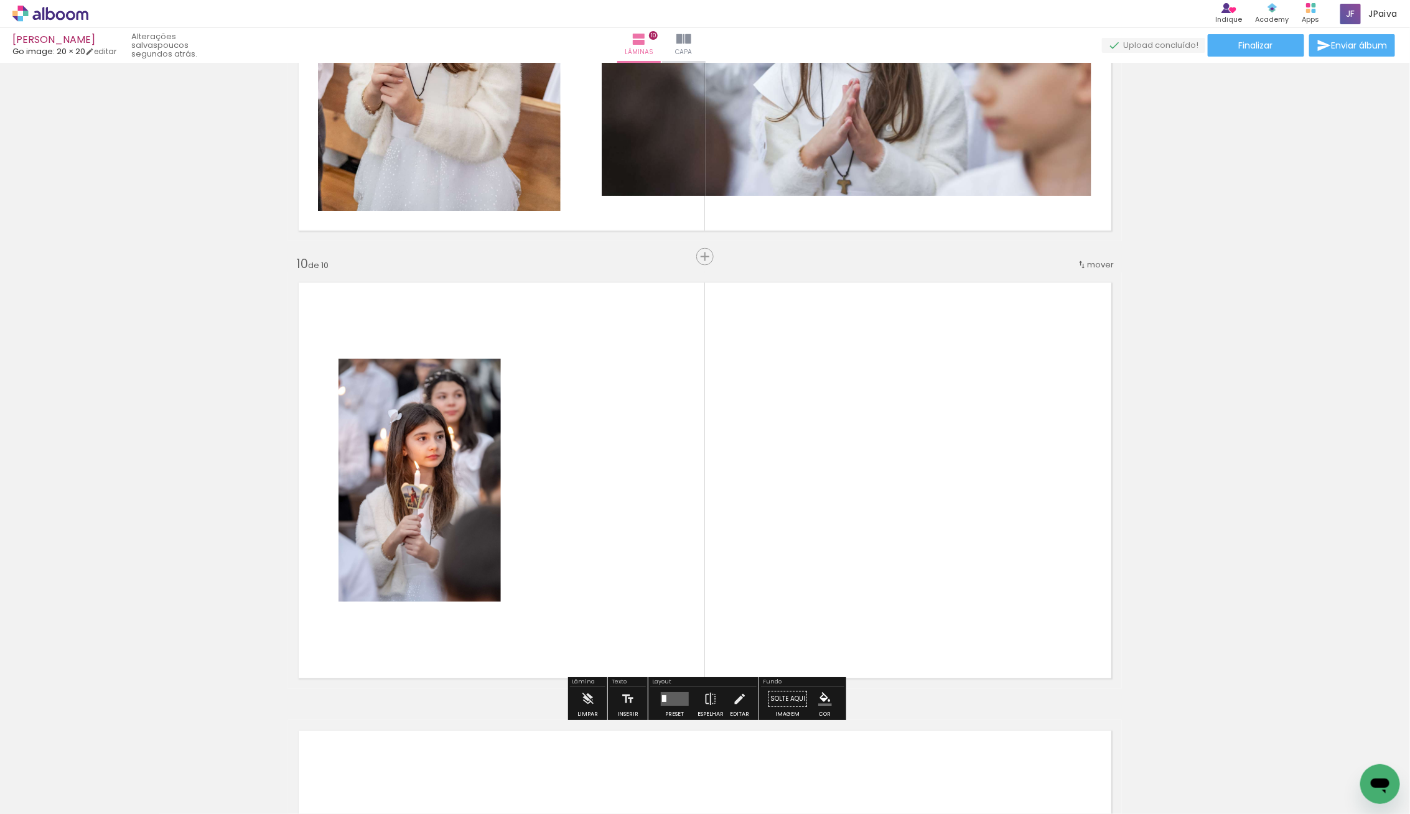
scroll to position [3646, 0]
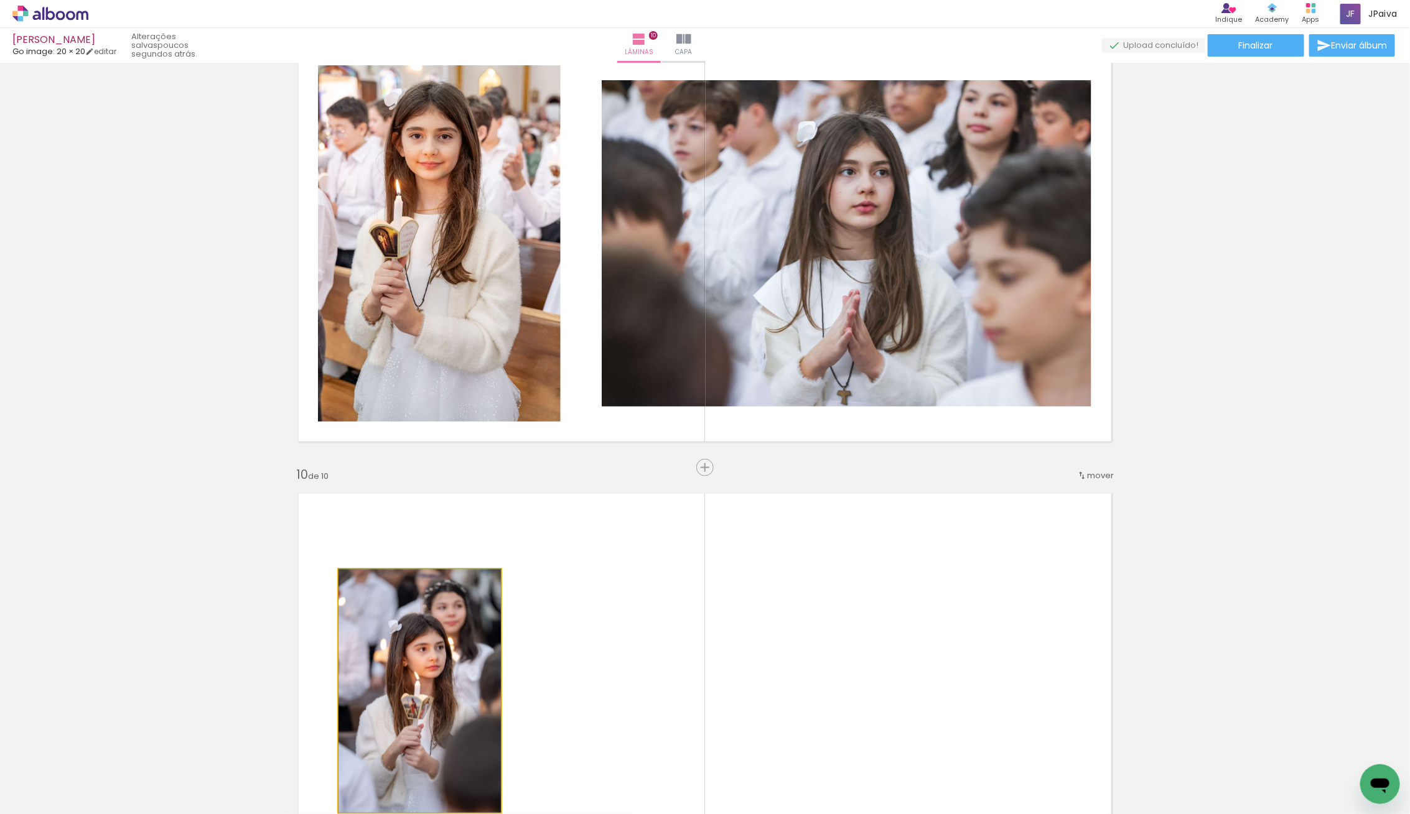
drag, startPoint x: 404, startPoint y: 677, endPoint x: 730, endPoint y: 357, distance: 457.5
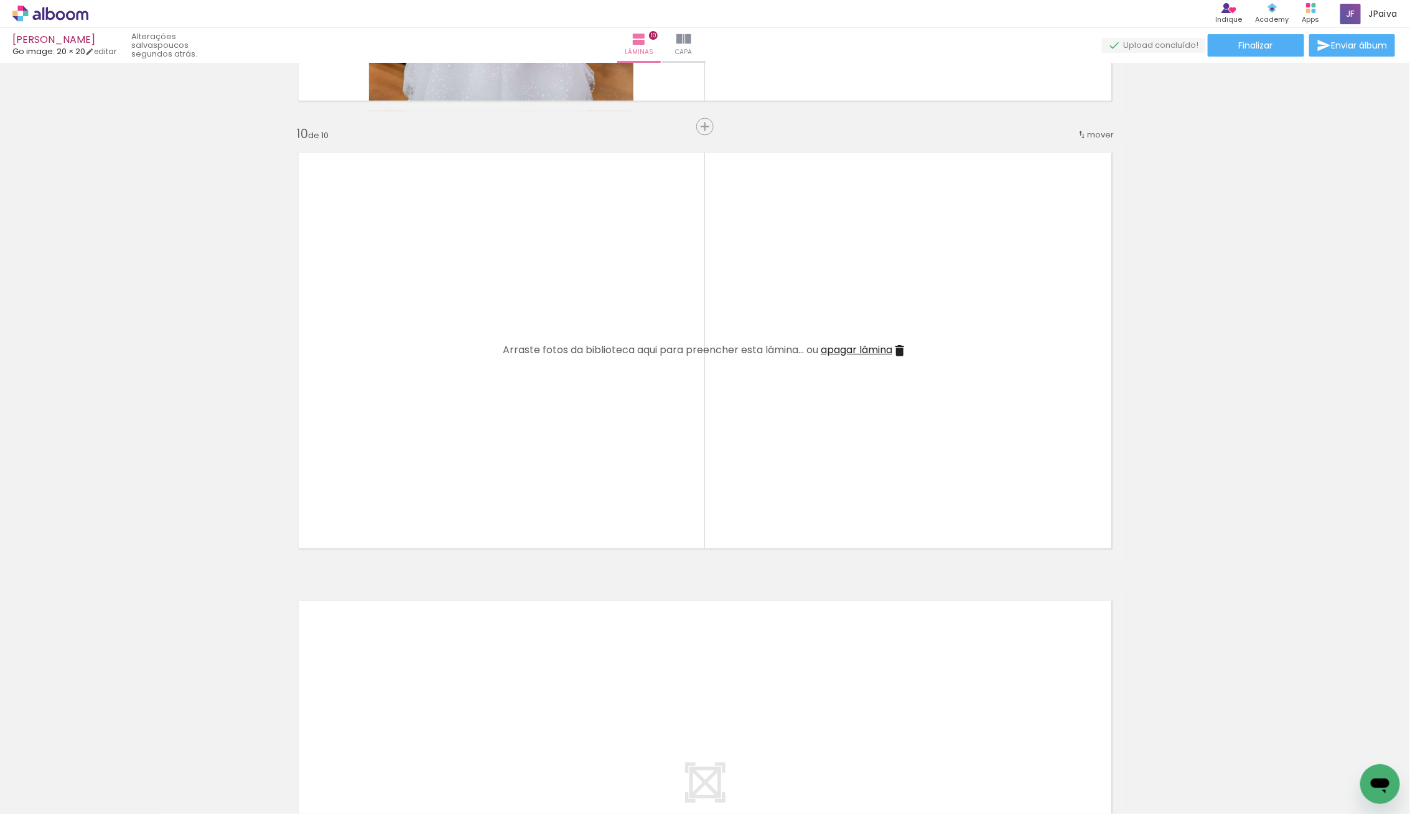
scroll to position [3997, 0]
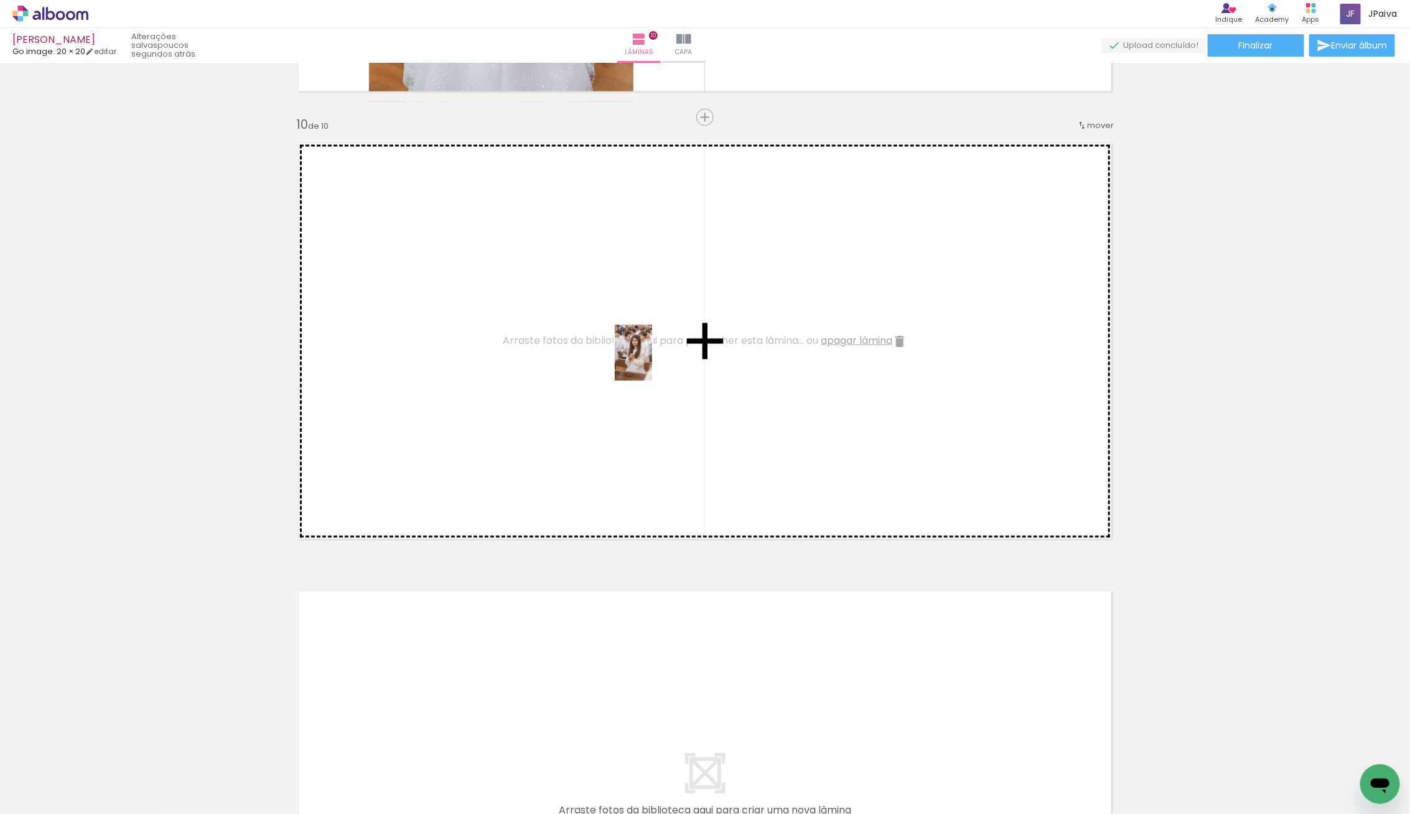
drag, startPoint x: 136, startPoint y: 776, endPoint x: 652, endPoint y: 362, distance: 661.6
click at [652, 362] on quentale-workspace at bounding box center [705, 407] width 1410 height 814
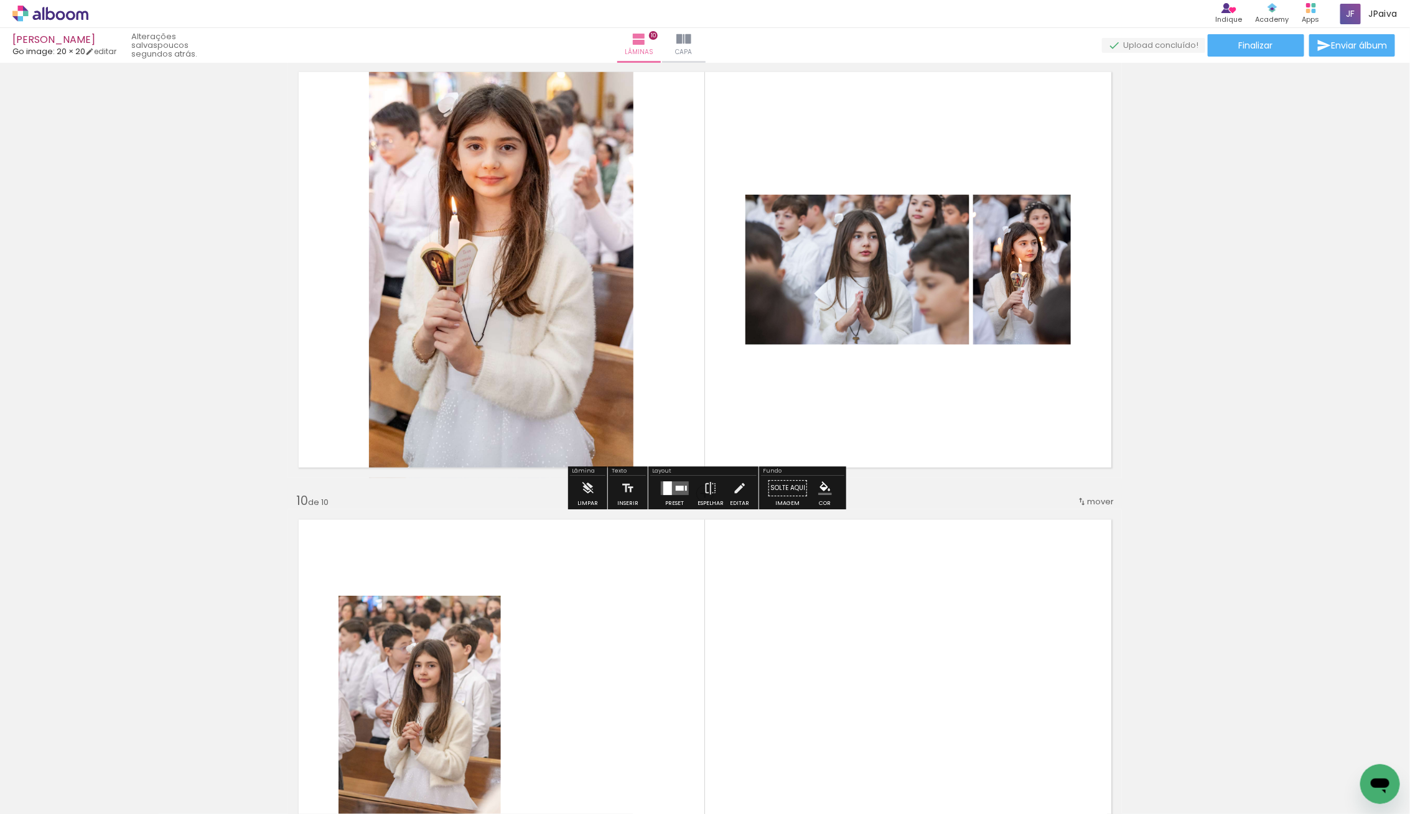
scroll to position [3692, 0]
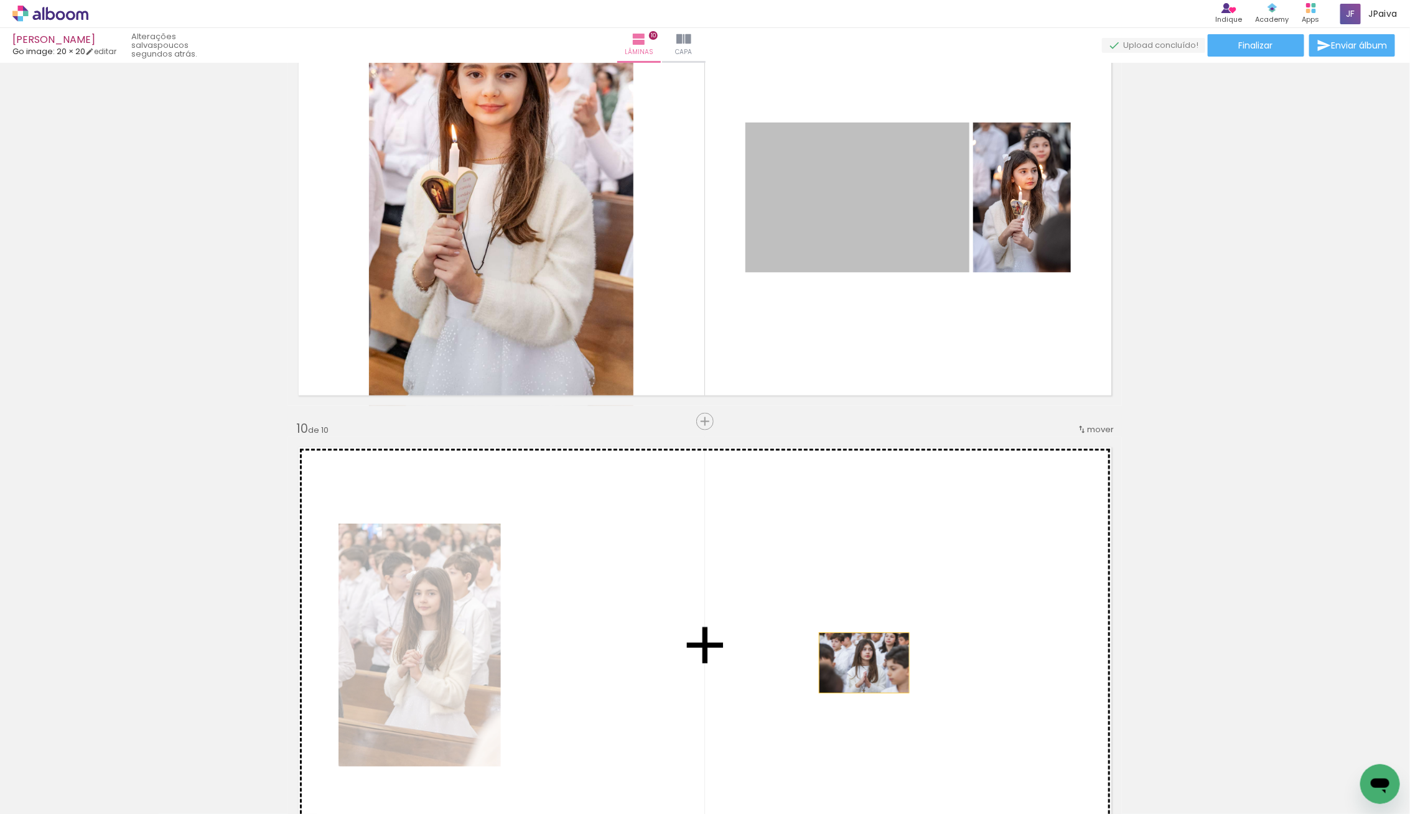
drag, startPoint x: 846, startPoint y: 224, endPoint x: 864, endPoint y: 663, distance: 439.5
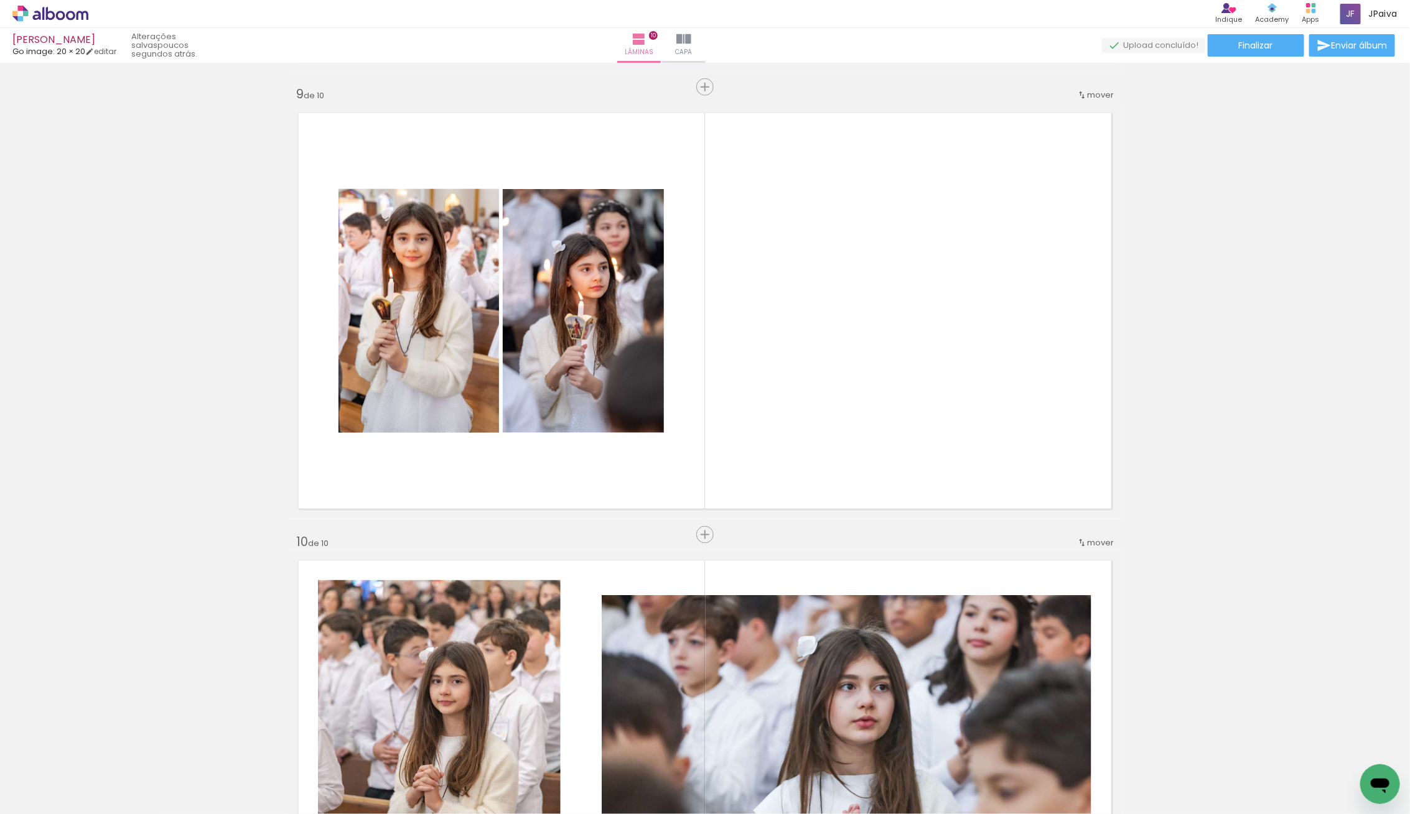
scroll to position [3557, 0]
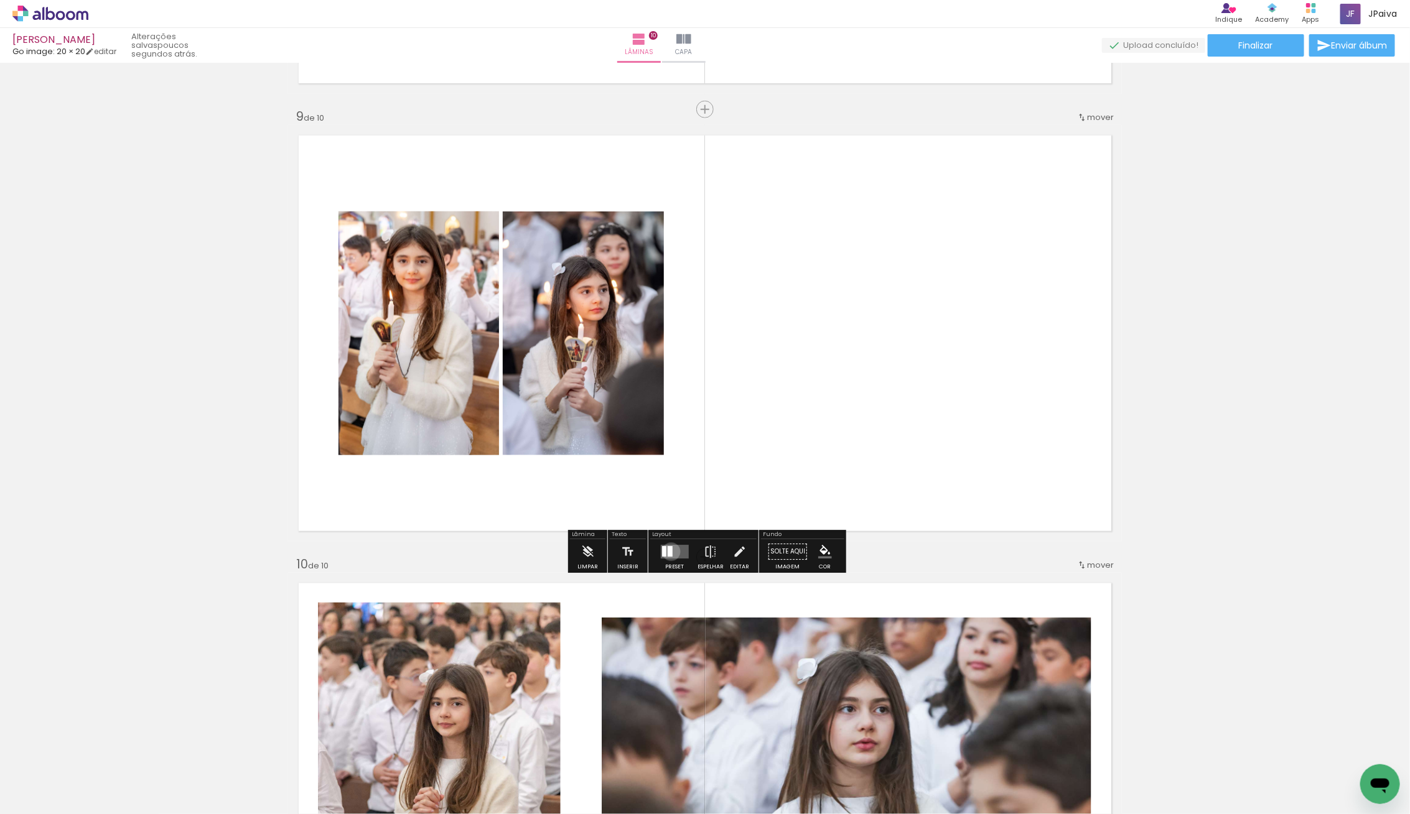
click at [668, 551] on div at bounding box center [669, 552] width 5 height 11
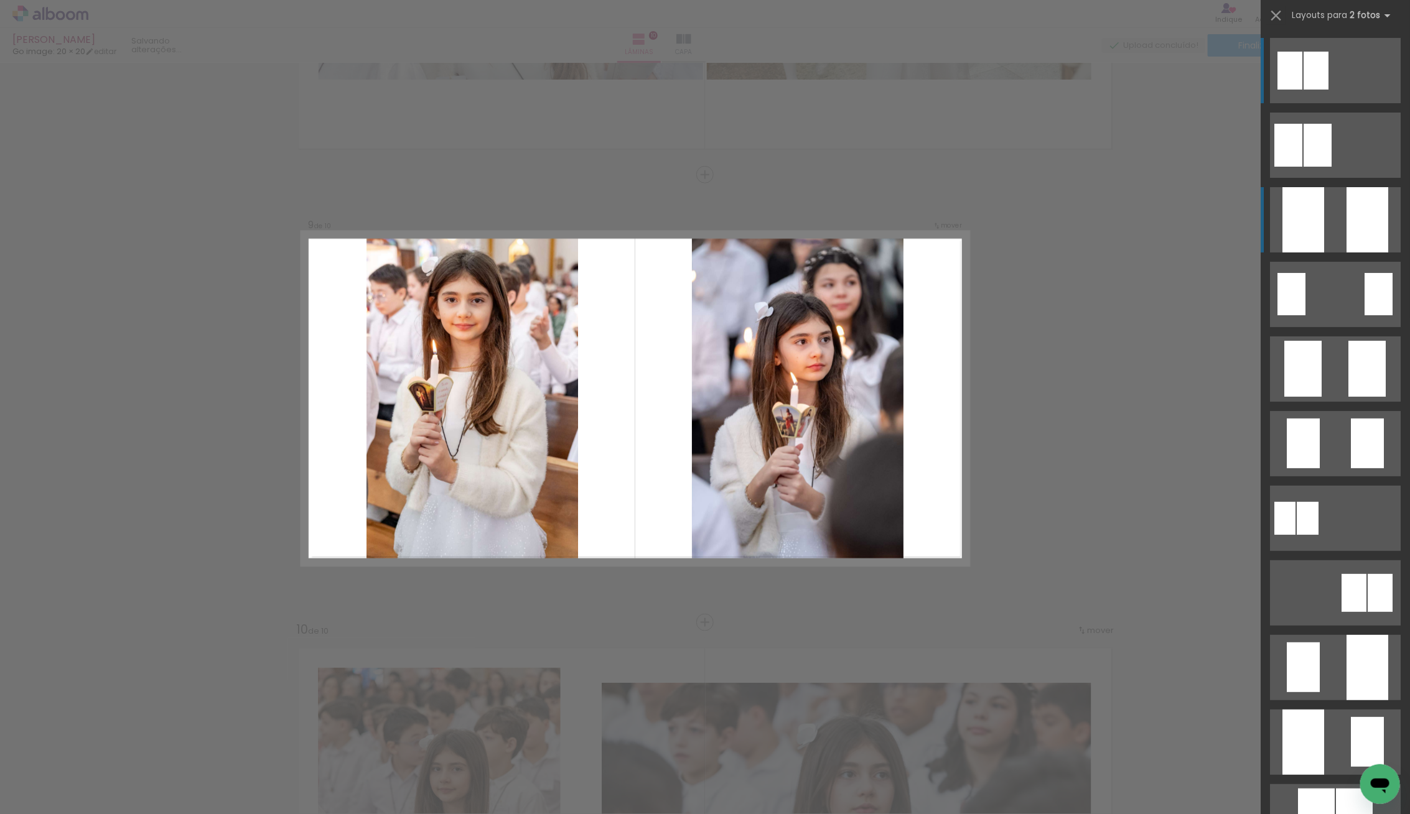
scroll to position [3490, 0]
click at [1360, 214] on div at bounding box center [1367, 219] width 42 height 65
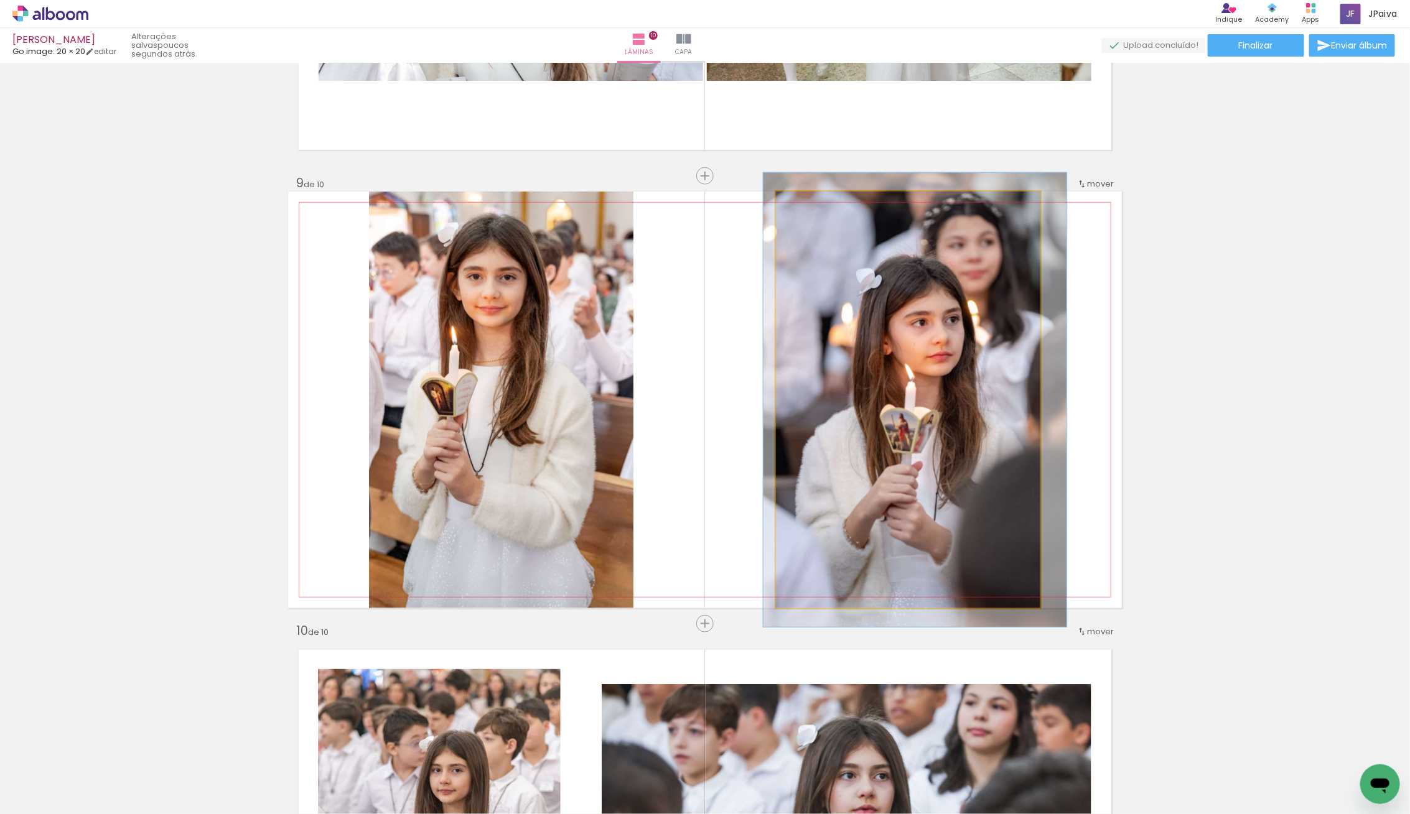
drag, startPoint x: 807, startPoint y: 207, endPoint x: 813, endPoint y: 210, distance: 6.7
type paper-slider "109"
click at [811, 207] on div at bounding box center [809, 205] width 20 height 20
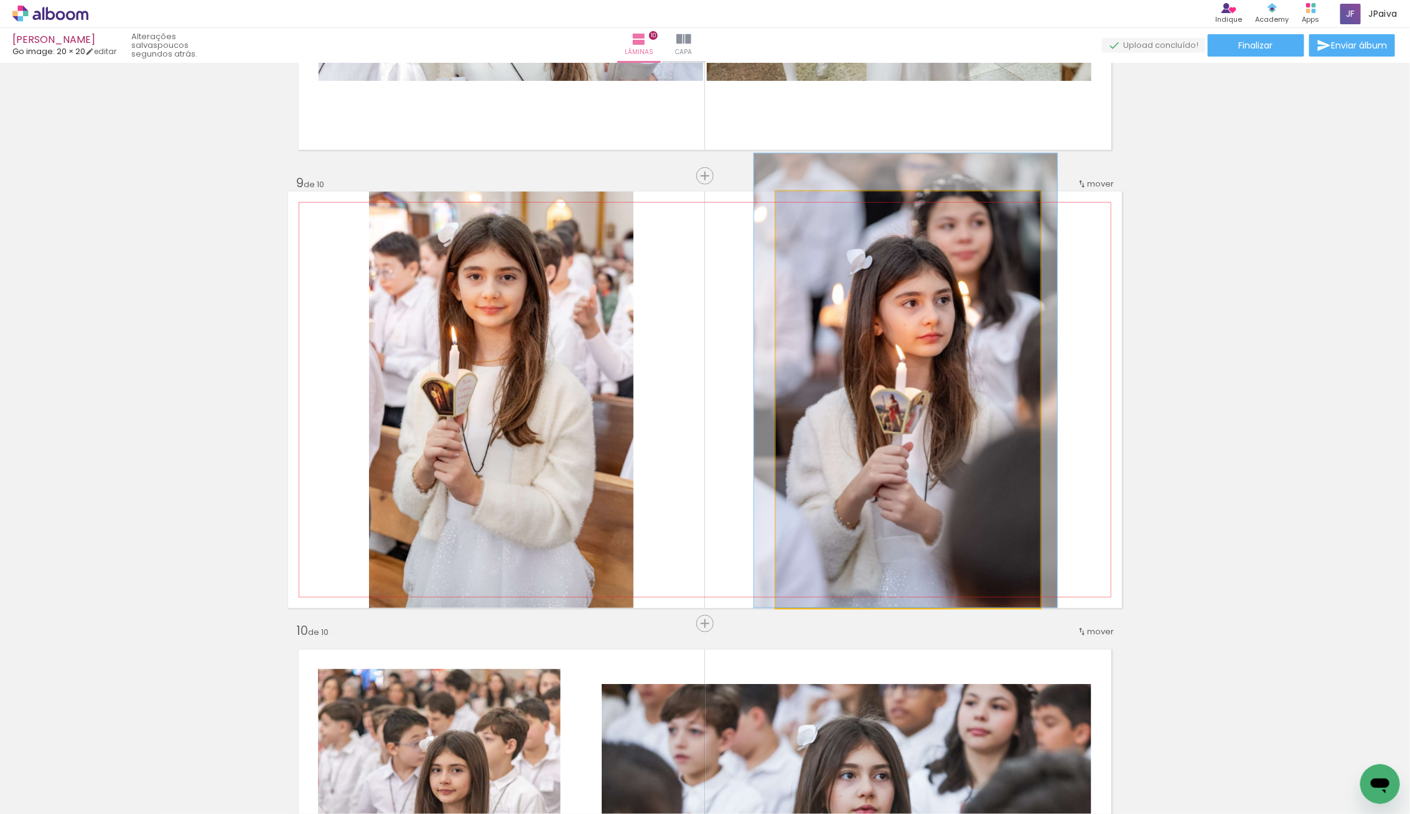
drag, startPoint x: 891, startPoint y: 315, endPoint x: 882, endPoint y: 291, distance: 26.0
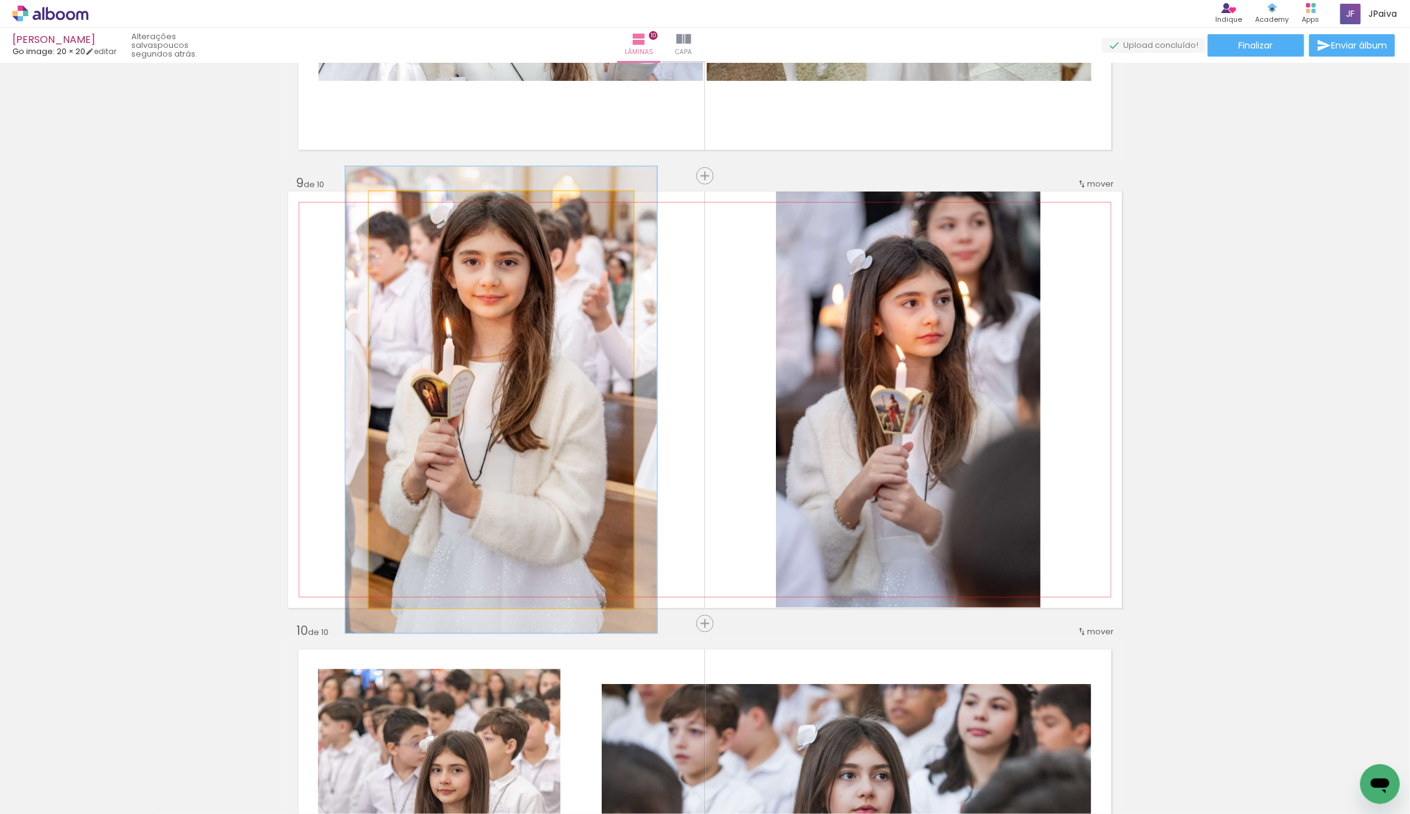
type paper-slider "112"
drag, startPoint x: 396, startPoint y: 210, endPoint x: 404, endPoint y: 218, distance: 11.0
click at [401, 210] on div at bounding box center [403, 205] width 20 height 20
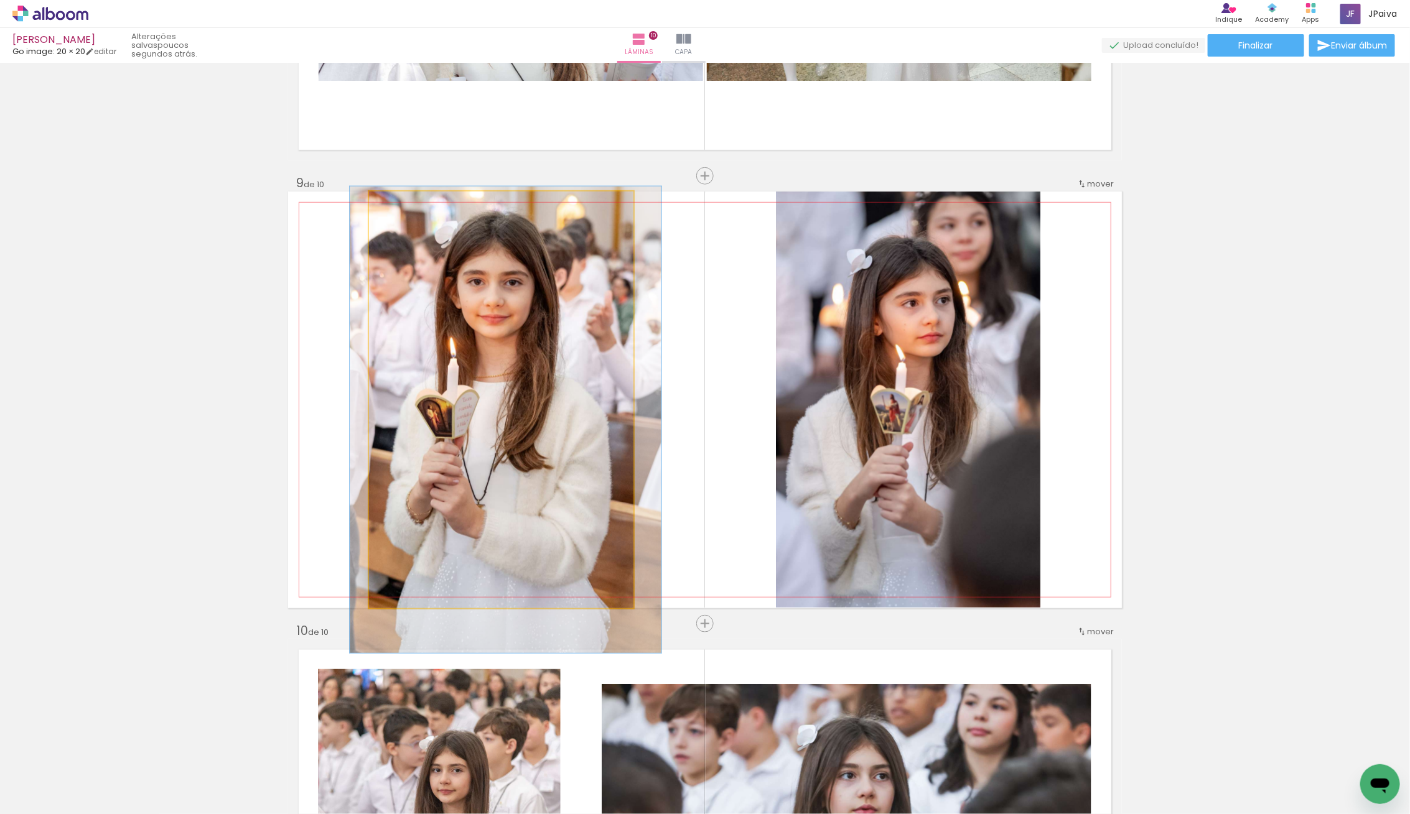
drag, startPoint x: 483, startPoint y: 300, endPoint x: 486, endPoint y: 319, distance: 18.8
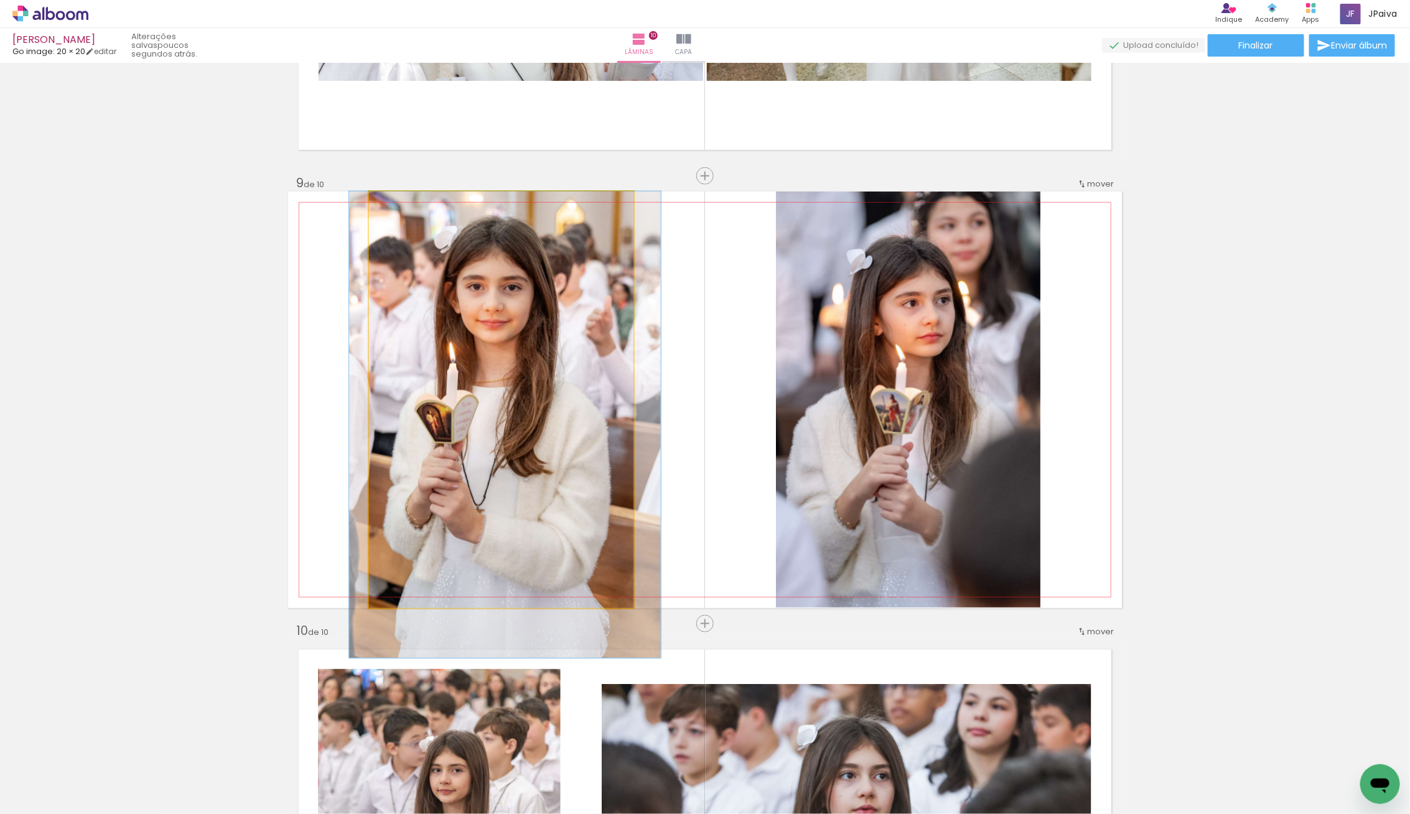
drag, startPoint x: 493, startPoint y: 334, endPoint x: 493, endPoint y: 344, distance: 10.0
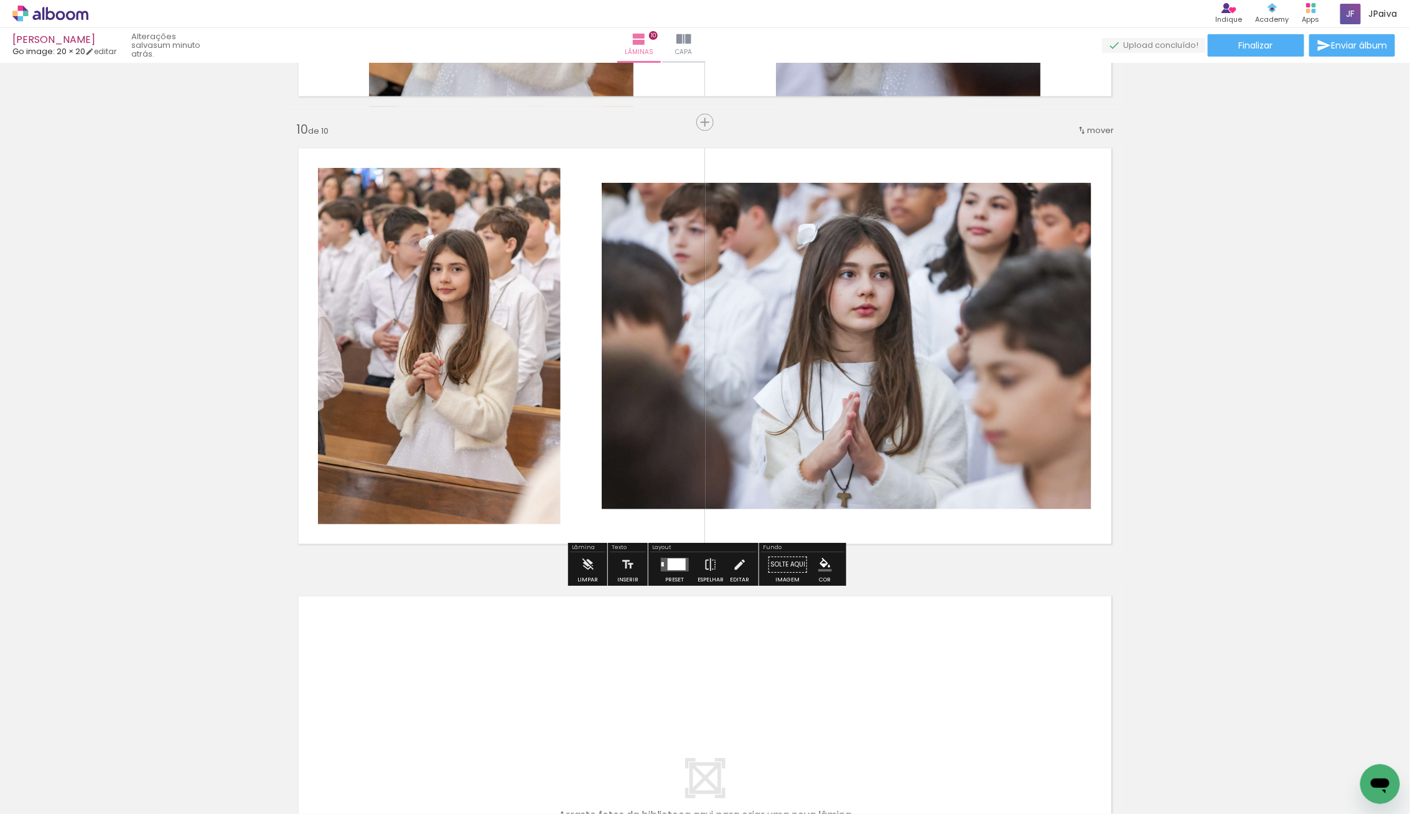
scroll to position [3992, 0]
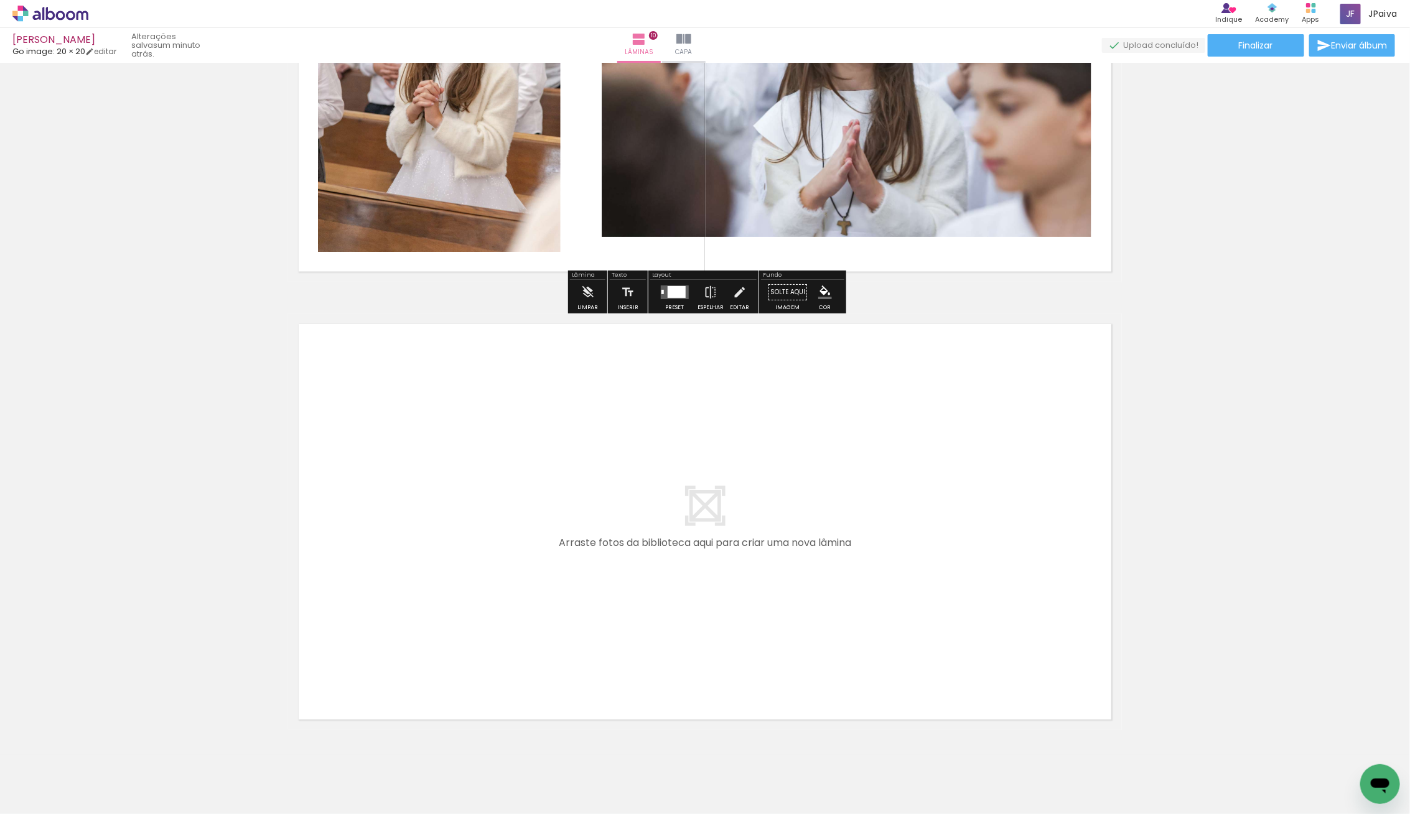
scroll to position [4265, 0]
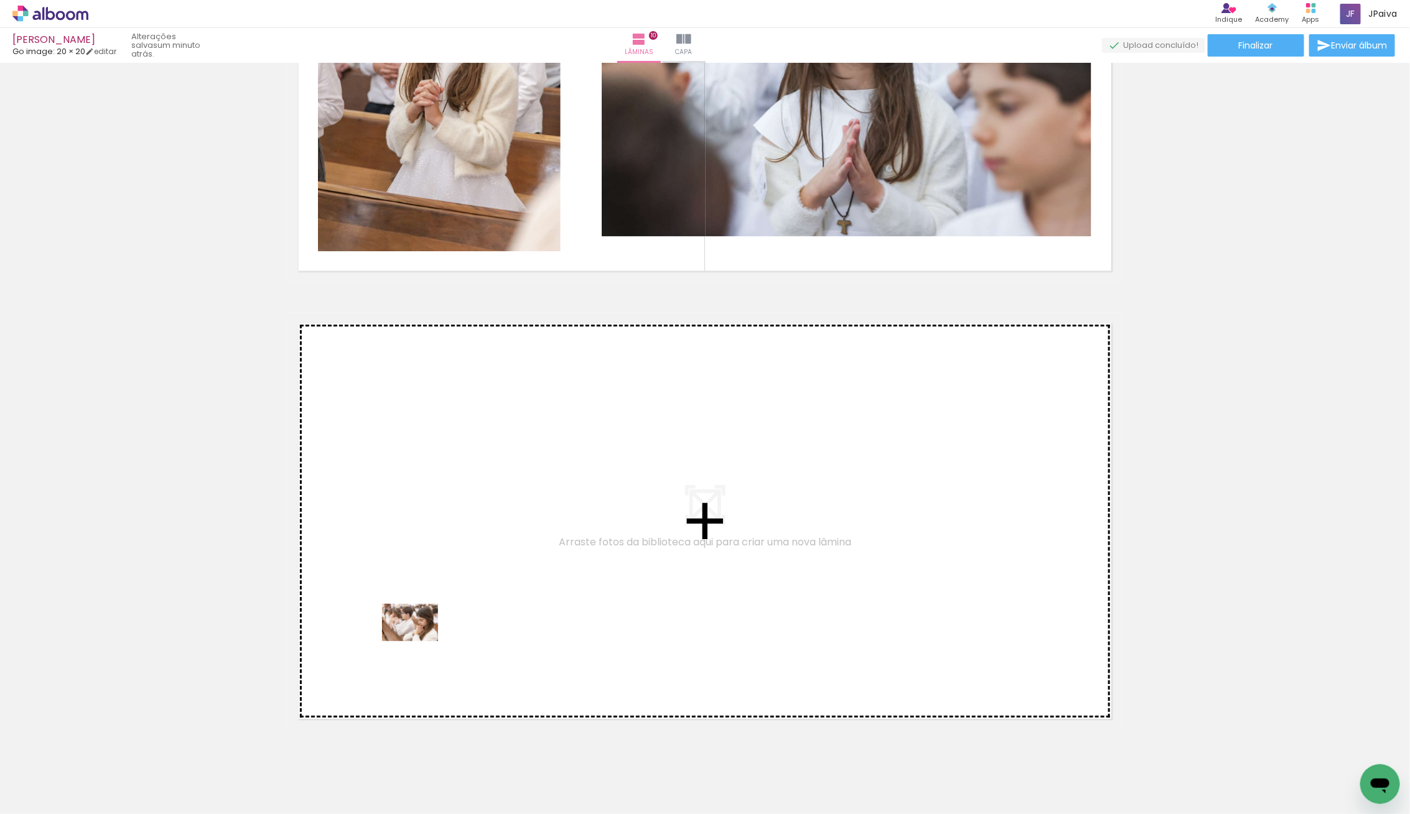
drag, startPoint x: 144, startPoint y: 766, endPoint x: 419, endPoint y: 641, distance: 302.6
click at [419, 641] on quentale-workspace at bounding box center [705, 407] width 1410 height 814
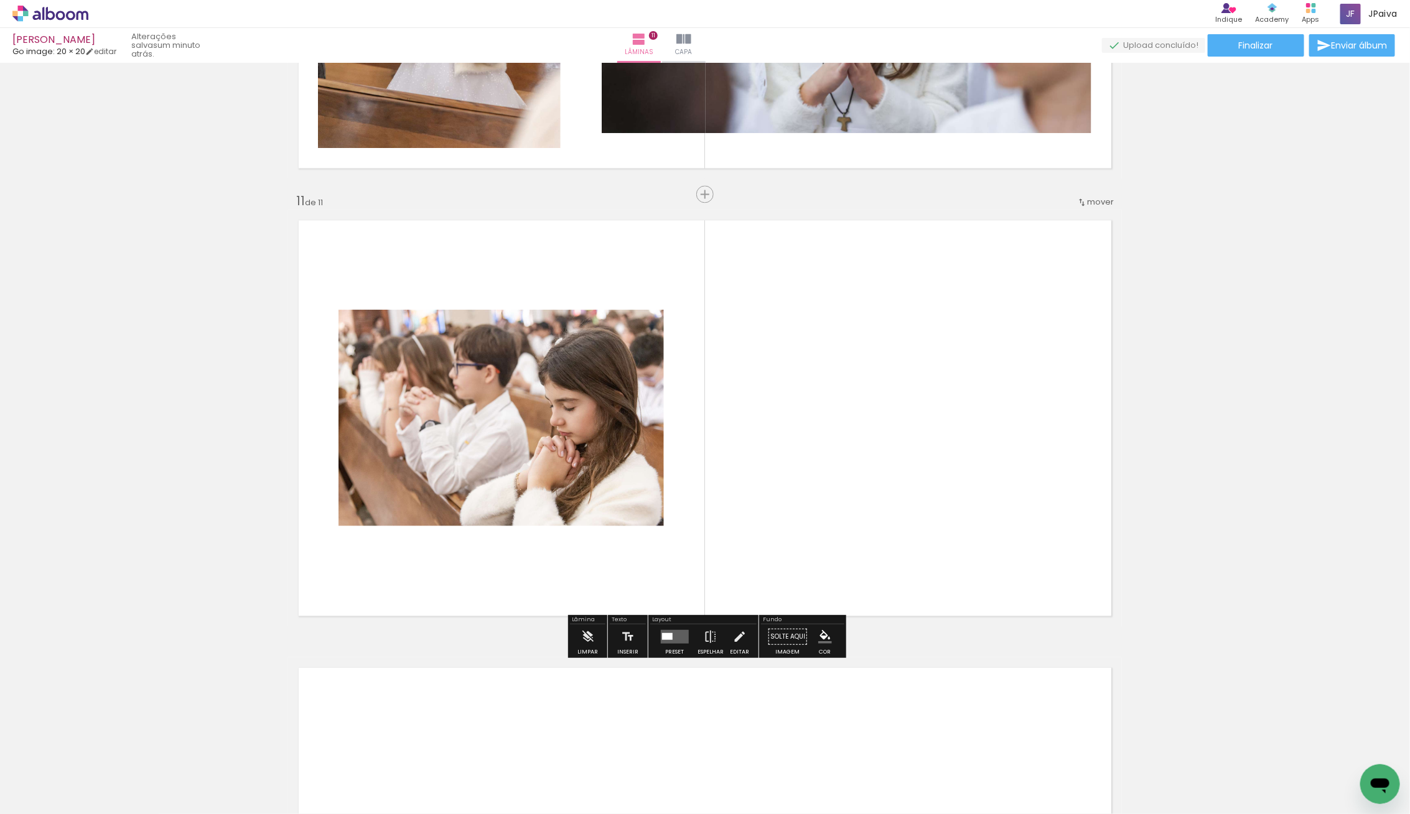
scroll to position [4385, 0]
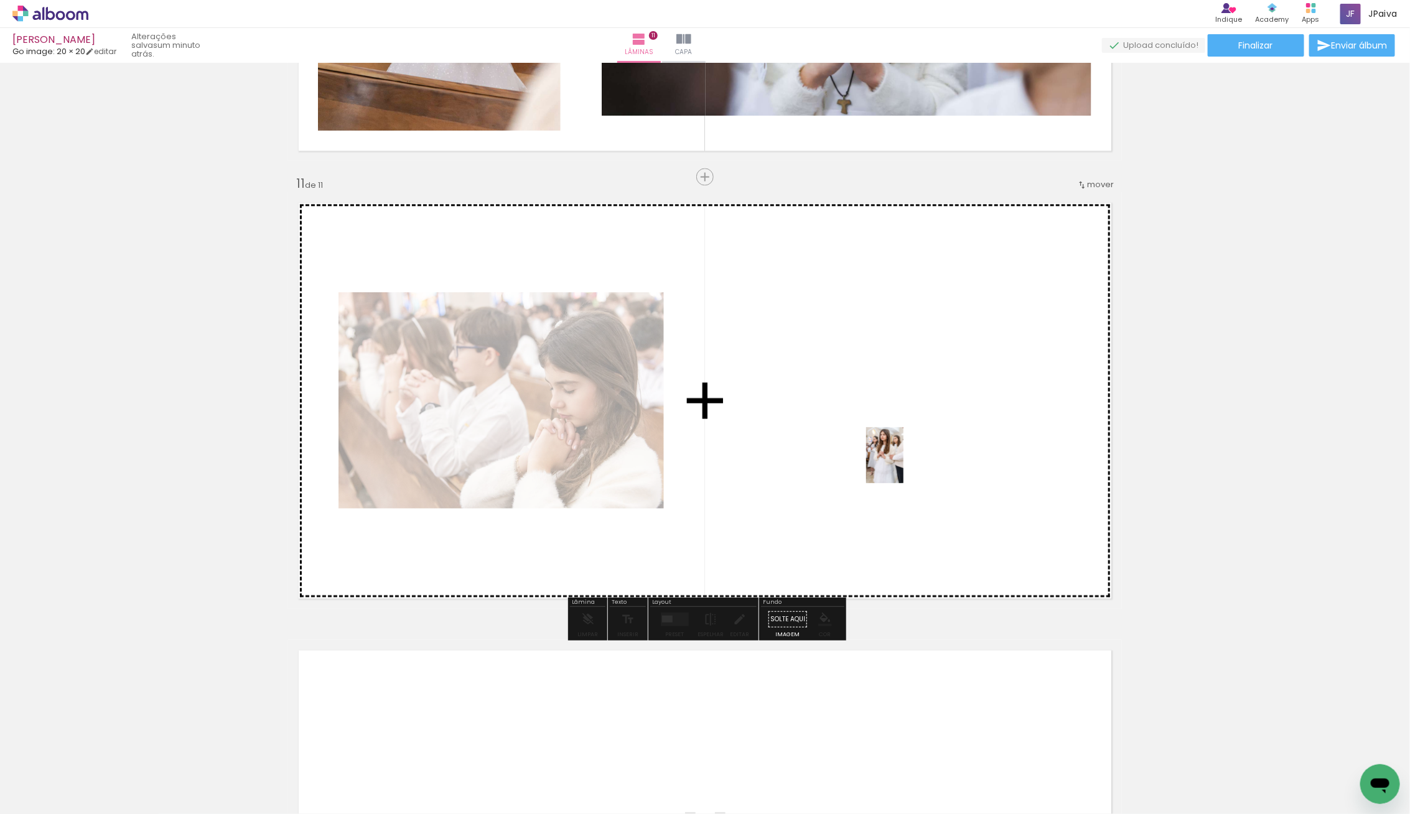
drag, startPoint x: 132, startPoint y: 789, endPoint x: 894, endPoint y: 467, distance: 826.7
click at [896, 466] on quentale-workspace at bounding box center [705, 407] width 1410 height 814
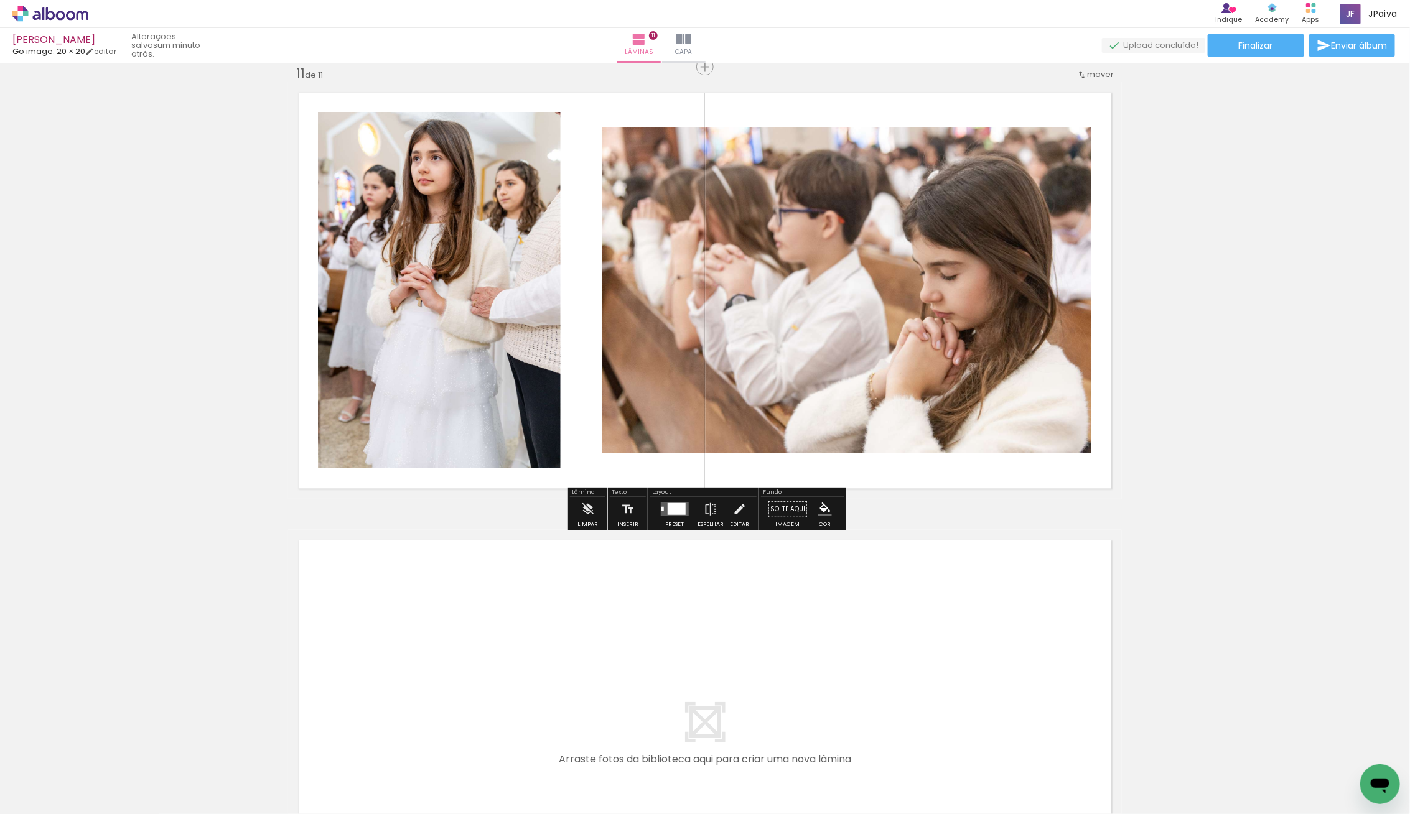
scroll to position [4499, 0]
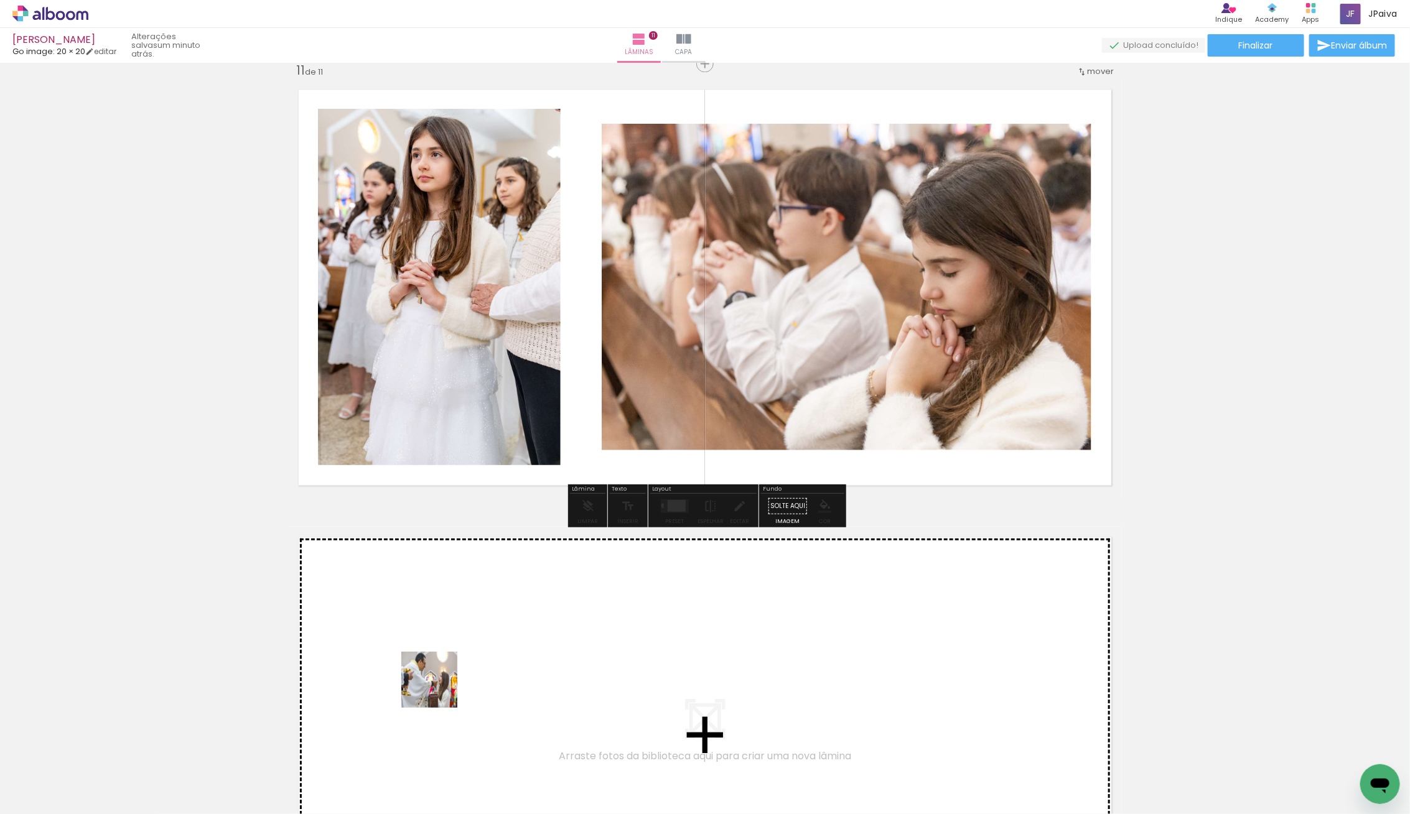
drag, startPoint x: 116, startPoint y: 776, endPoint x: 465, endPoint y: 679, distance: 362.8
click at [465, 679] on quentale-workspace at bounding box center [705, 407] width 1410 height 814
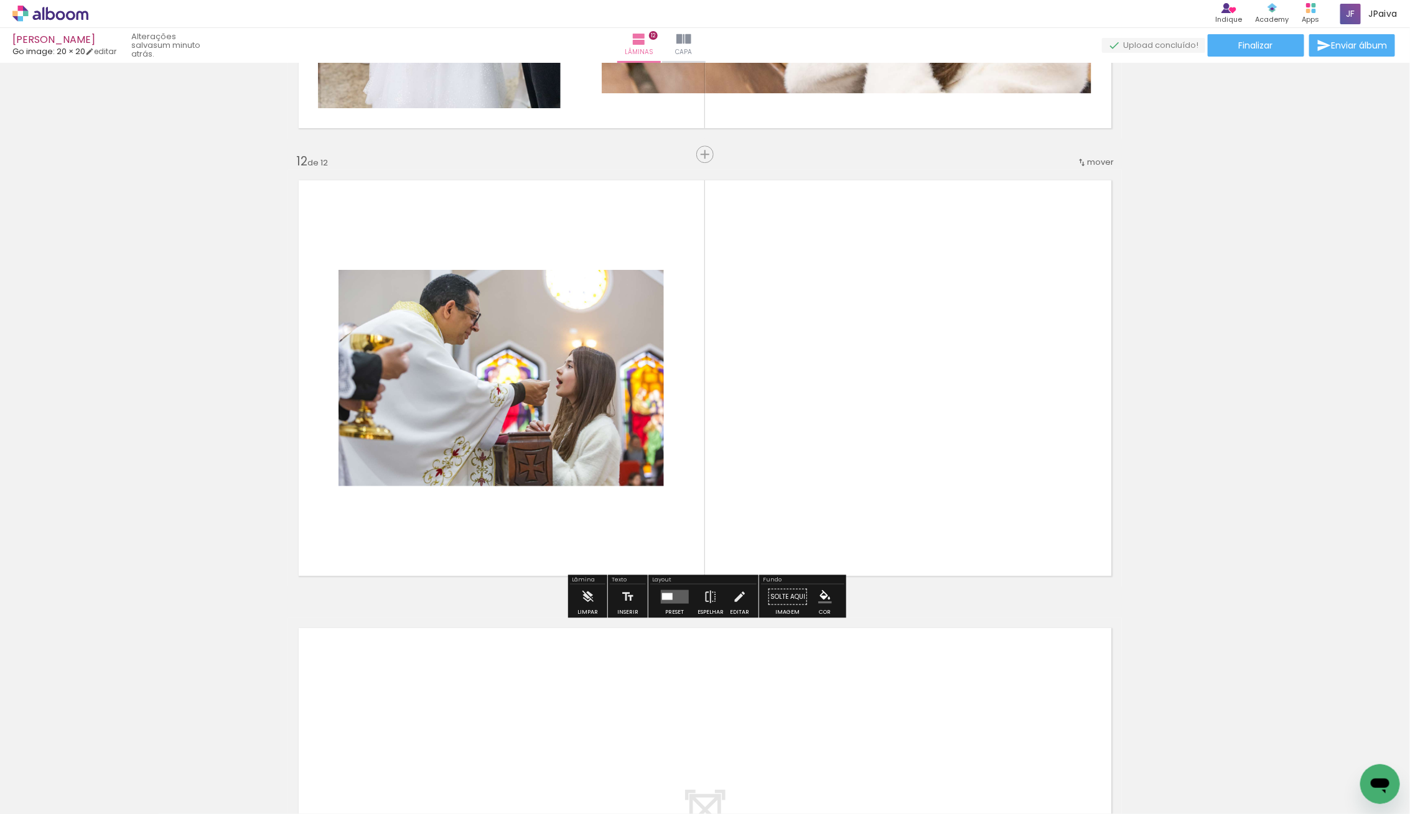
scroll to position [4870, 0]
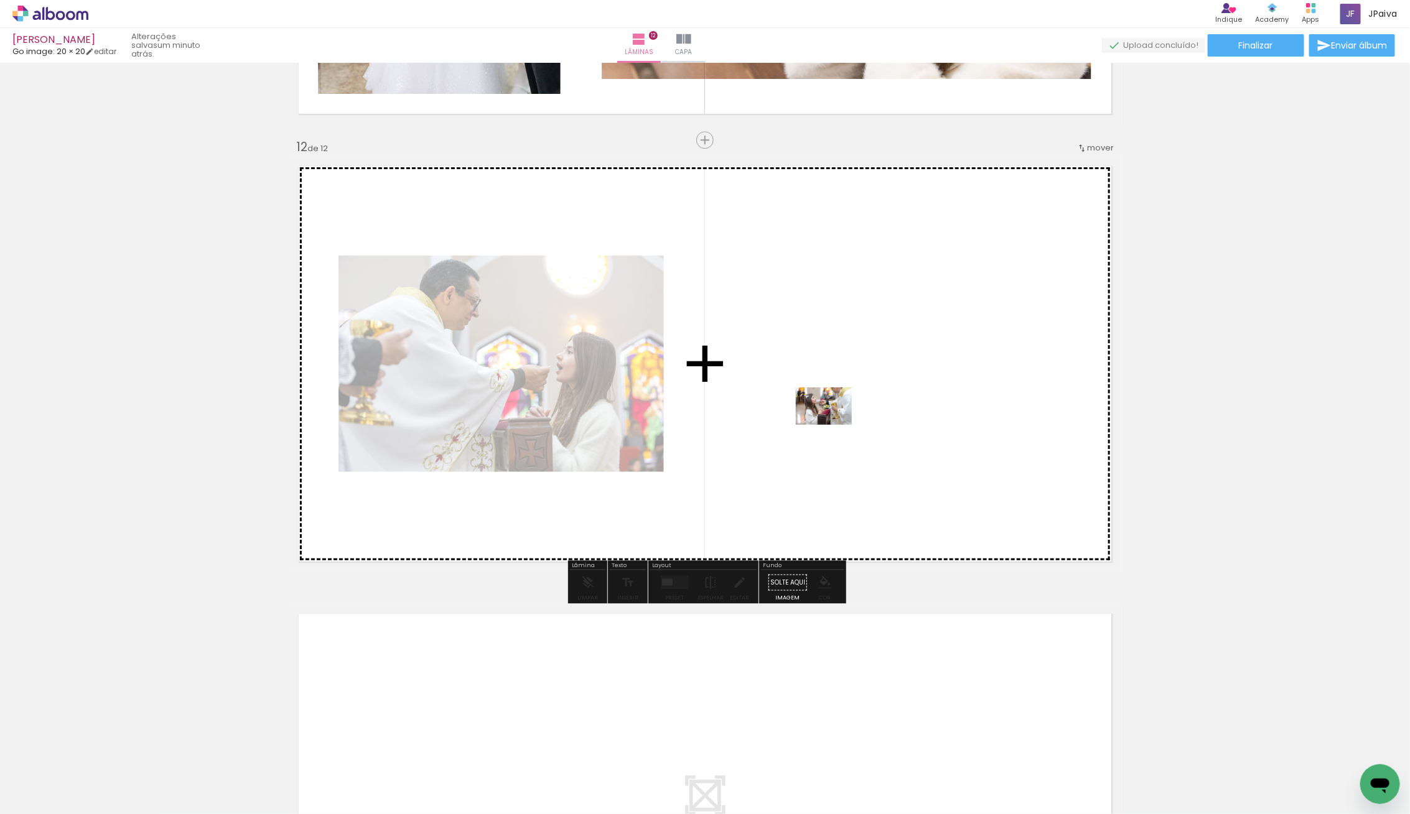
click at [833, 425] on quentale-workspace at bounding box center [705, 407] width 1410 height 814
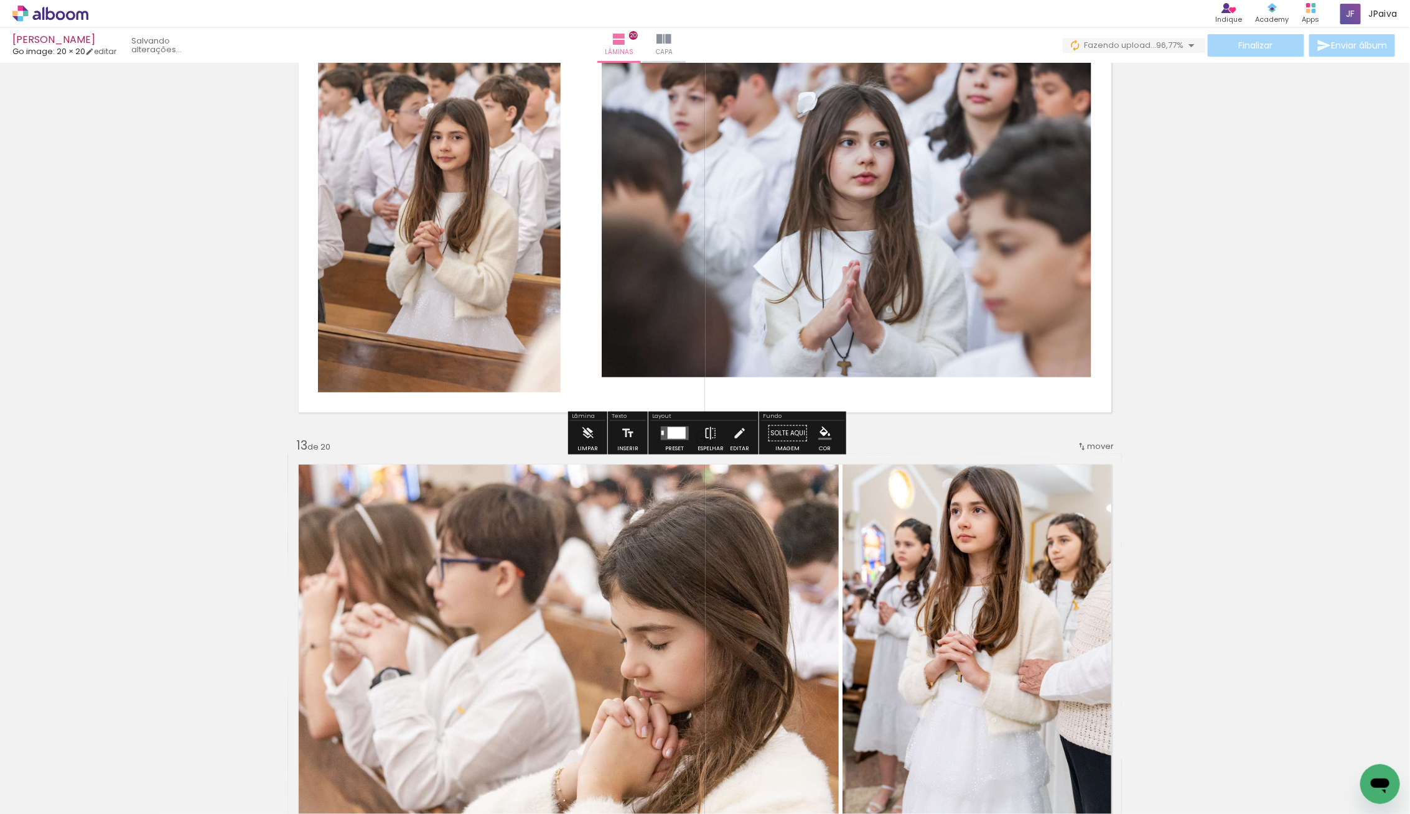
scroll to position [5016, 0]
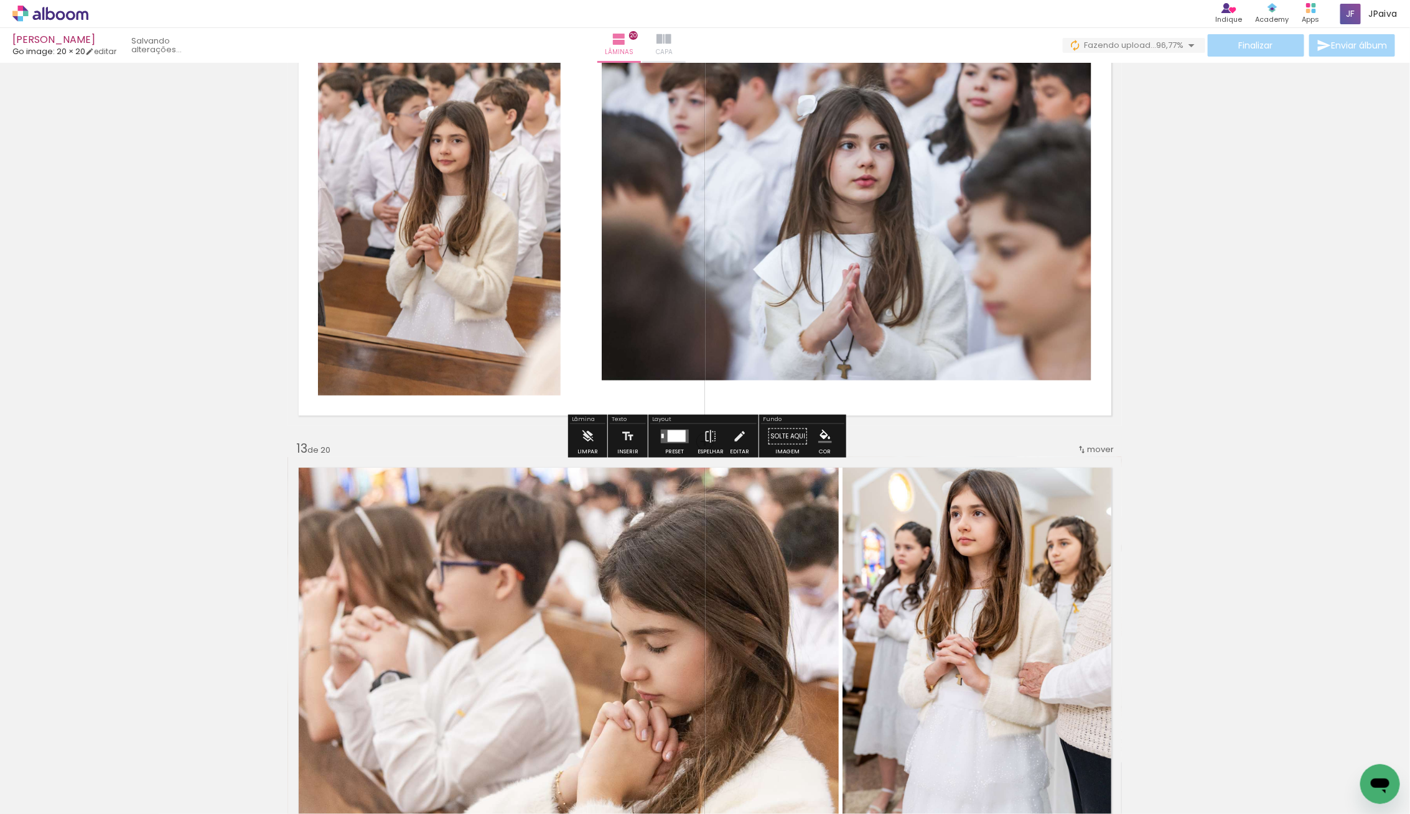
click at [671, 40] on iron-icon at bounding box center [663, 39] width 15 height 15
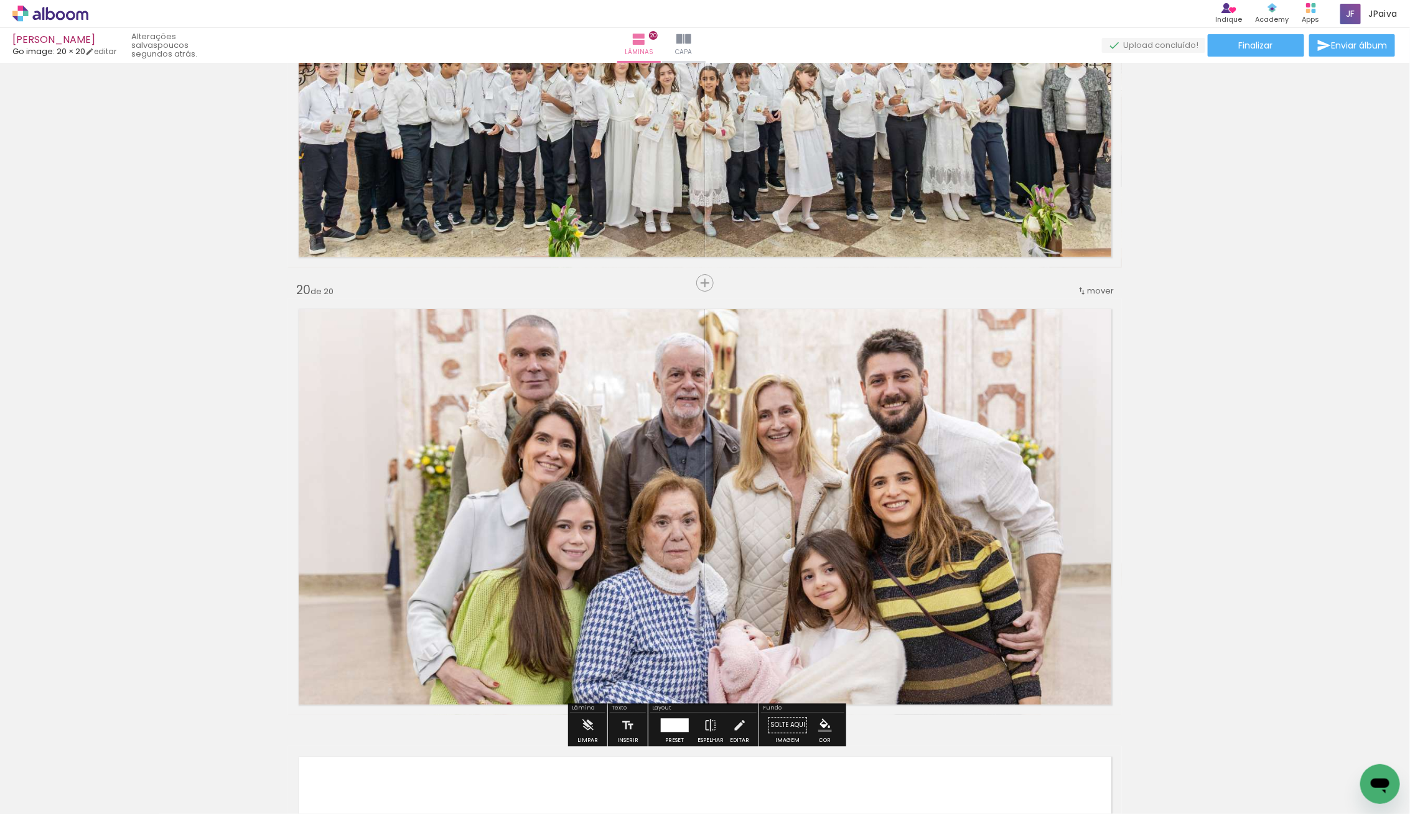
scroll to position [8193, 0]
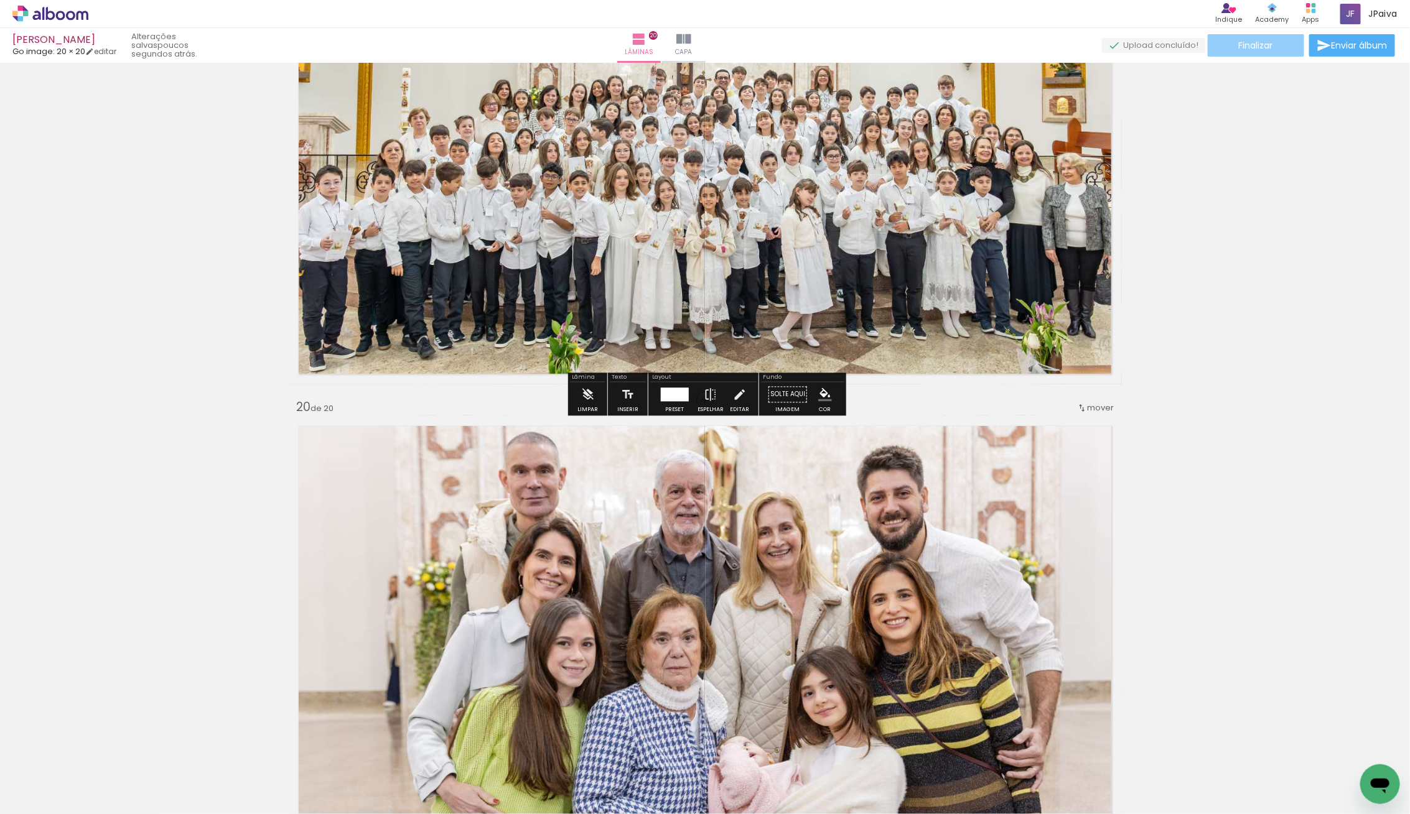
click at [1245, 45] on span "Finalizar" at bounding box center [1255, 45] width 34 height 9
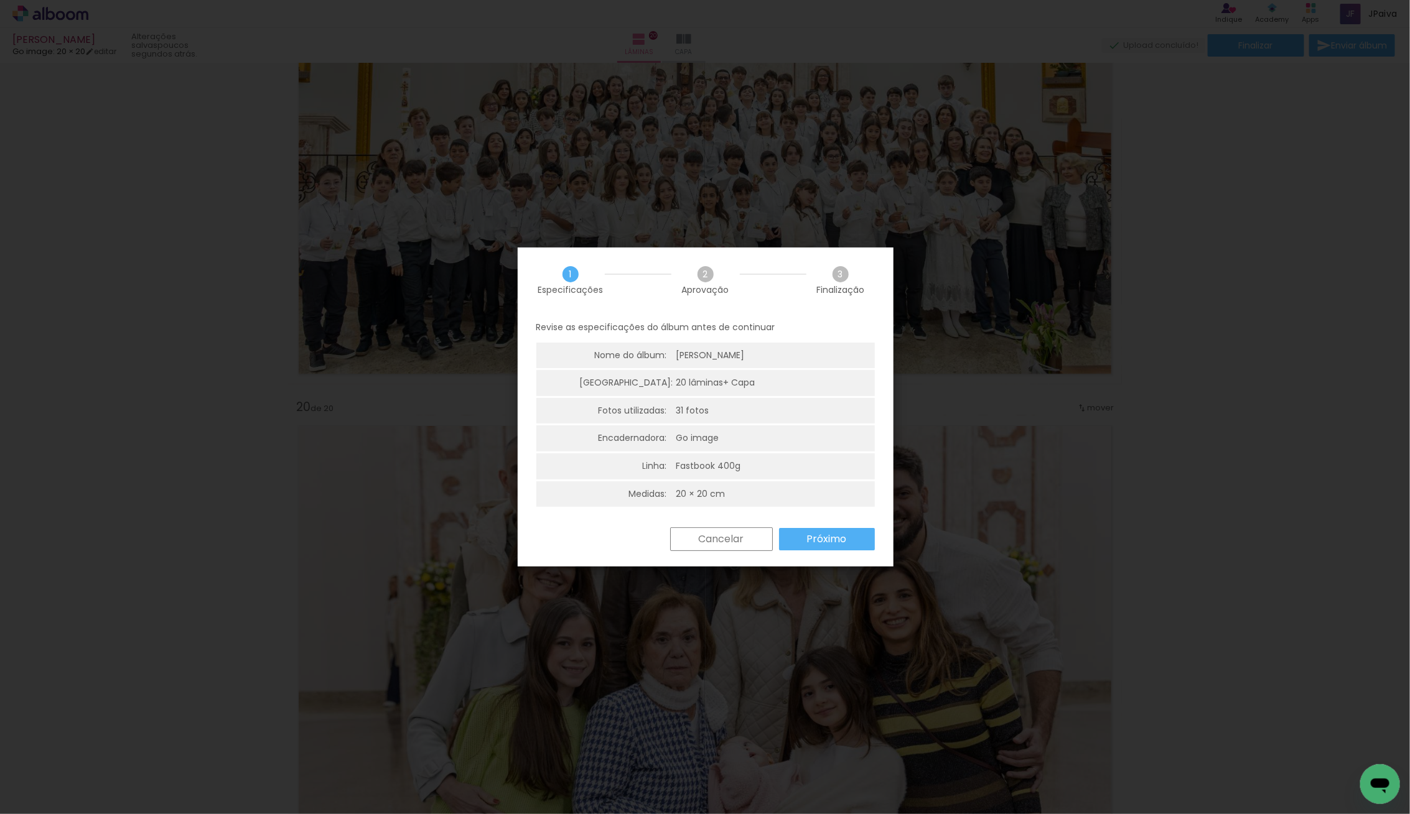
click at [0, 0] on slot "Próximo" at bounding box center [0, 0] width 0 height 0
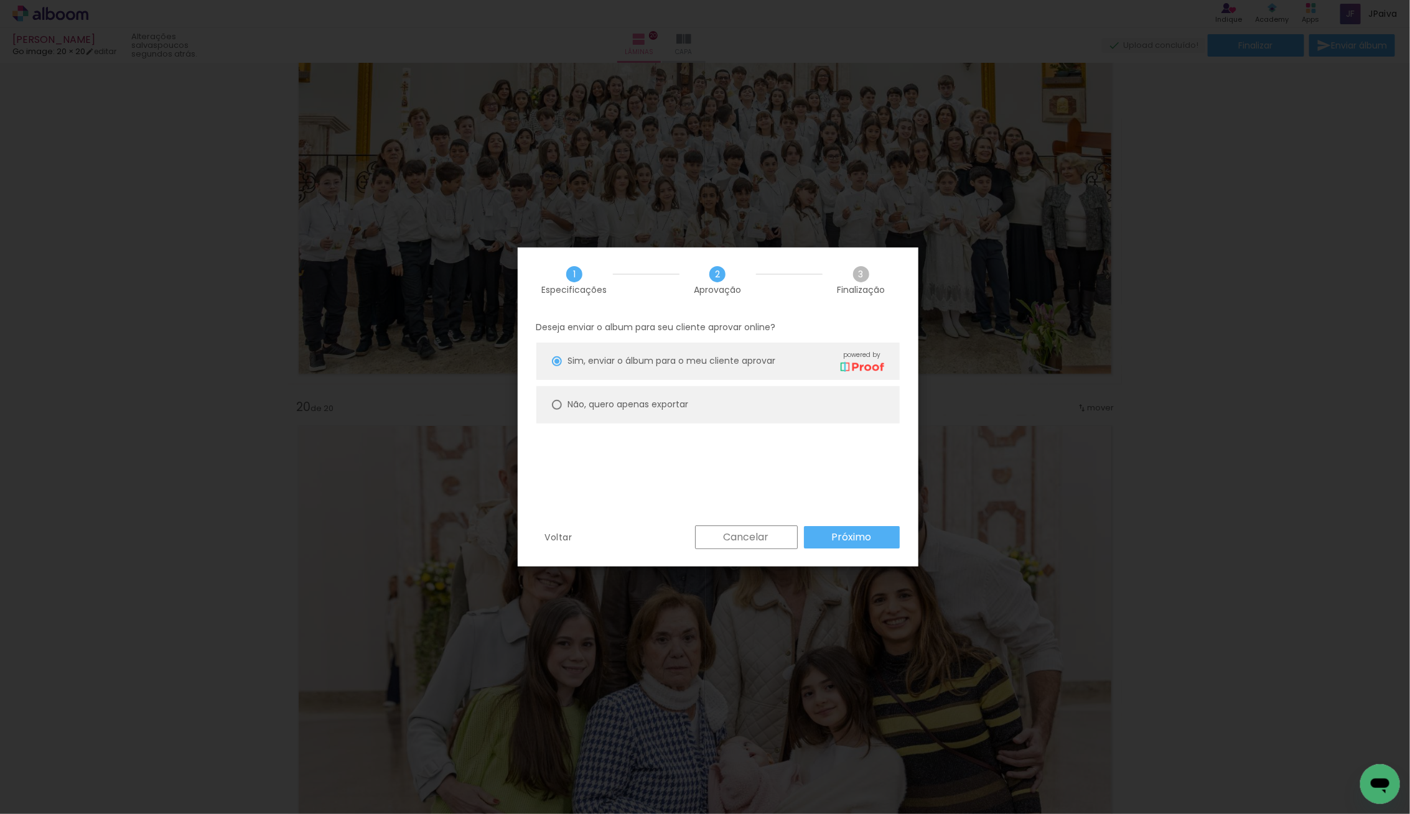
click at [0, 0] on slot "Próximo" at bounding box center [0, 0] width 0 height 0
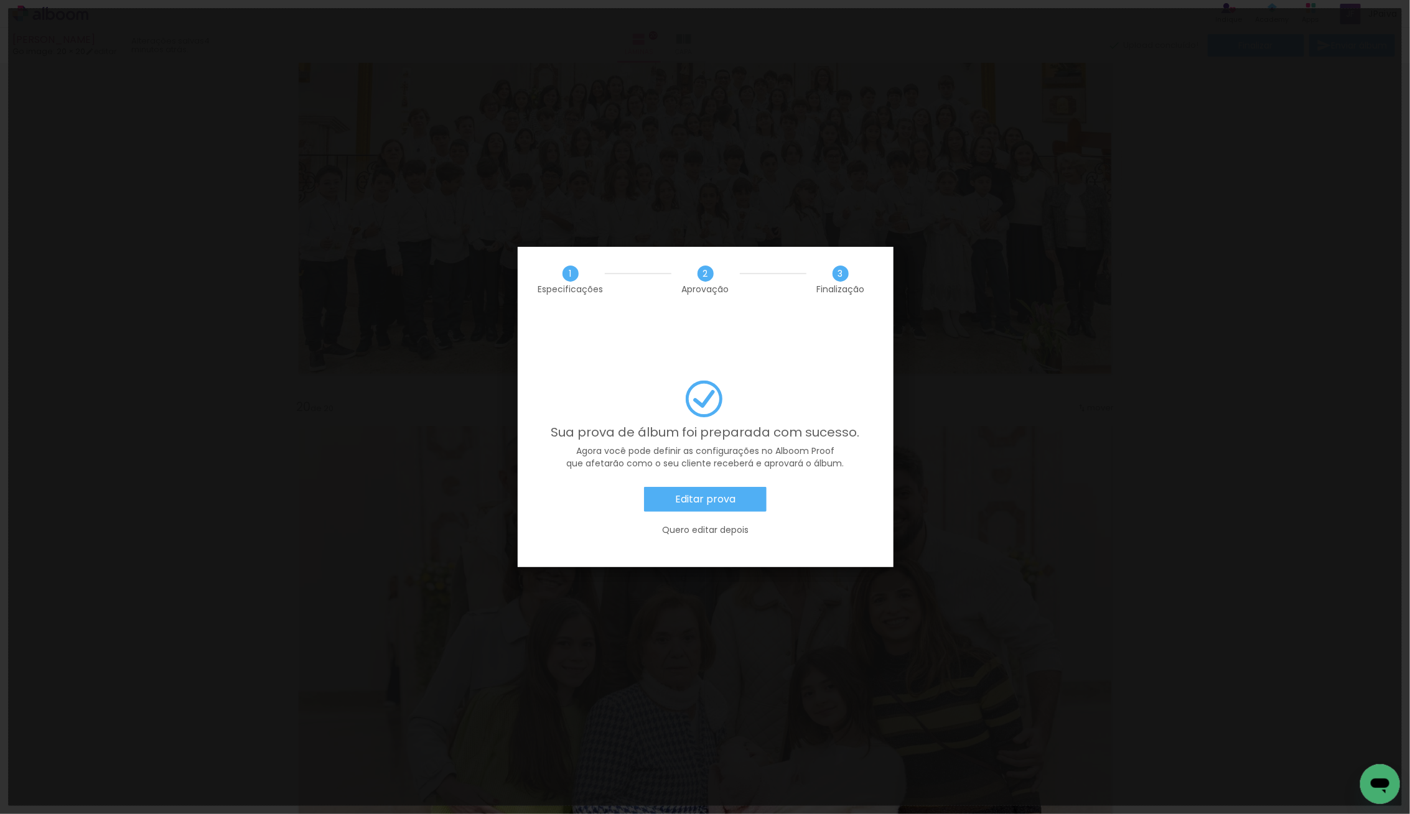
click at [0, 0] on slot "Editar prova" at bounding box center [0, 0] width 0 height 0
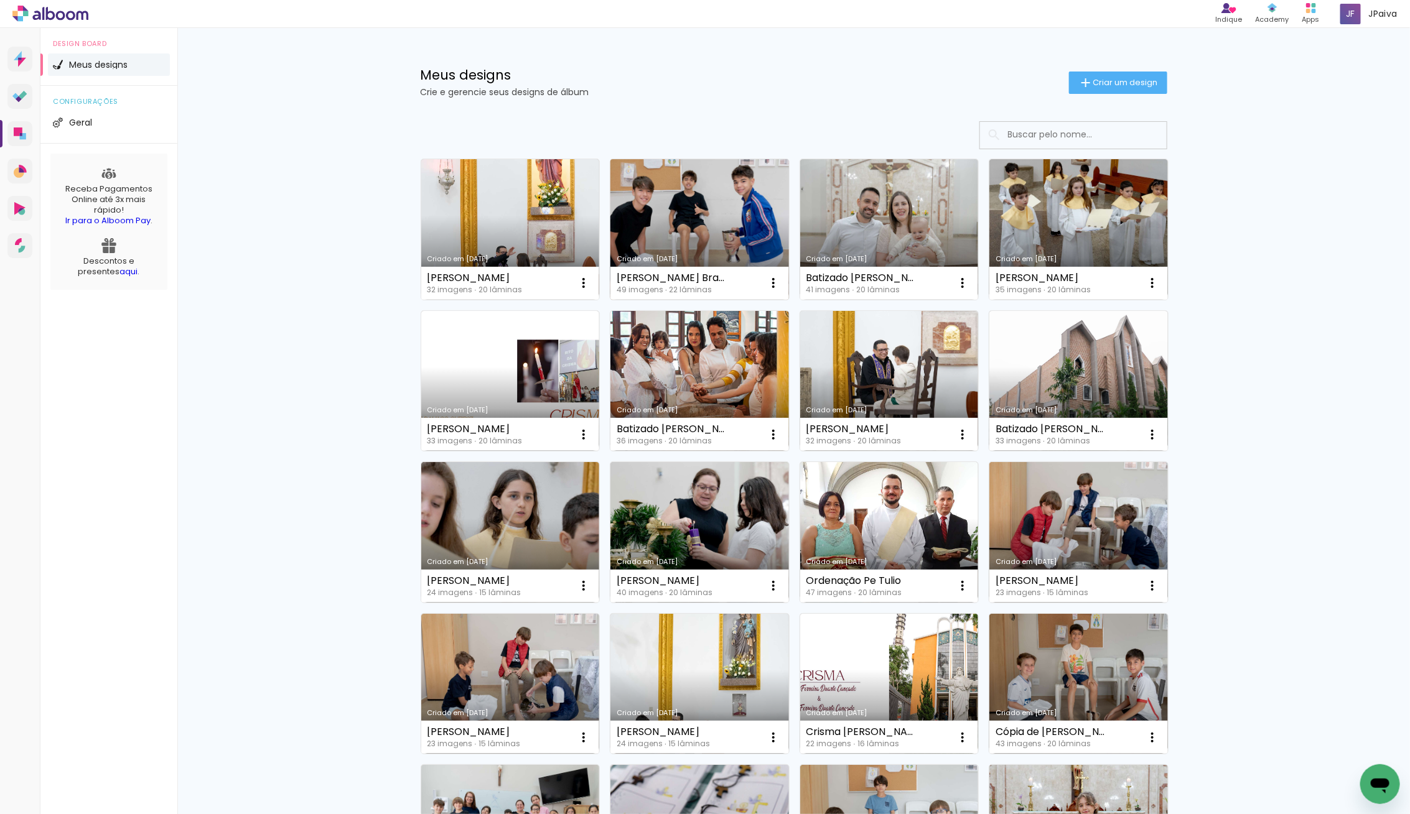
click at [661, 217] on link "Criado em [DATE]" at bounding box center [699, 229] width 179 height 141
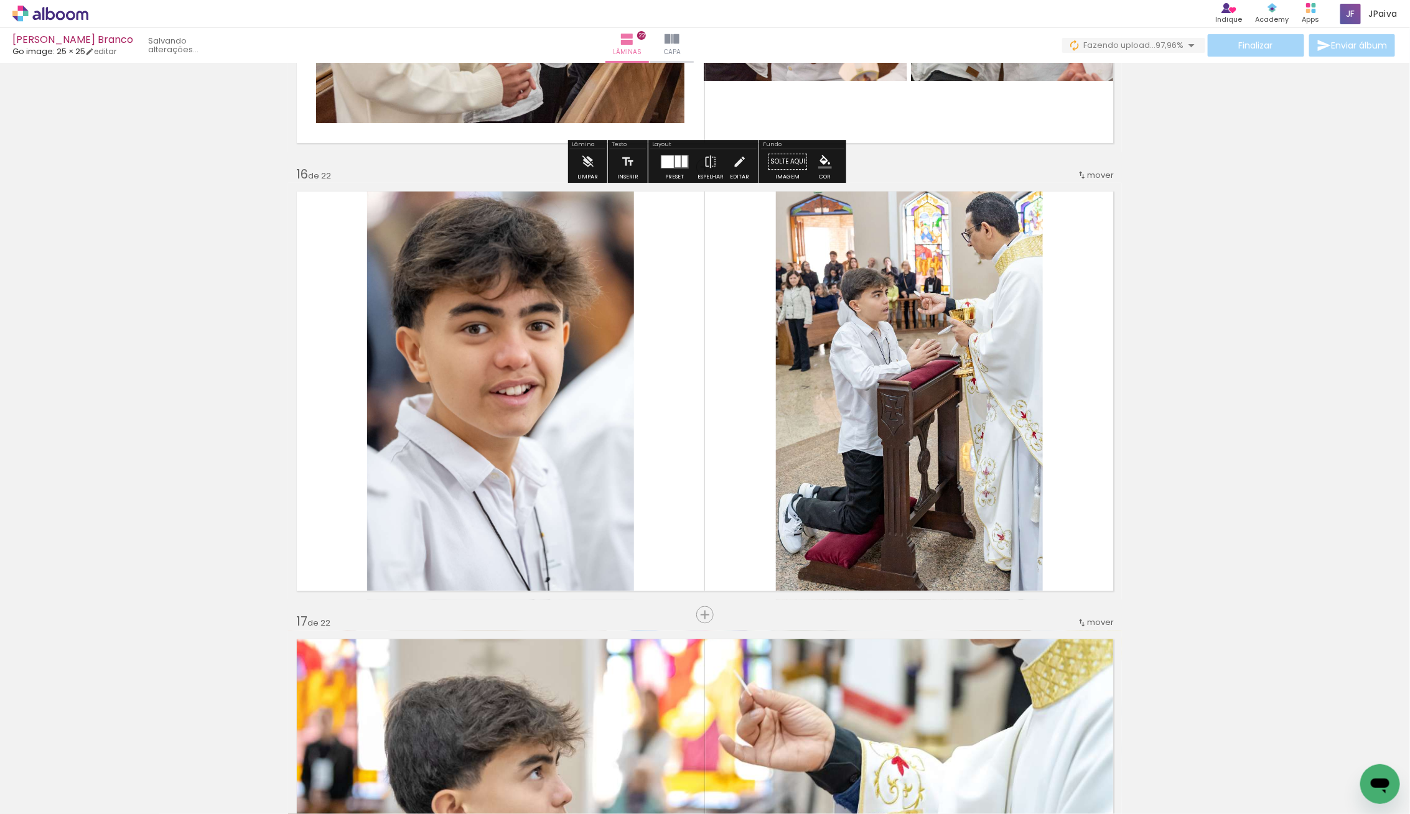
scroll to position [6640, 0]
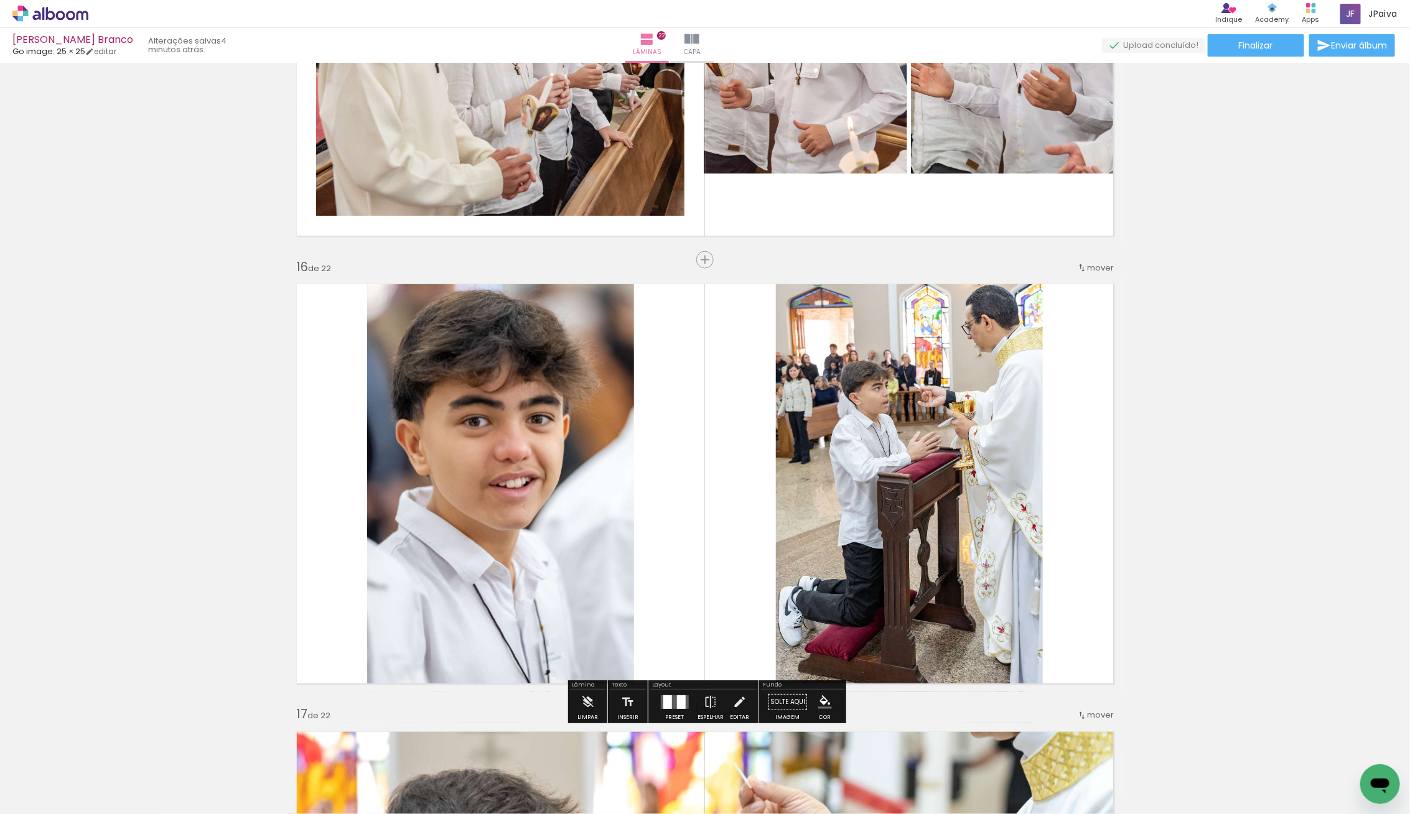
scroll to position [6577, 0]
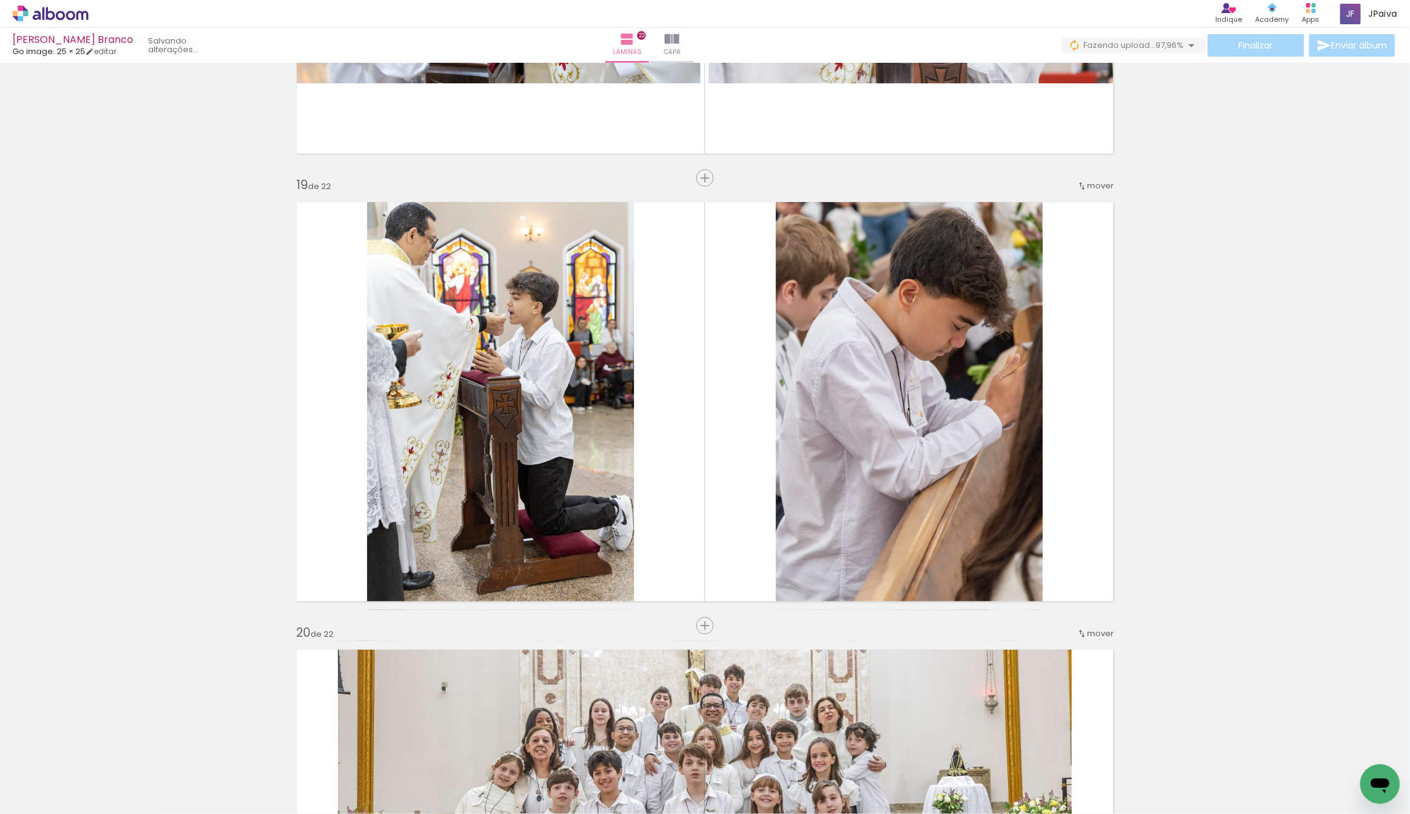
scroll to position [7963, 0]
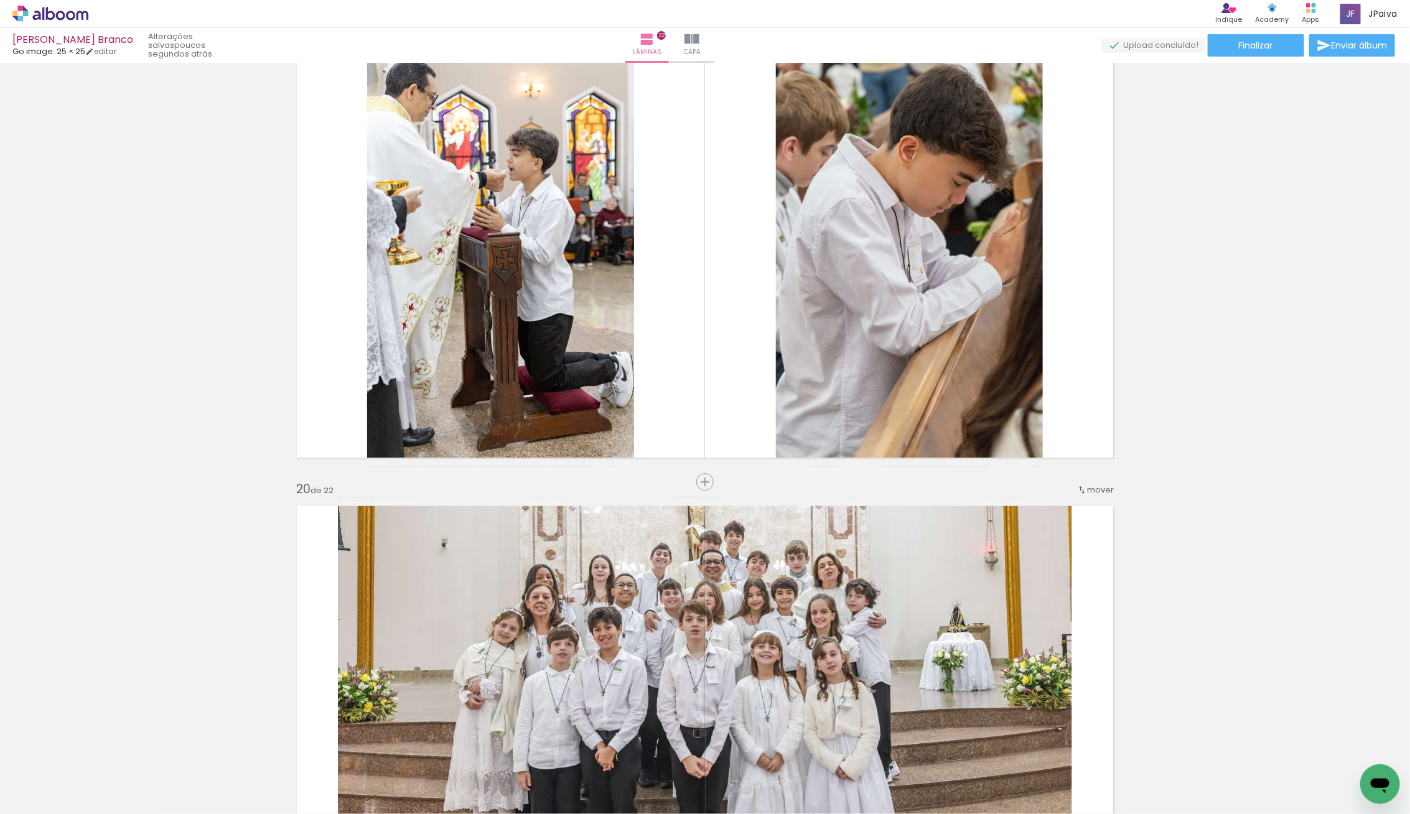
scroll to position [8125, 0]
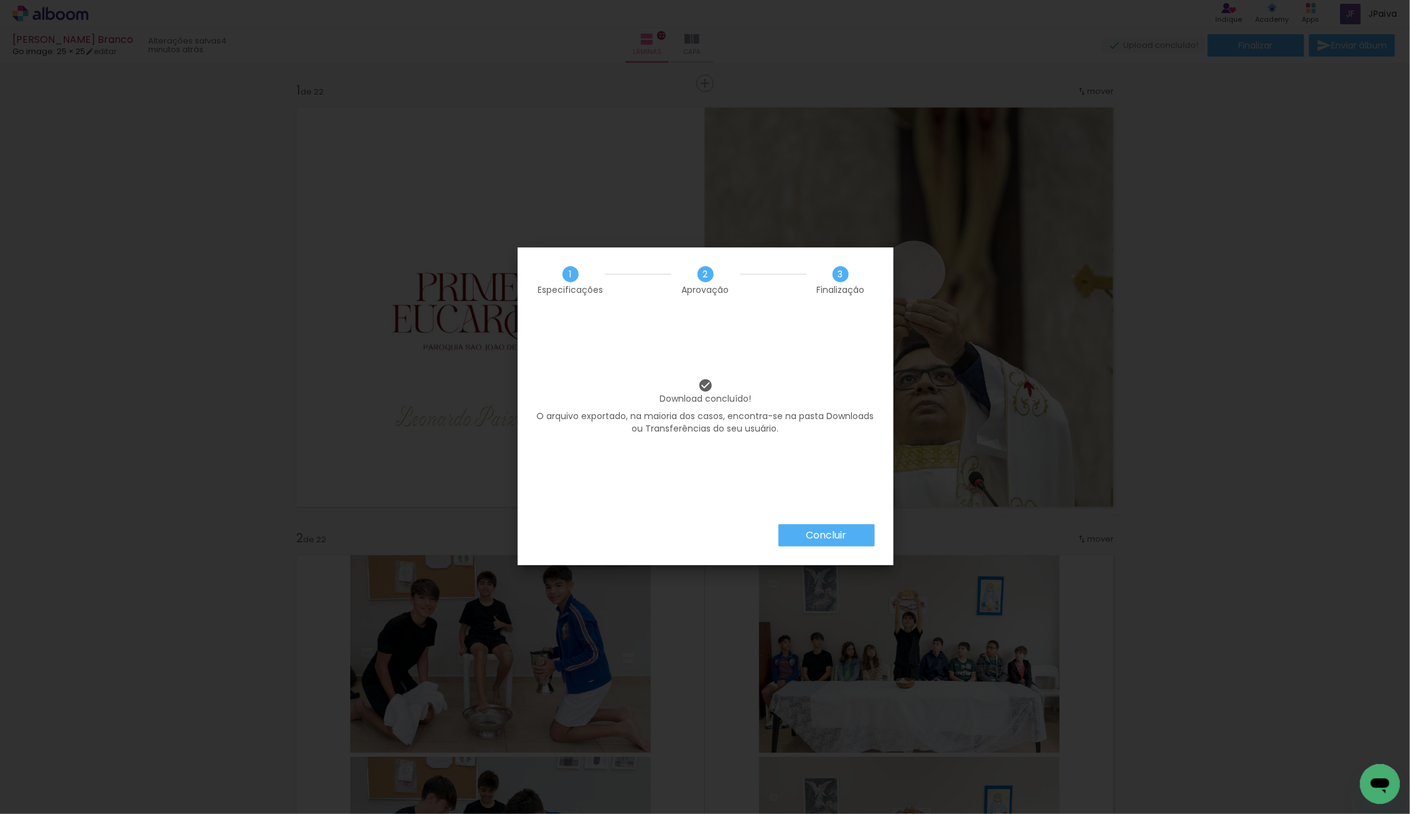
scroll to position [2961, 0]
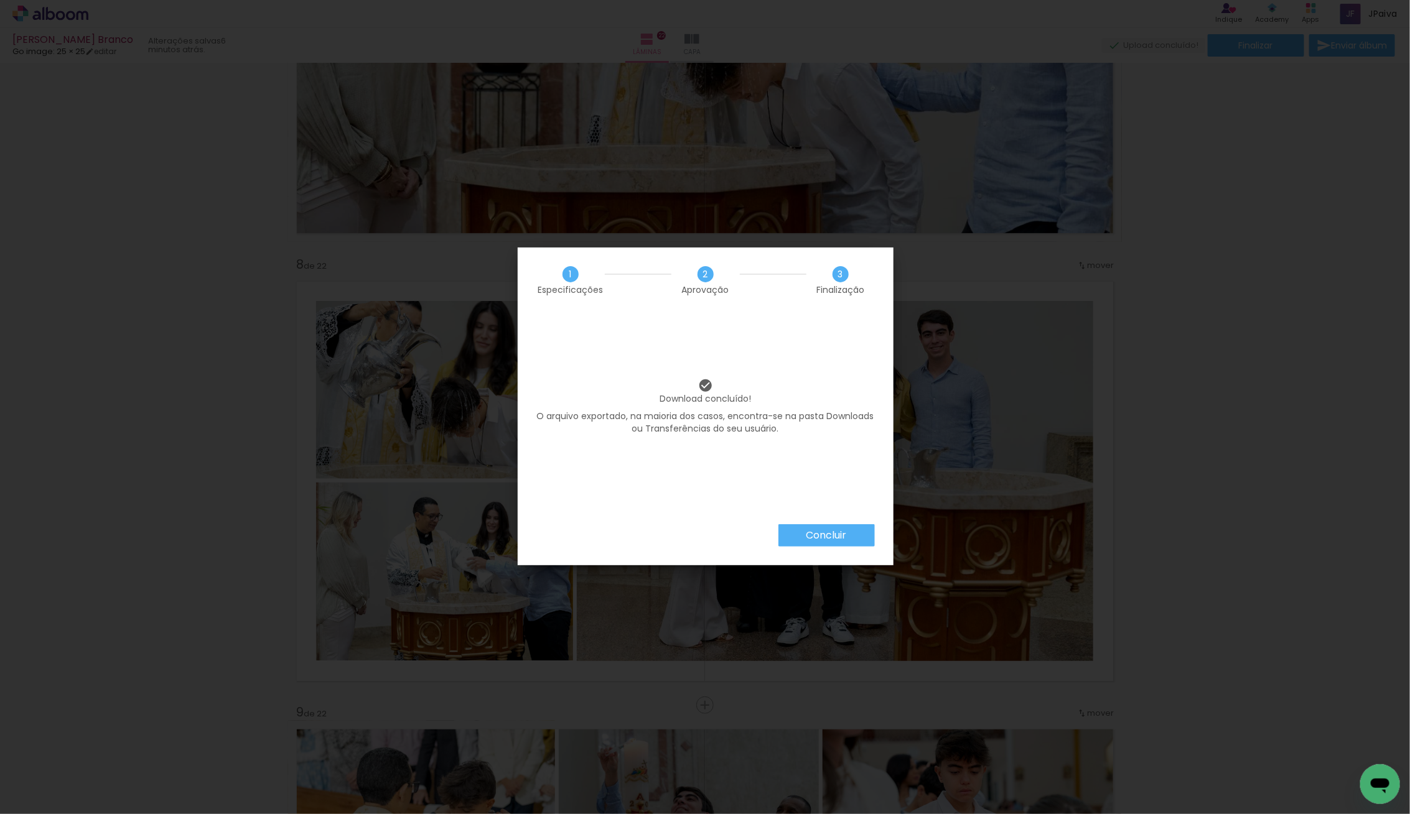
click at [0, 0] on slot "Concluir" at bounding box center [0, 0] width 0 height 0
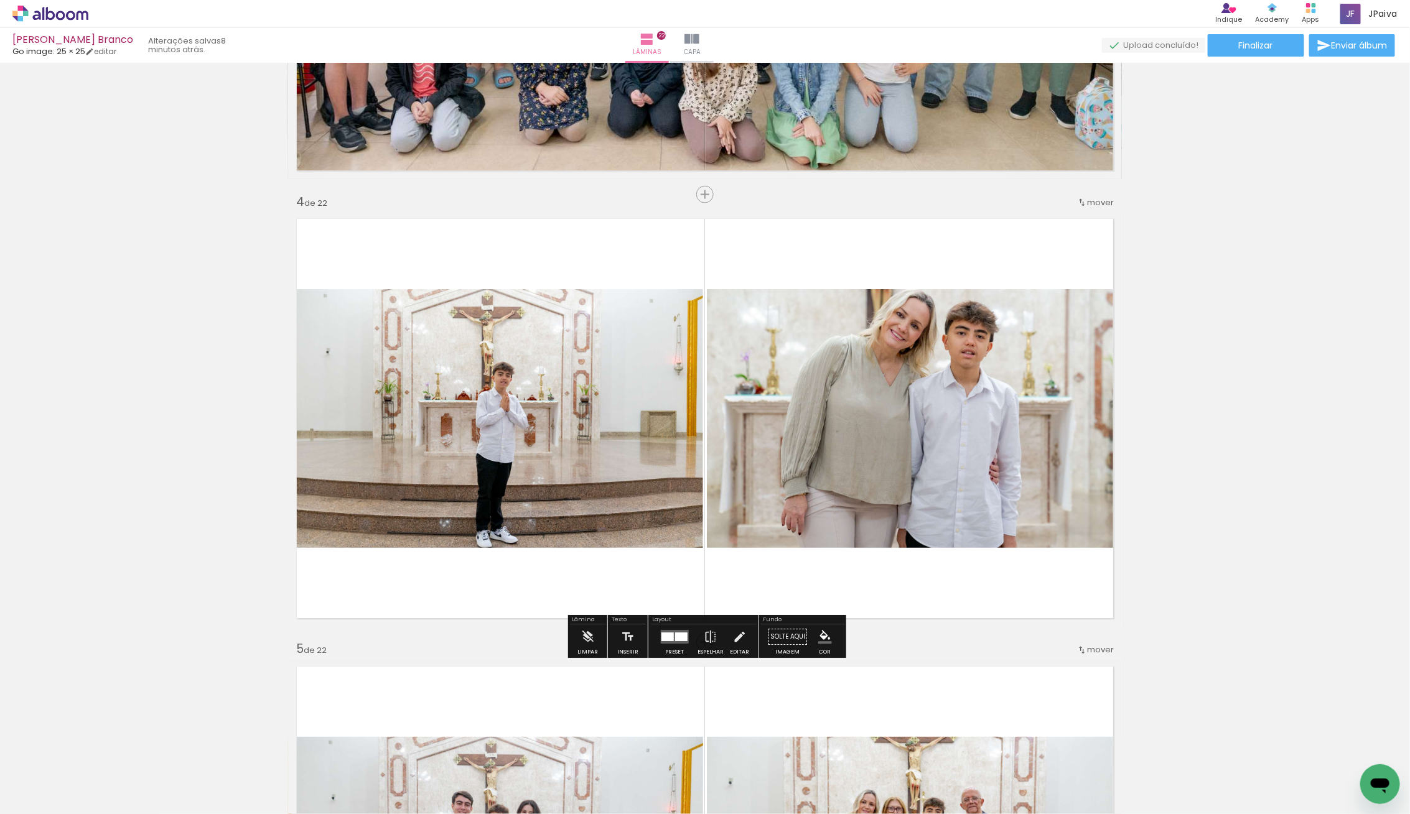
scroll to position [1281, 0]
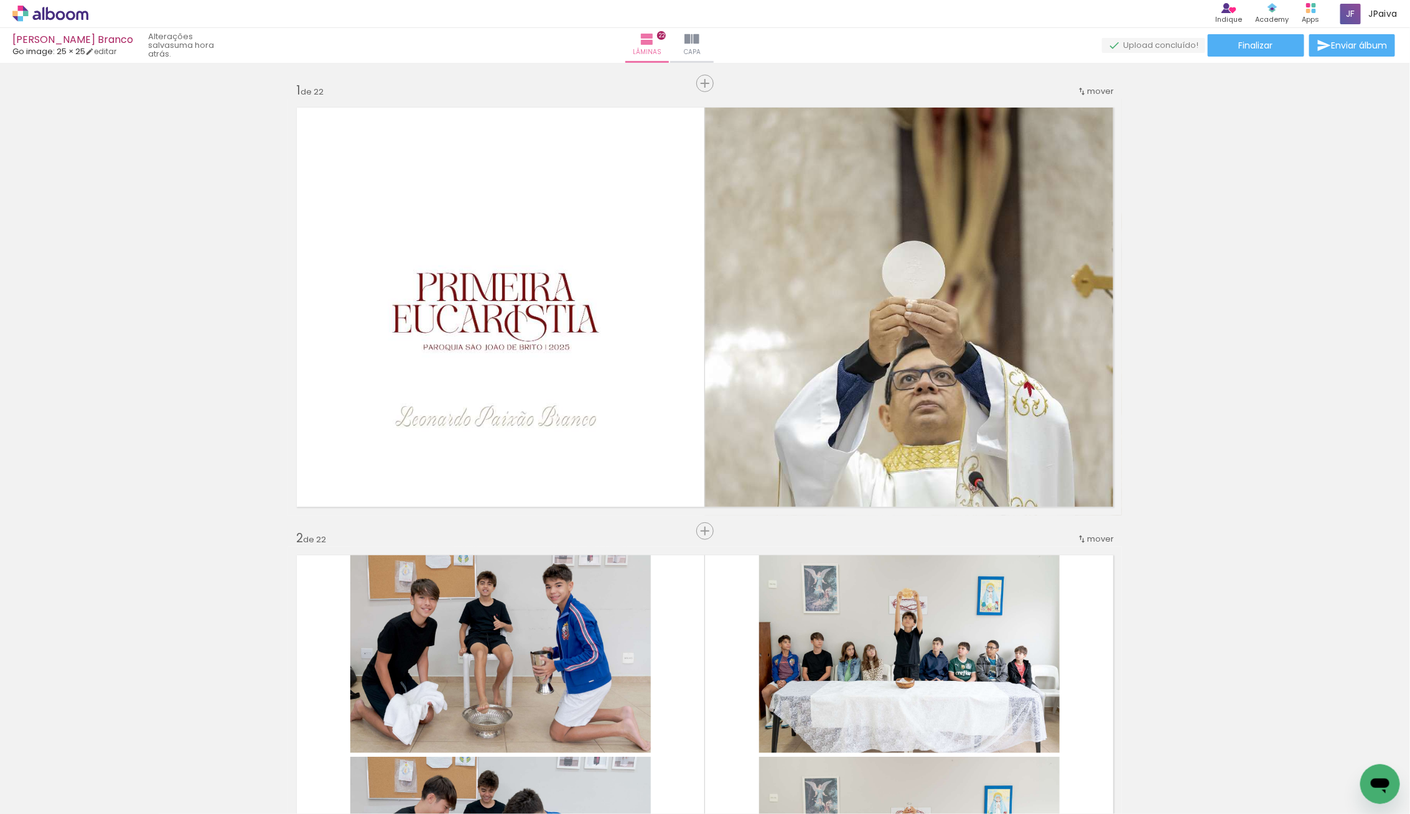
scroll to position [1238, 0]
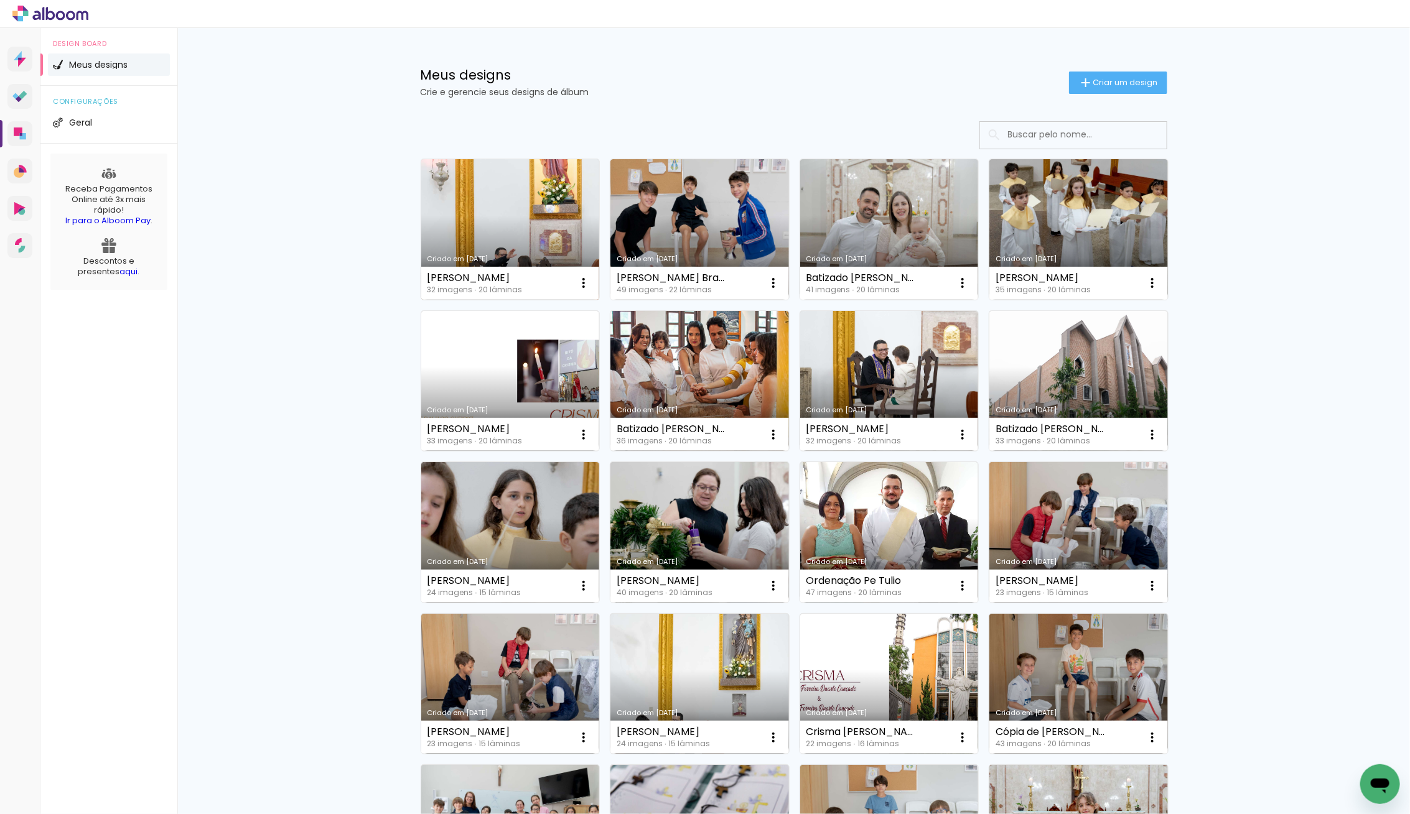
click at [490, 210] on link "Criado em [DATE]" at bounding box center [510, 229] width 179 height 141
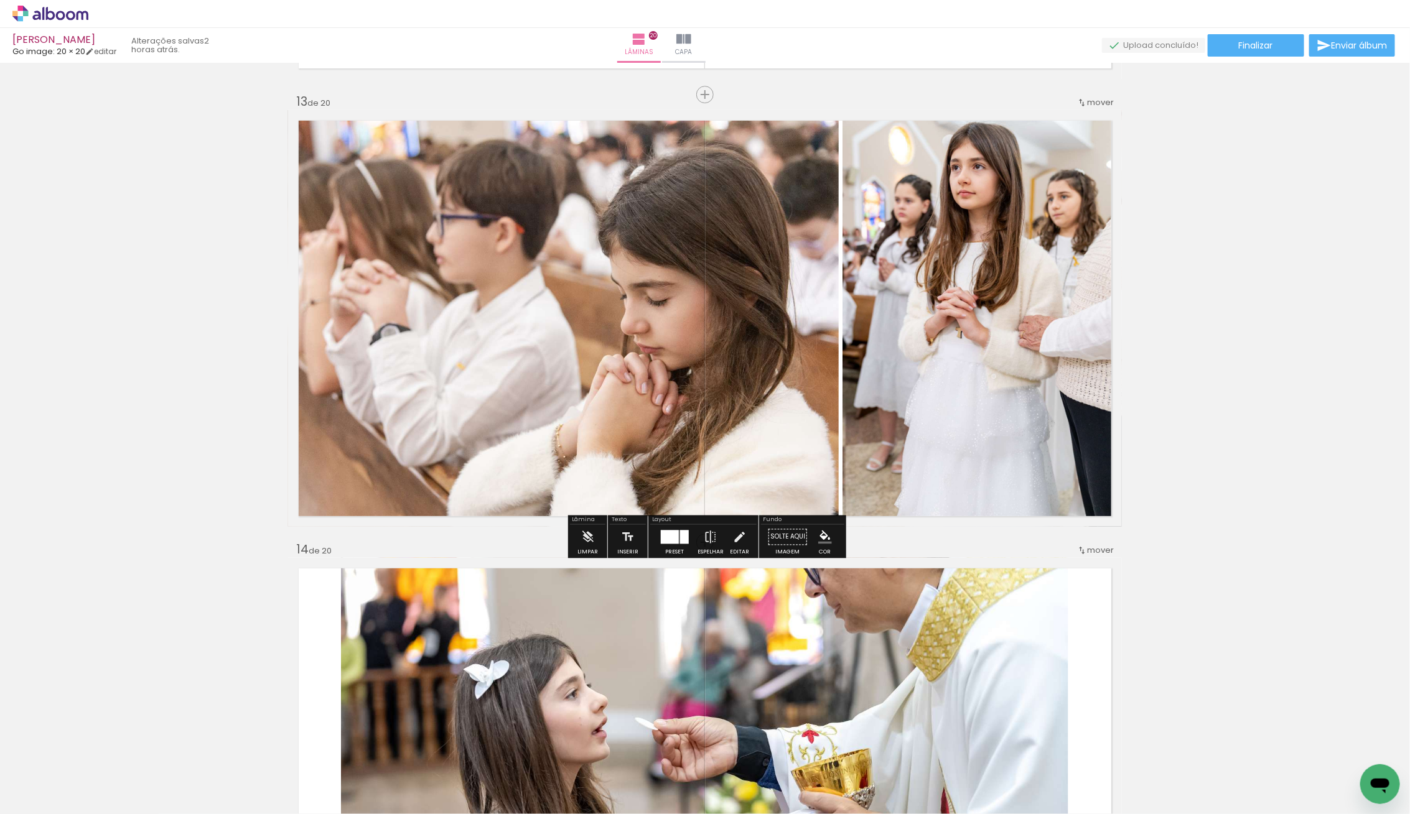
scroll to position [5369, 0]
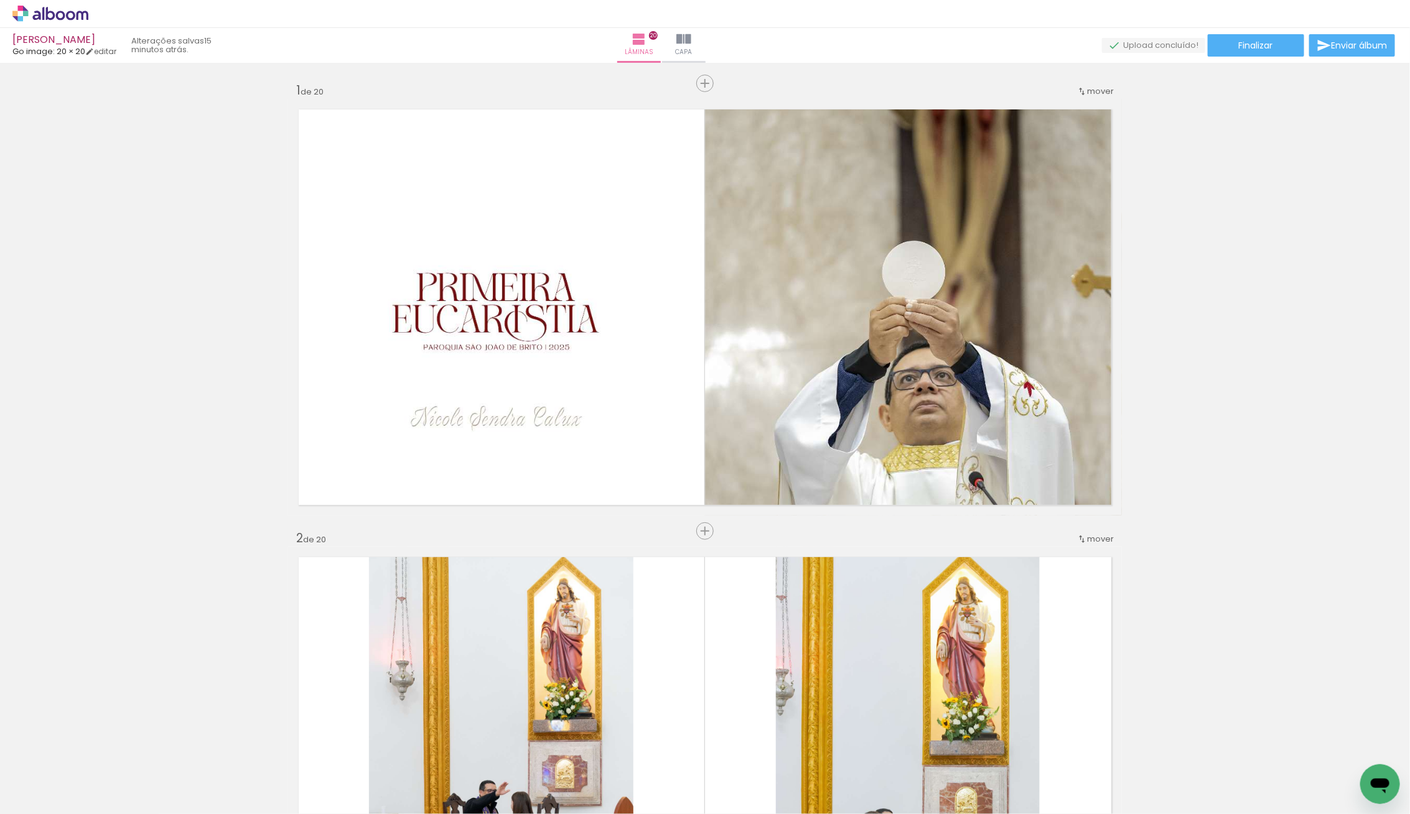
scroll to position [7882, 0]
